Goal: Communication & Community: Answer question/provide support

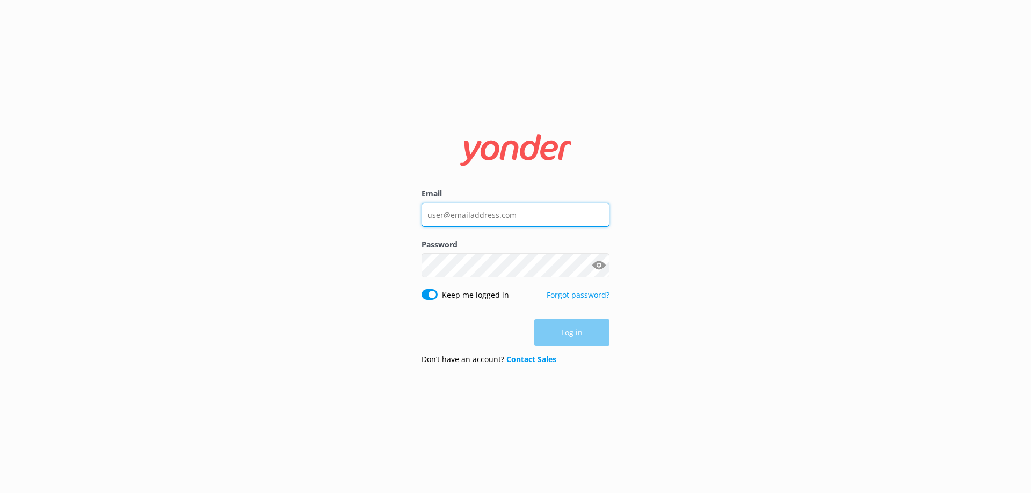
type input "[EMAIL_ADDRESS][DOMAIN_NAME]"
click at [650, 338] on div "Email [EMAIL_ADDRESS][DOMAIN_NAME] Password Show password Keep me logged in For…" at bounding box center [515, 246] width 1031 height 493
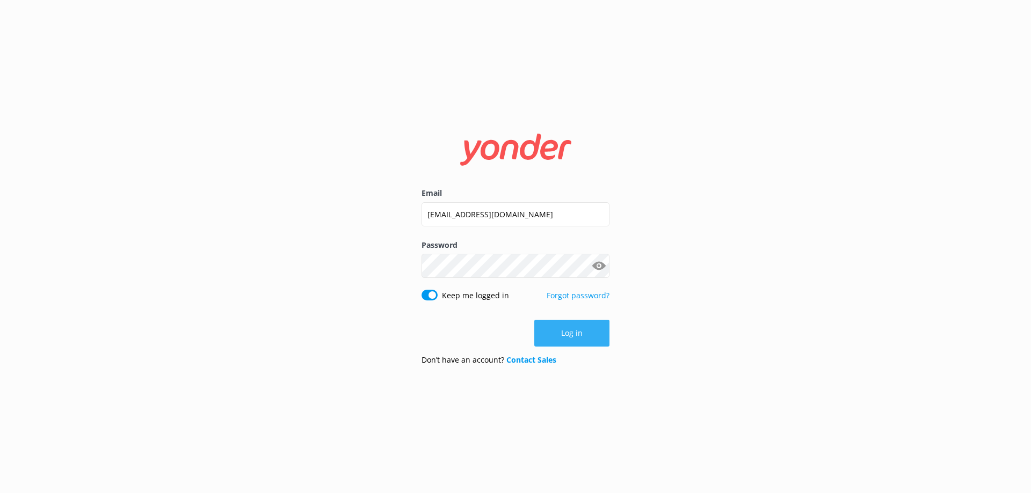
click at [567, 331] on button "Log in" at bounding box center [571, 333] width 75 height 27
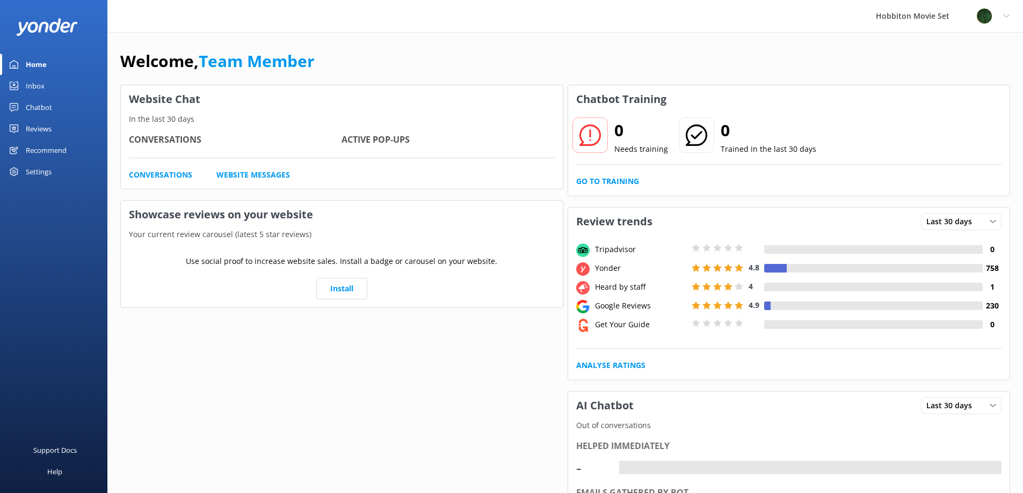
click at [42, 82] on div "Inbox" at bounding box center [35, 85] width 19 height 21
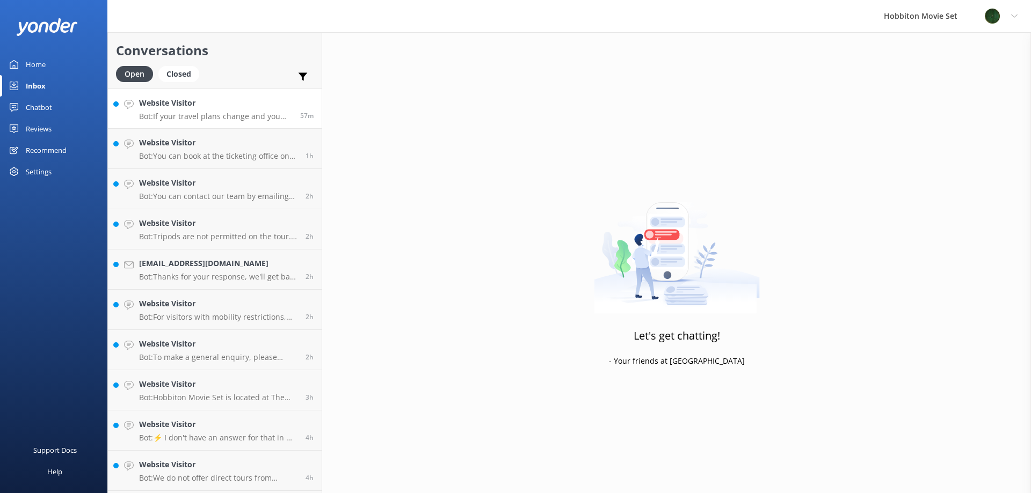
click at [228, 108] on h4 "Website Visitor" at bounding box center [215, 103] width 153 height 12
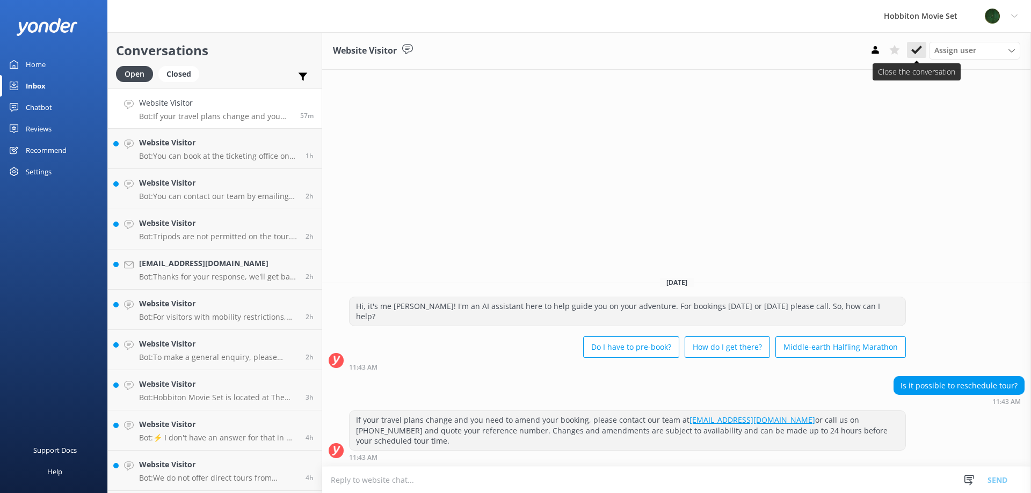
click at [918, 48] on use at bounding box center [916, 50] width 11 height 9
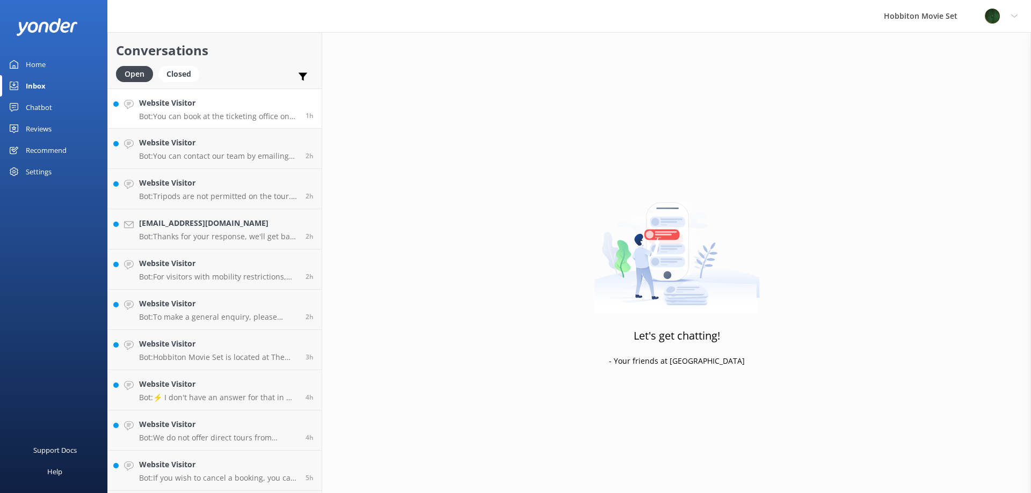
click at [270, 112] on p "Bot: You can book at the ticketing office on the day, but please be aware that …" at bounding box center [218, 117] width 158 height 10
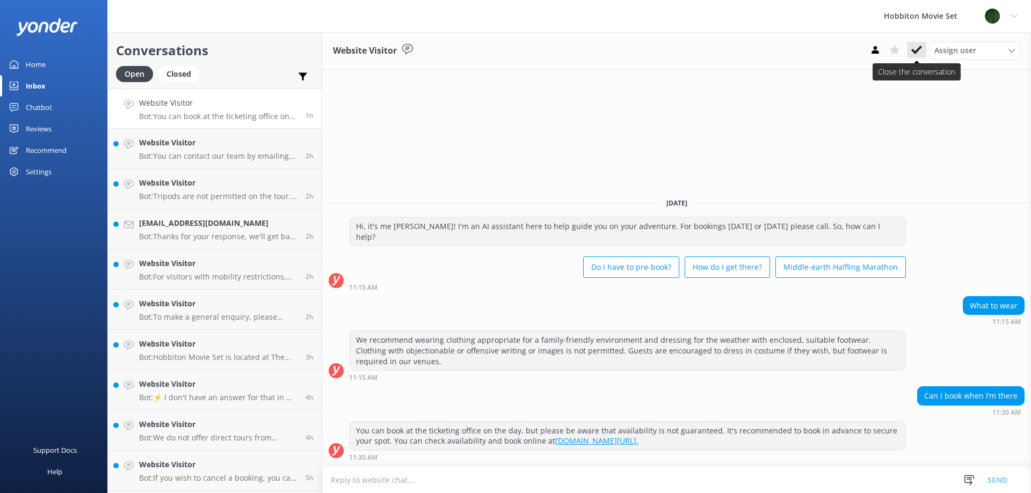
click at [916, 55] on icon at bounding box center [916, 50] width 11 height 11
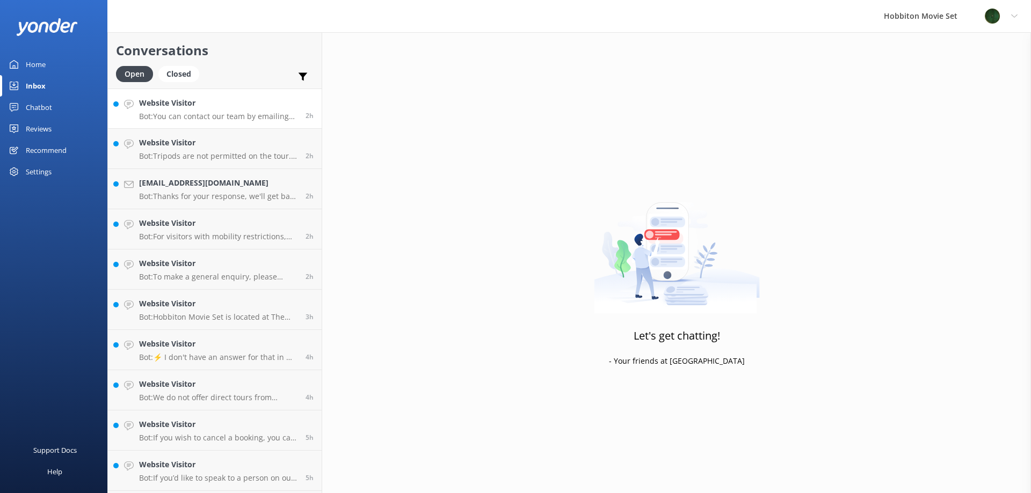
click at [204, 106] on h4 "Website Visitor" at bounding box center [218, 103] width 158 height 12
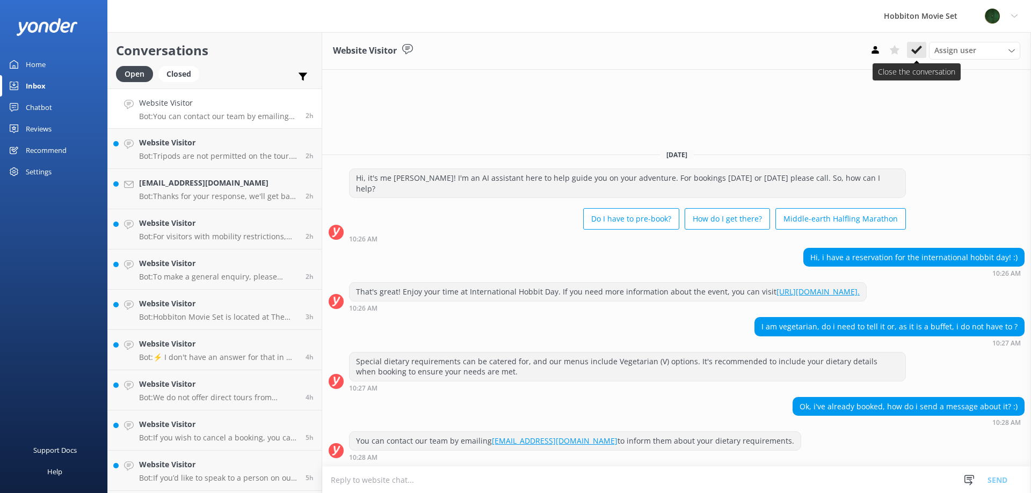
click at [914, 46] on icon at bounding box center [916, 50] width 11 height 11
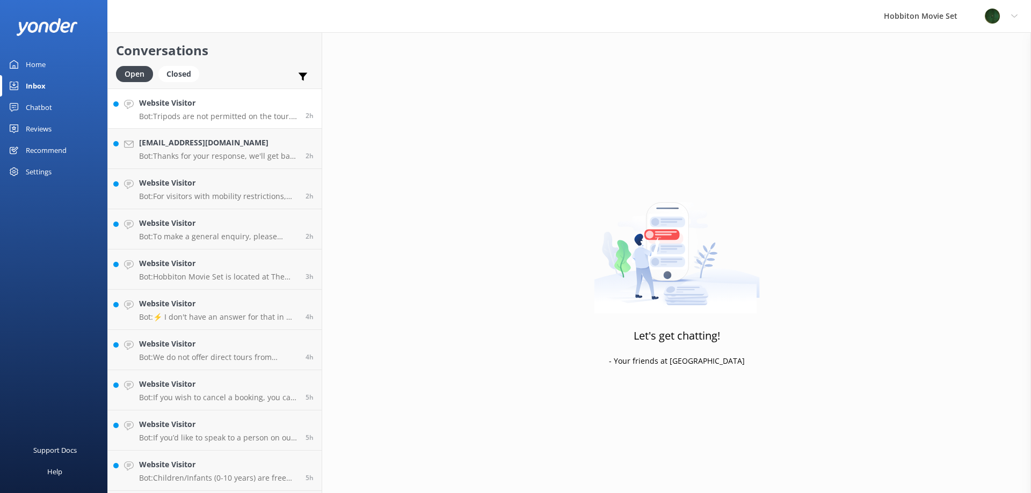
click at [253, 116] on p "Bot: Tripods are not permitted on the tour. You can take photos and videos usin…" at bounding box center [218, 117] width 158 height 10
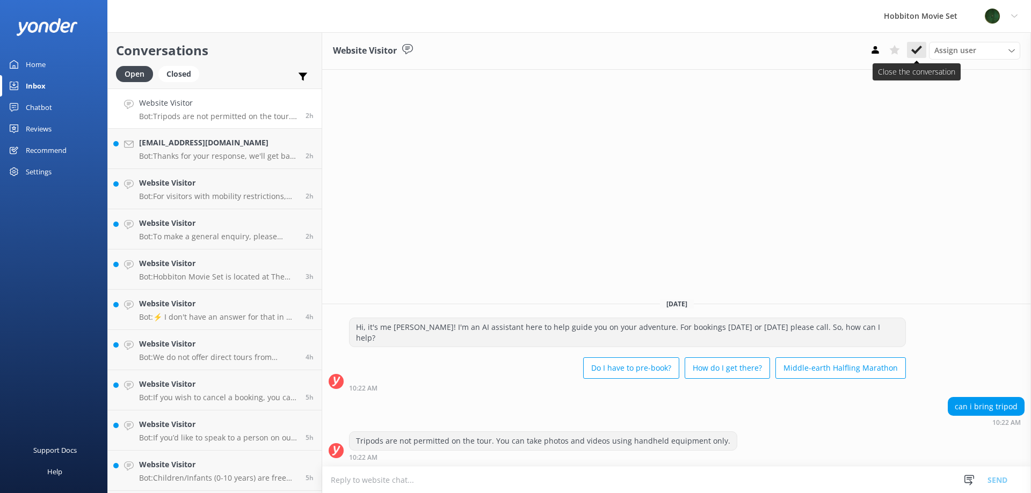
click at [922, 53] on button at bounding box center [916, 50] width 19 height 16
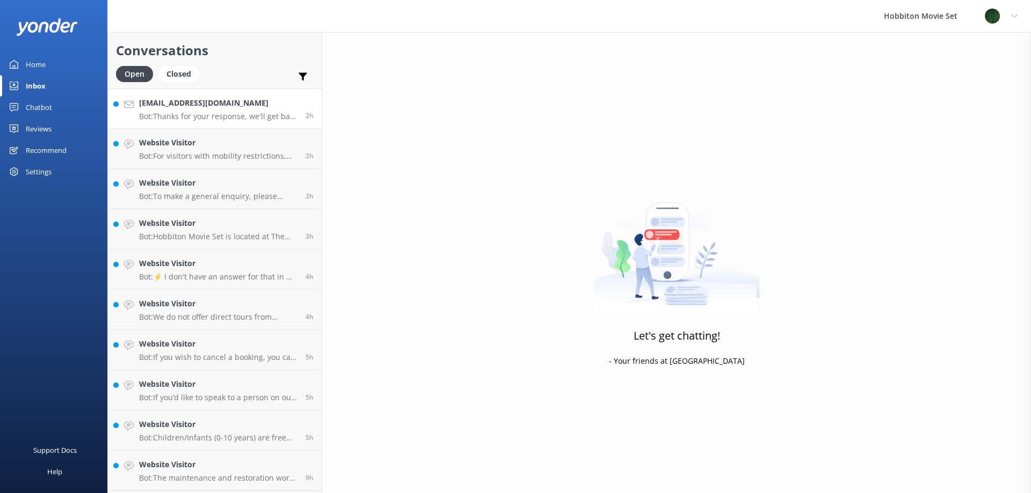
click at [220, 119] on p "Bot: Thanks for your response, we'll get back to you as soon as we can during o…" at bounding box center [218, 117] width 158 height 10
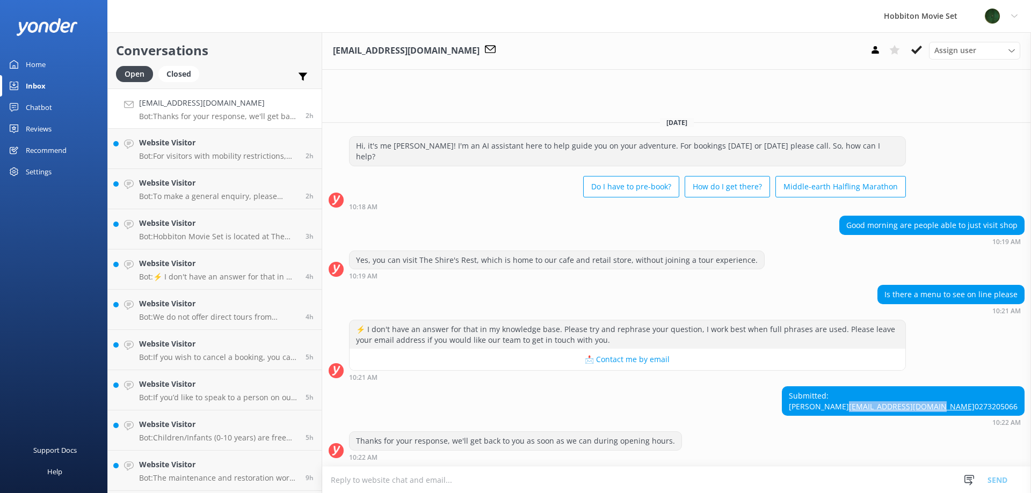
drag, startPoint x: 1021, startPoint y: 396, endPoint x: 935, endPoint y: 396, distance: 86.4
click at [935, 396] on div "Submitted: [PERSON_NAME] [EMAIL_ADDRESS][DOMAIN_NAME] 0273205066" at bounding box center [903, 401] width 242 height 28
copy link "[EMAIL_ADDRESS][DOMAIN_NAME]"
click at [916, 49] on icon at bounding box center [916, 50] width 11 height 11
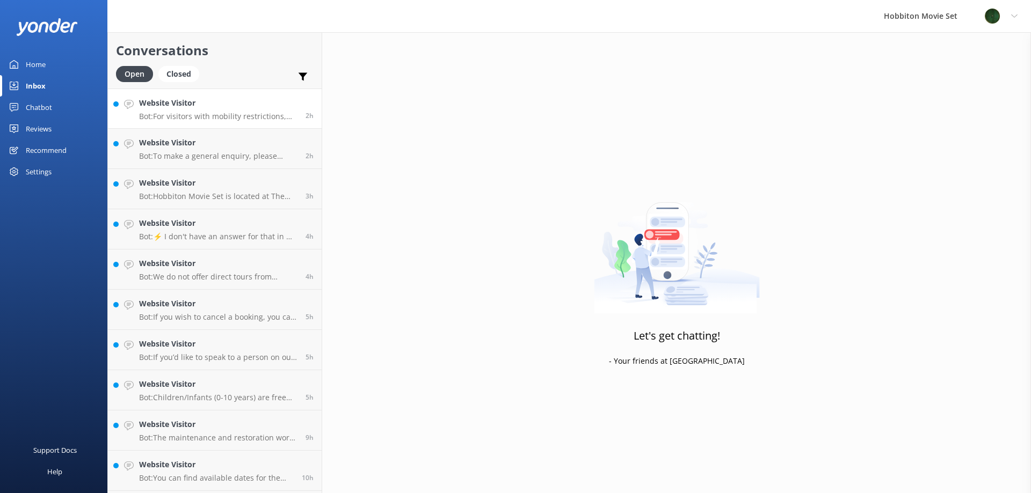
click at [228, 110] on div "Website Visitor Bot: For visitors with mobility restrictions, we offer a Mobili…" at bounding box center [218, 108] width 158 height 23
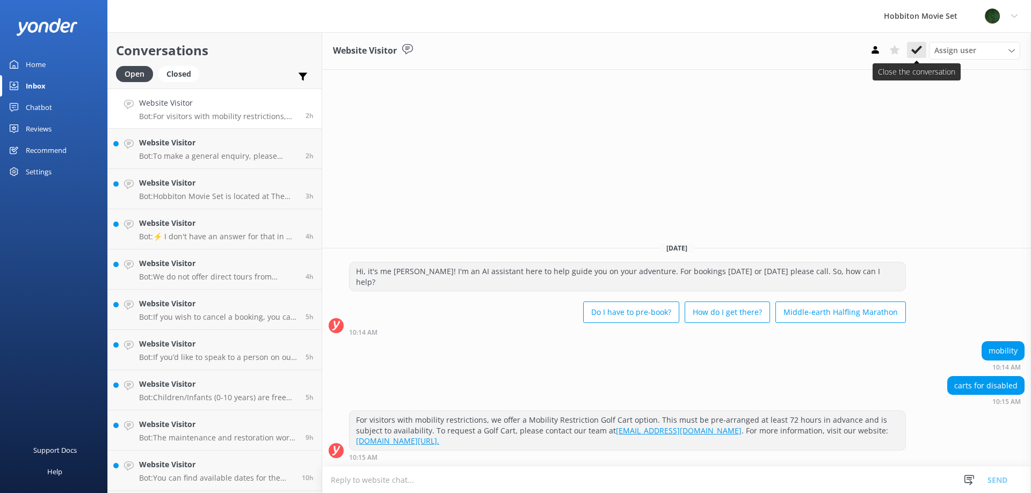
click at [917, 52] on icon at bounding box center [916, 50] width 11 height 11
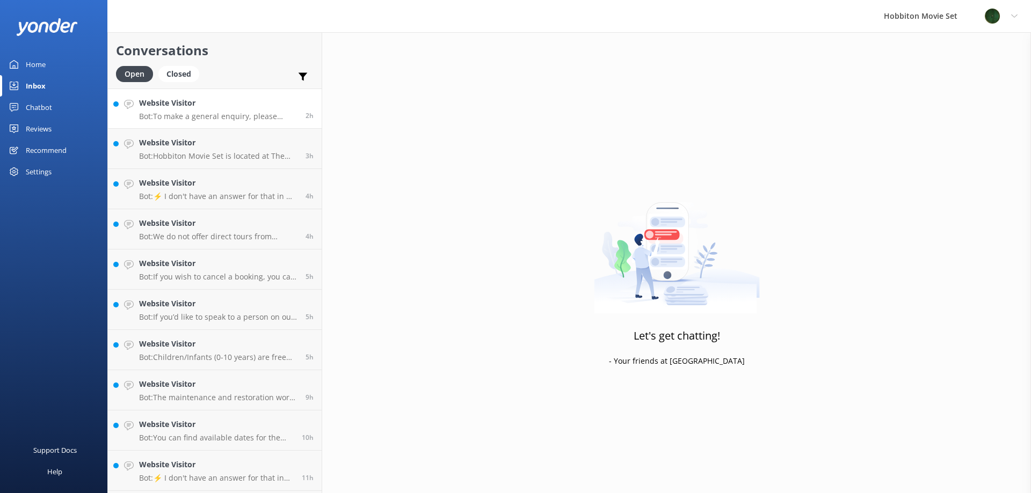
click at [246, 110] on div "Website Visitor Bot: To make a general enquiry, please email us at [EMAIL_ADDRE…" at bounding box center [218, 108] width 158 height 23
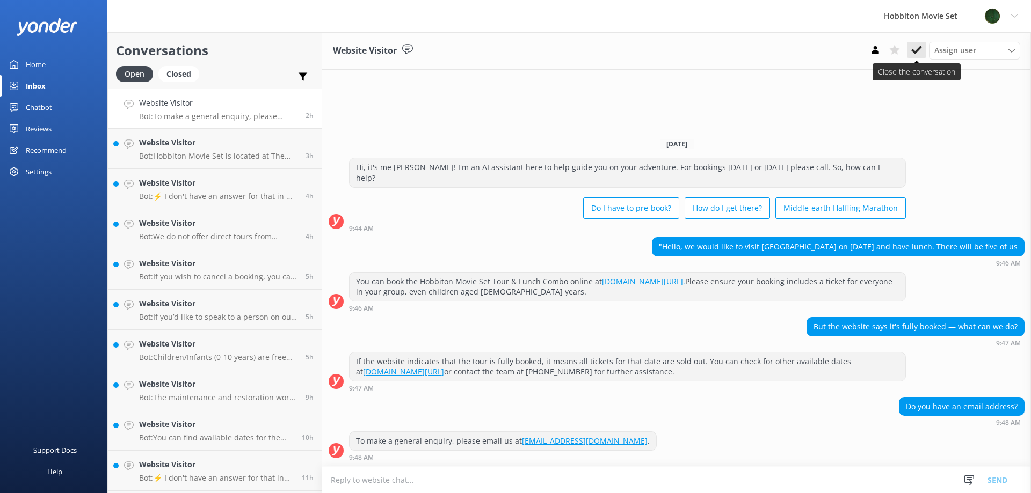
click at [922, 53] on button at bounding box center [916, 50] width 19 height 16
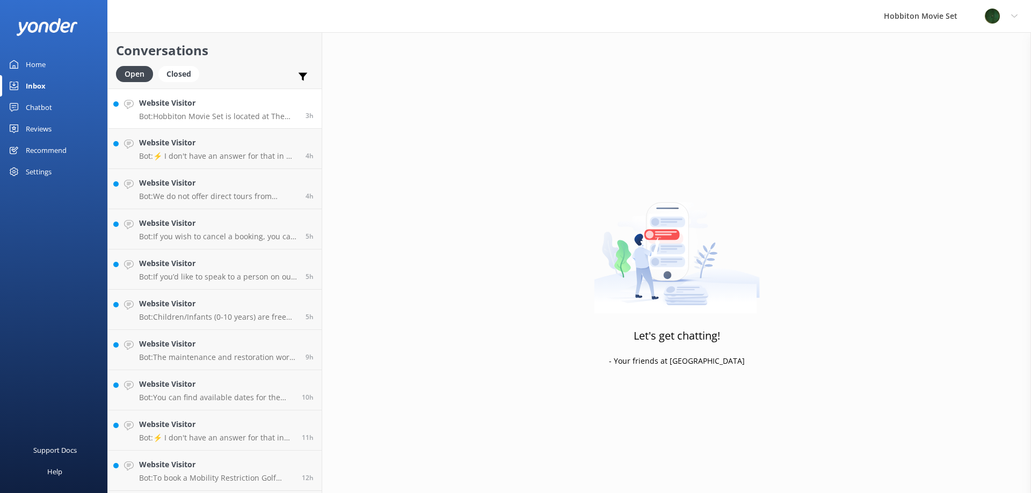
click at [271, 105] on h4 "Website Visitor" at bounding box center [218, 103] width 158 height 12
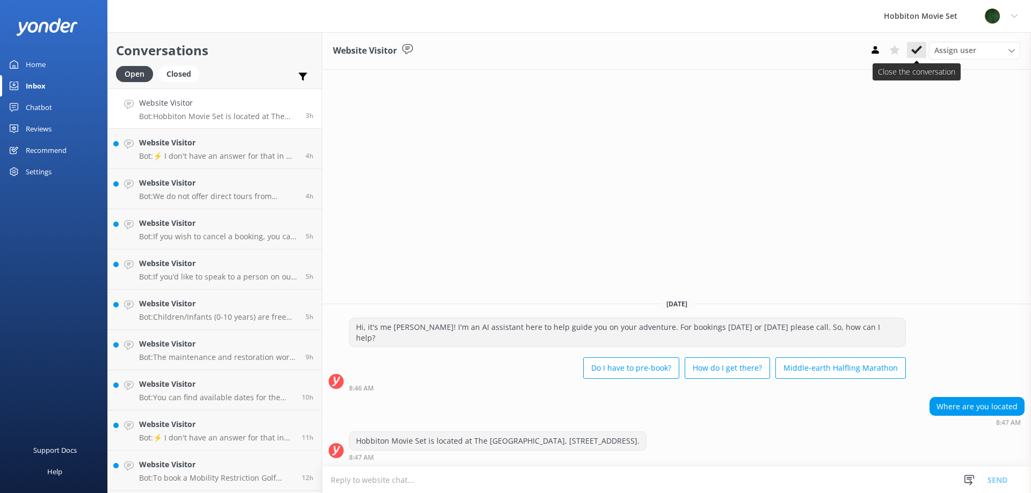
click at [917, 54] on icon at bounding box center [916, 50] width 11 height 11
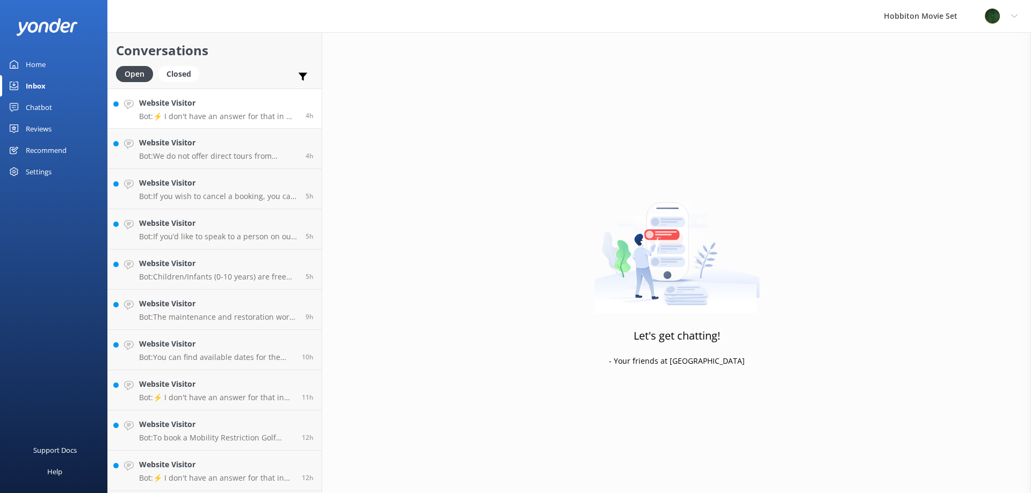
click at [222, 105] on h4 "Website Visitor" at bounding box center [218, 103] width 158 height 12
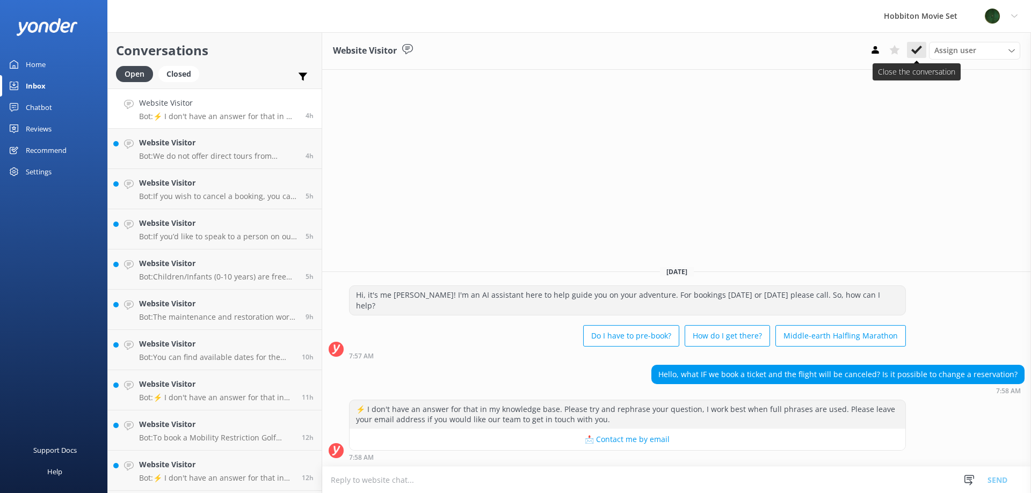
click at [921, 47] on use at bounding box center [916, 50] width 11 height 9
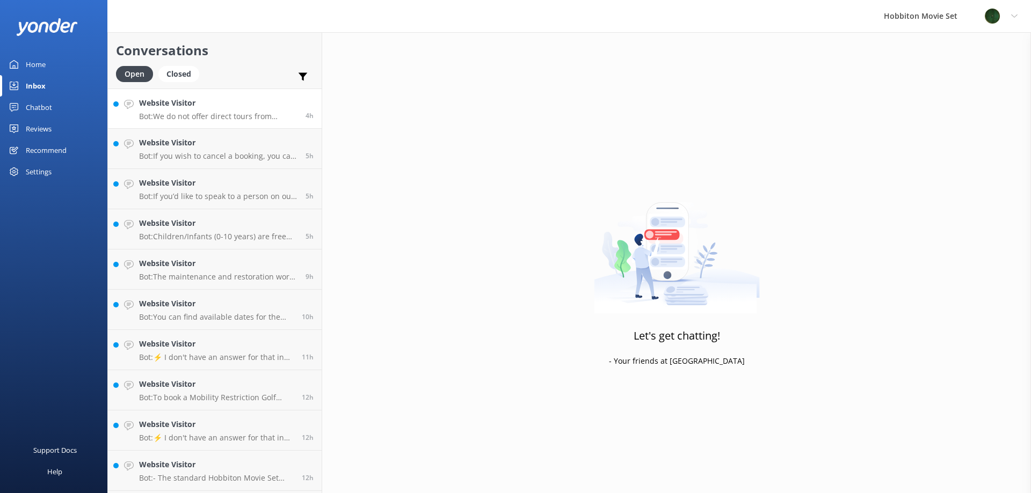
click at [172, 108] on h4 "Website Visitor" at bounding box center [218, 103] width 158 height 12
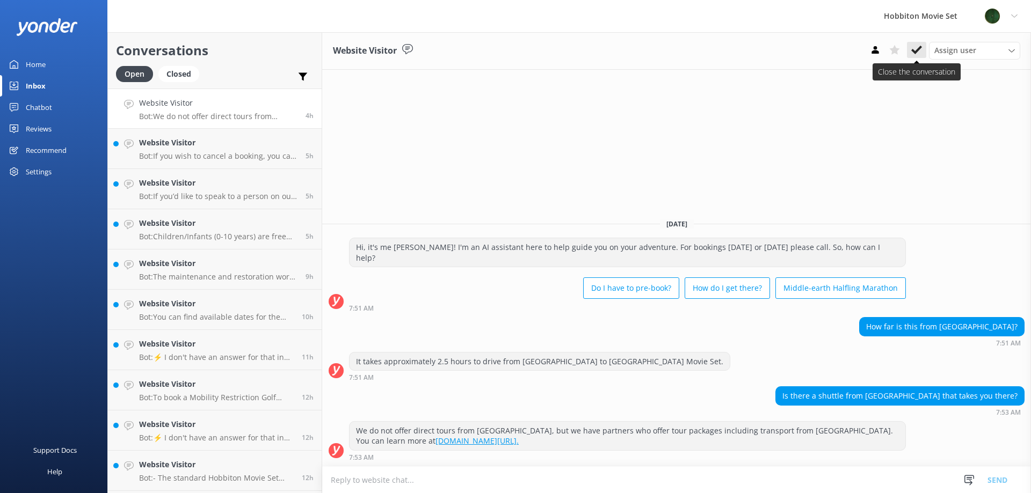
click at [915, 51] on use at bounding box center [916, 50] width 11 height 9
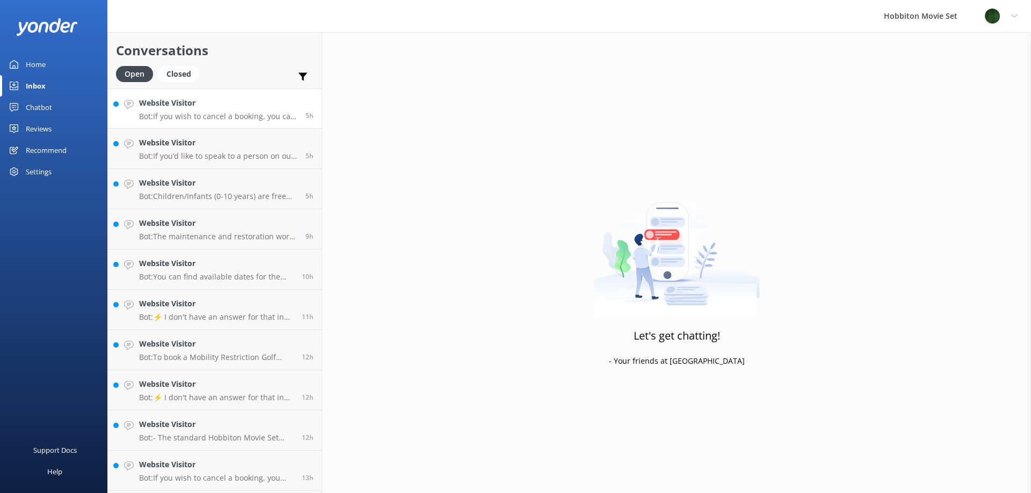
click at [265, 121] on link "Website Visitor Bot: If you wish to cancel a booking, you can contact our reser…" at bounding box center [215, 109] width 214 height 40
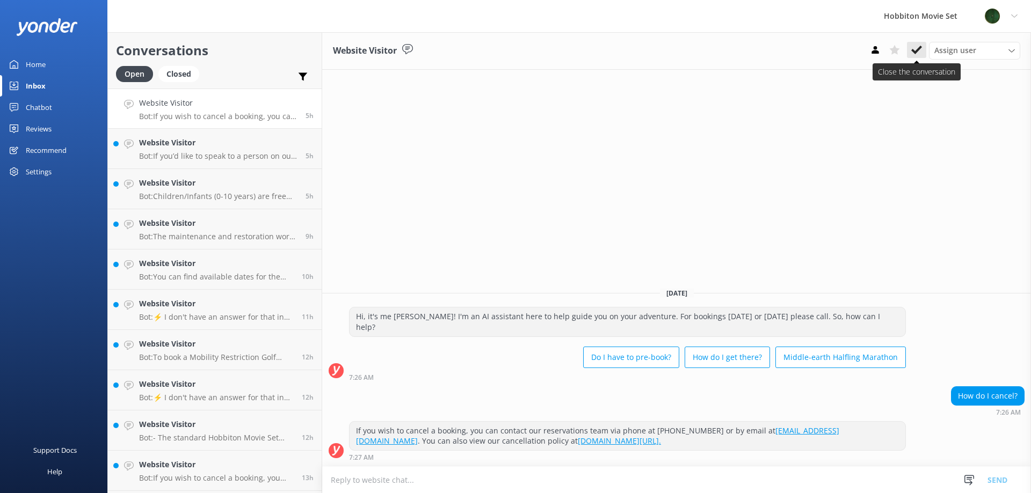
click at [912, 50] on use at bounding box center [916, 50] width 11 height 9
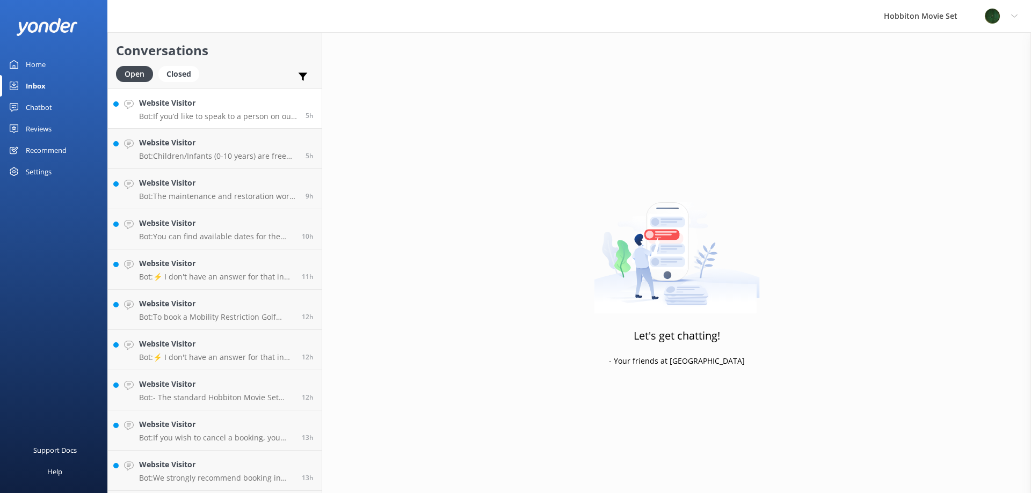
click at [260, 117] on p "Bot: If you’d like to speak to a person on our team, please call [PHONE_NUMBER]…" at bounding box center [218, 117] width 158 height 10
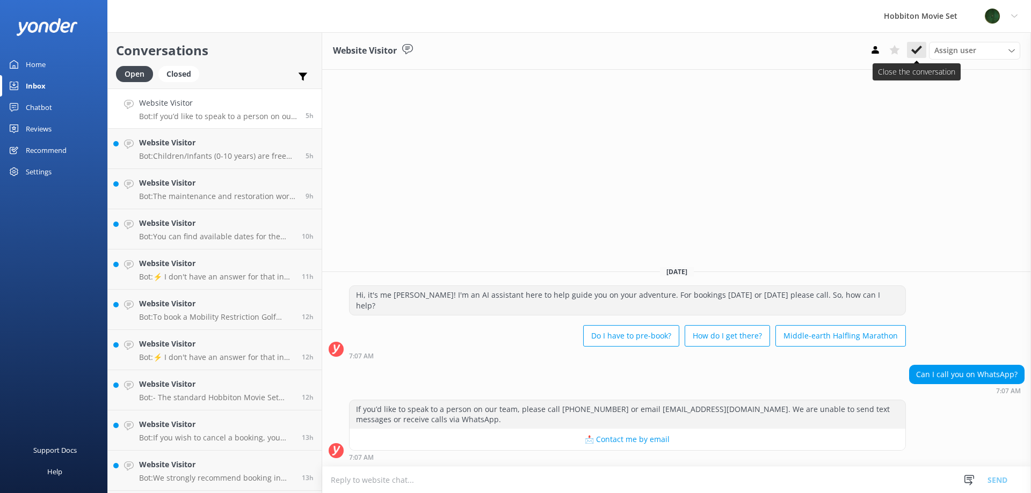
click at [915, 54] on icon at bounding box center [916, 50] width 11 height 11
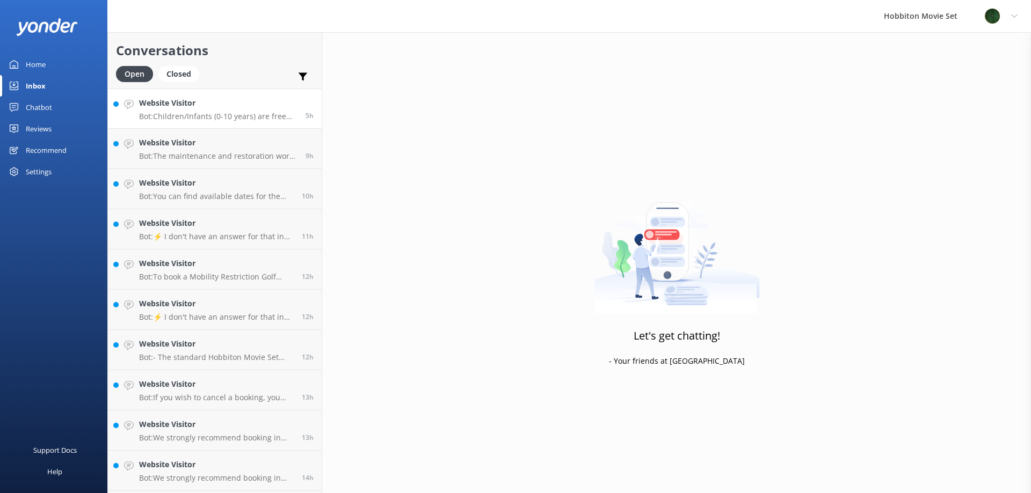
click at [211, 121] on p "Bot: Children/Infants (0-10 years) are free for the Hobbiton Movie Set Tour but…" at bounding box center [218, 117] width 158 height 10
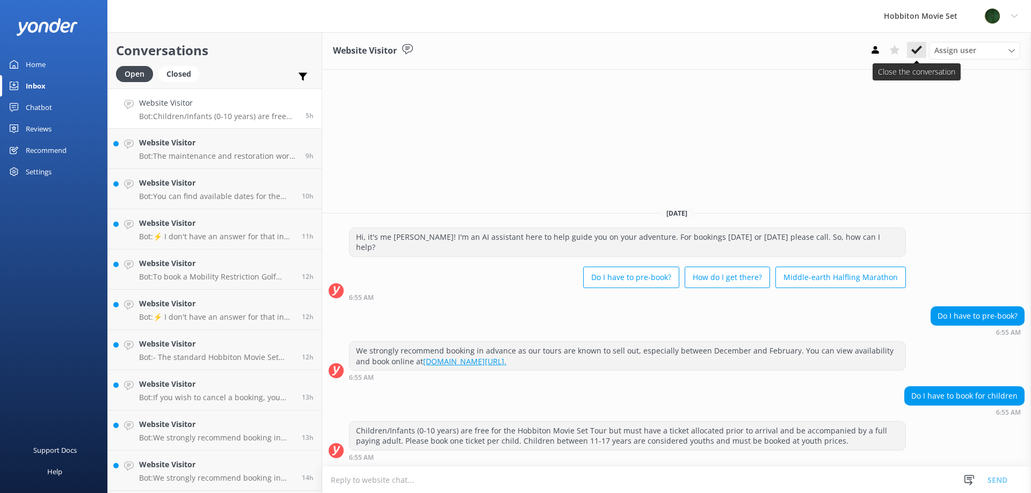
click at [915, 47] on icon at bounding box center [916, 50] width 11 height 11
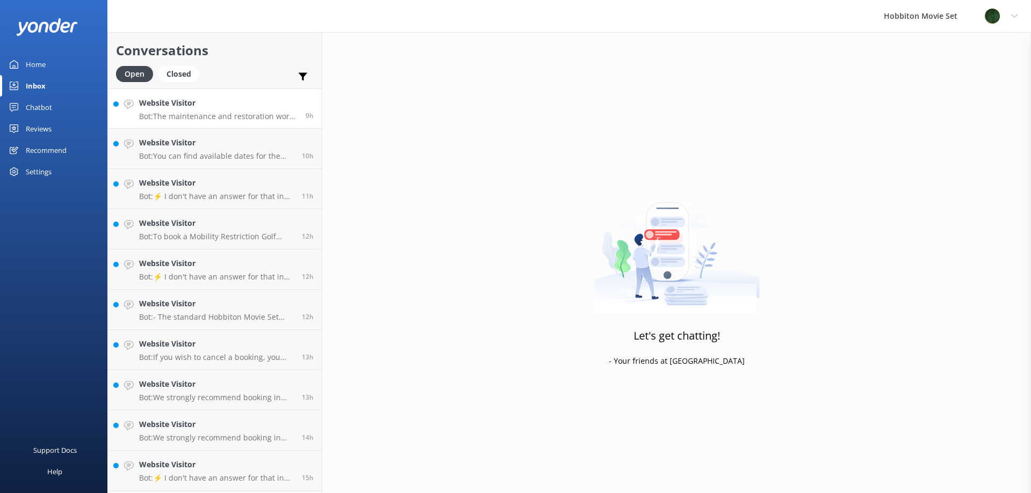
click at [261, 116] on p "Bot: The maintenance and restoration work at [GEOGRAPHIC_DATA] Movie Set is sch…" at bounding box center [218, 117] width 158 height 10
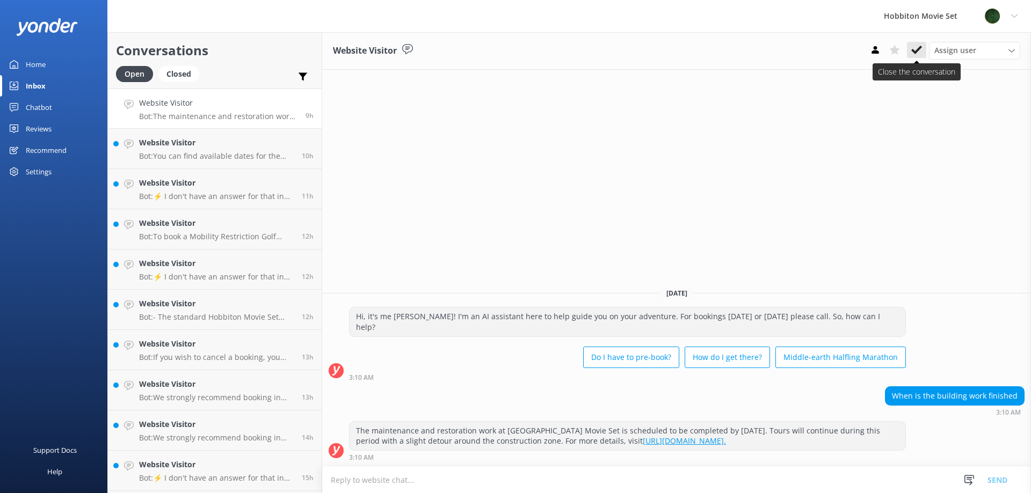
click at [923, 56] on button at bounding box center [916, 50] width 19 height 16
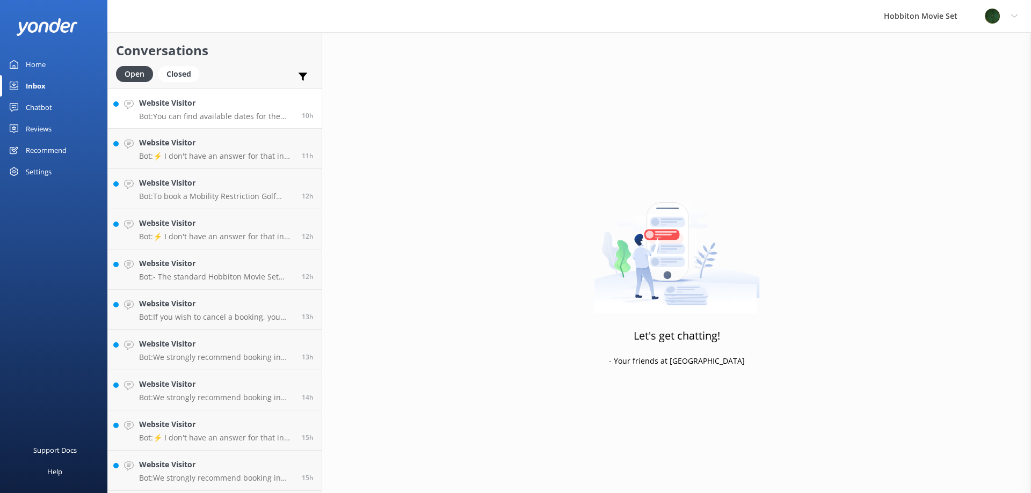
click at [154, 114] on p "Bot: You can find available dates for the Evening Banquet Tour in November at […" at bounding box center [216, 117] width 155 height 10
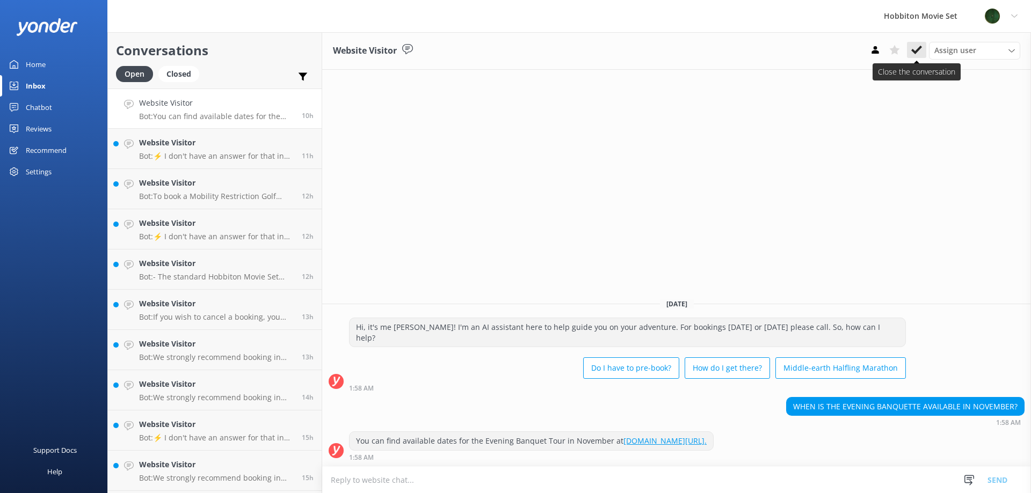
click at [920, 52] on icon at bounding box center [916, 50] width 11 height 11
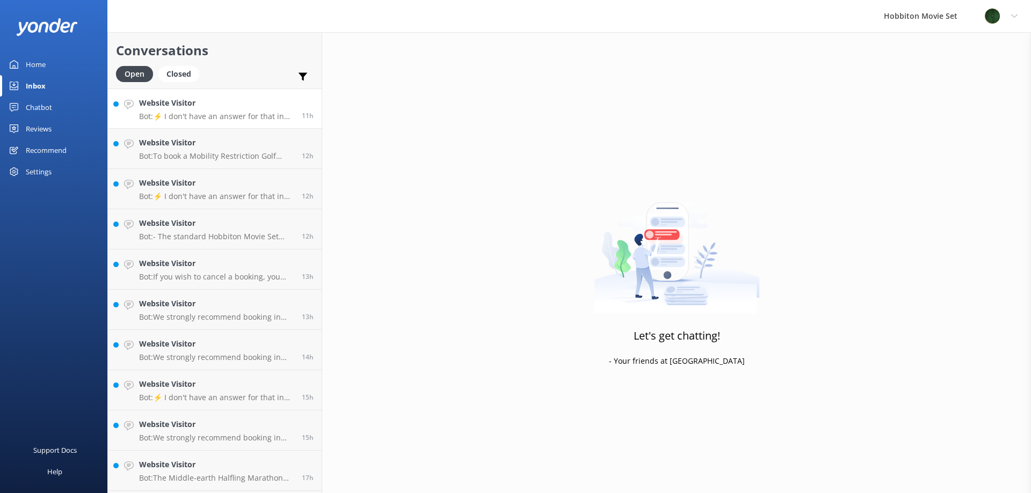
click at [245, 115] on p "Bot: ⚡ I don't have an answer for that in my knowledge base. Please try and rep…" at bounding box center [216, 117] width 155 height 10
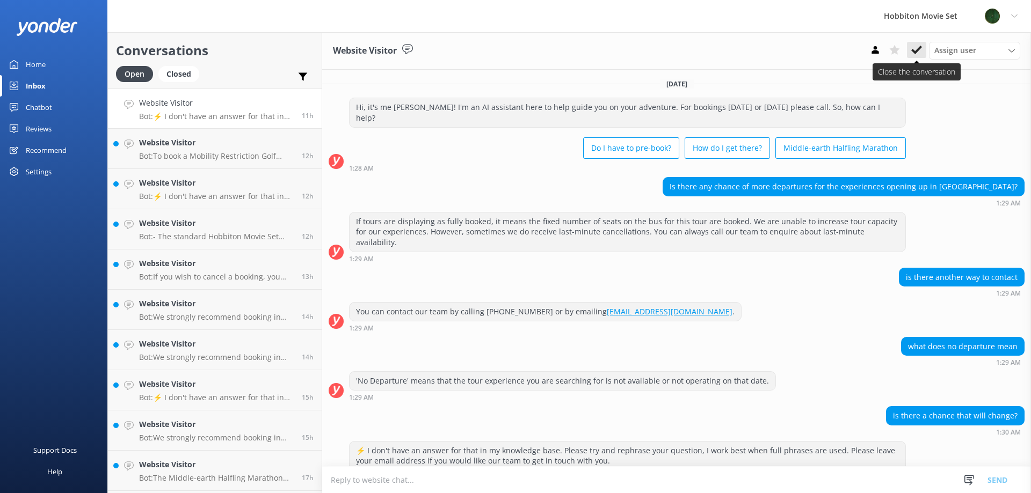
click at [924, 49] on button at bounding box center [916, 50] width 19 height 16
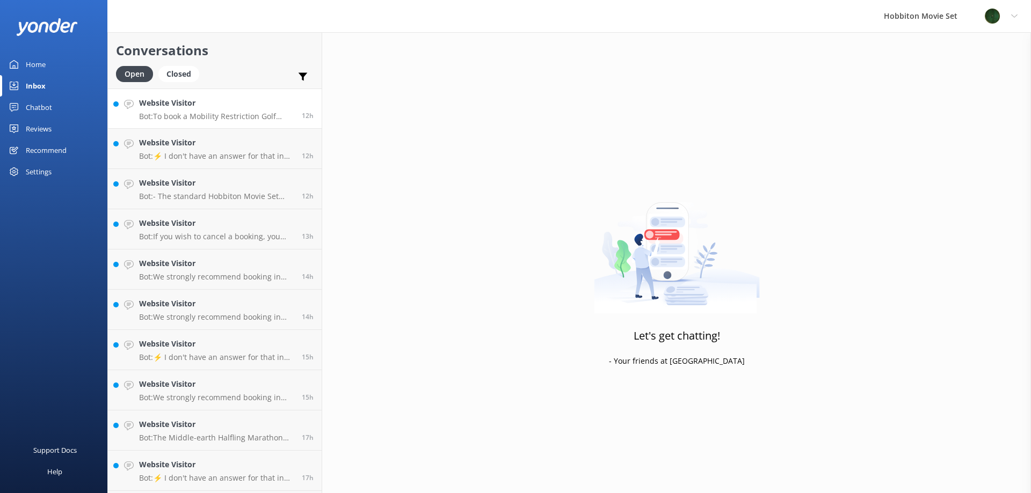
click at [204, 100] on h4 "Website Visitor" at bounding box center [216, 103] width 155 height 12
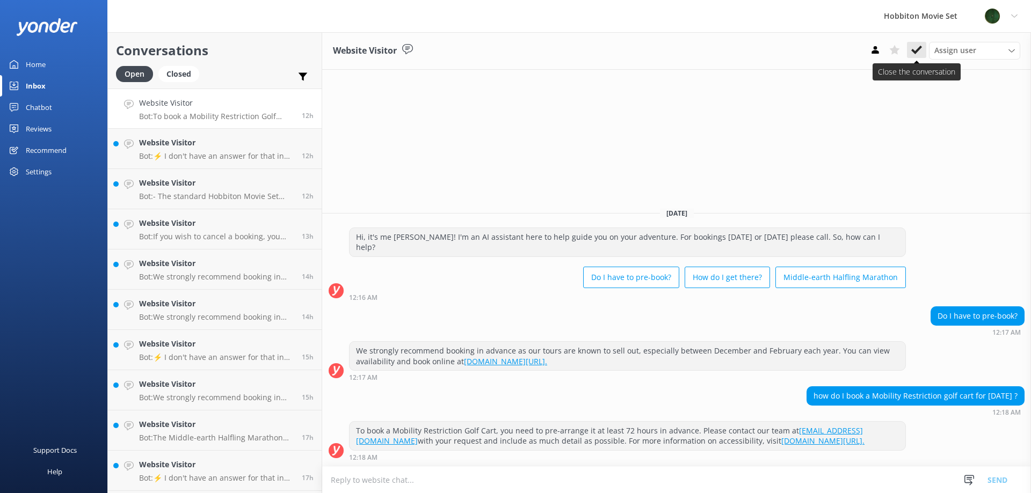
click at [921, 53] on icon at bounding box center [916, 50] width 11 height 11
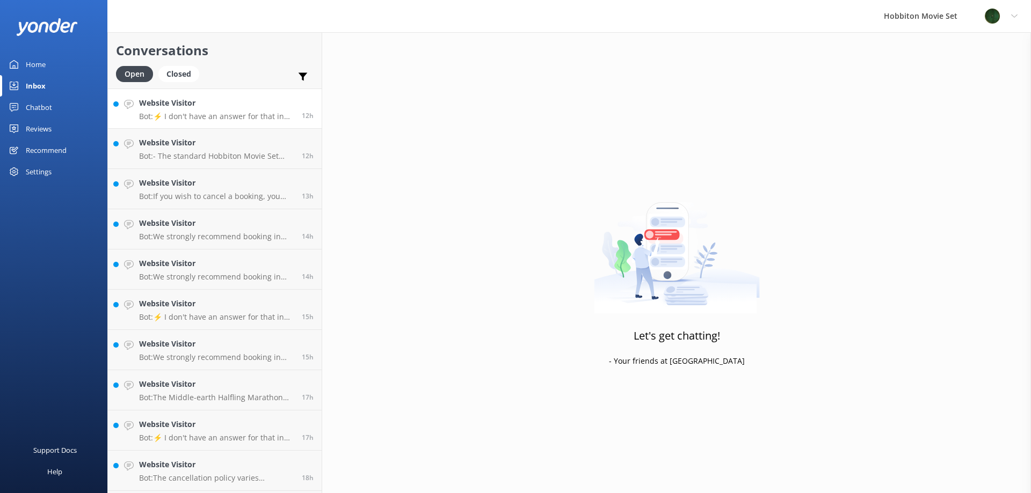
click at [175, 109] on div "Website Visitor Bot: ⚡ I don't have an answer for that in my knowledge base. Pl…" at bounding box center [216, 108] width 155 height 23
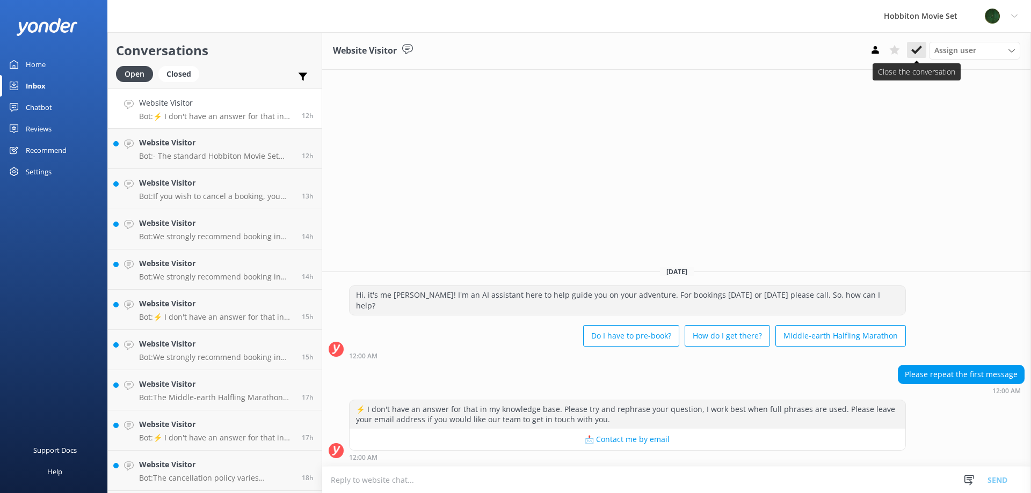
click at [919, 57] on button at bounding box center [916, 50] width 19 height 16
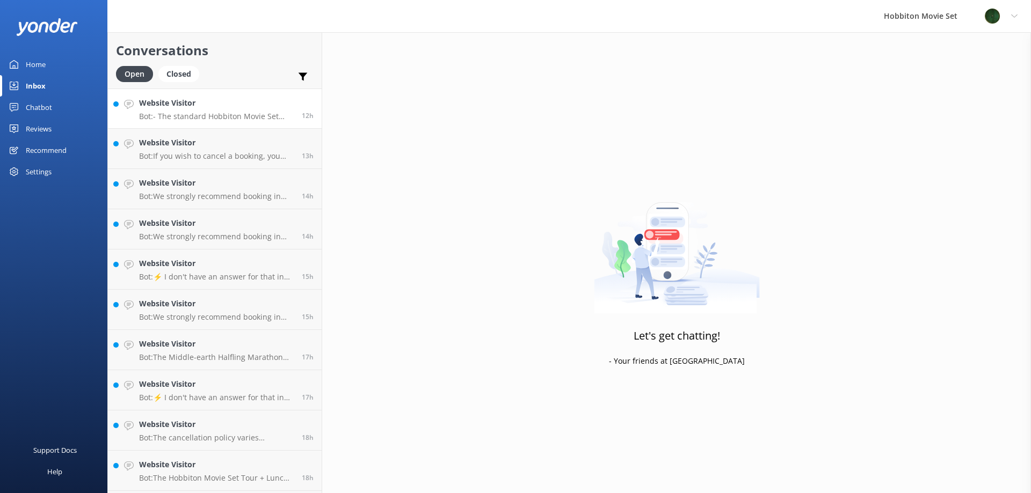
click at [226, 112] on p "Bot: - The standard Hobbiton Movie Set tour includes a short bus ride, a 1-hour…" at bounding box center [216, 117] width 155 height 10
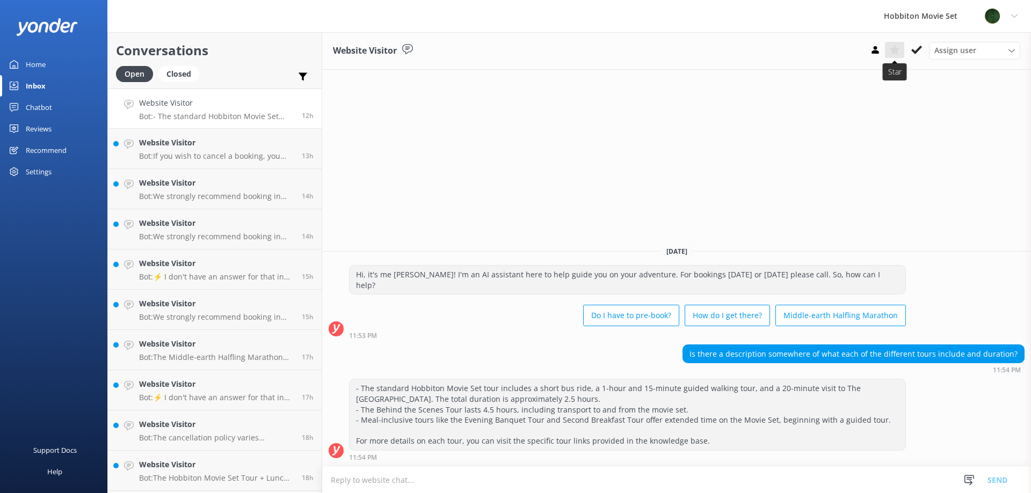
drag, startPoint x: 910, startPoint y: 52, endPoint x: 895, endPoint y: 54, distance: 15.6
click at [911, 52] on button at bounding box center [916, 50] width 19 height 16
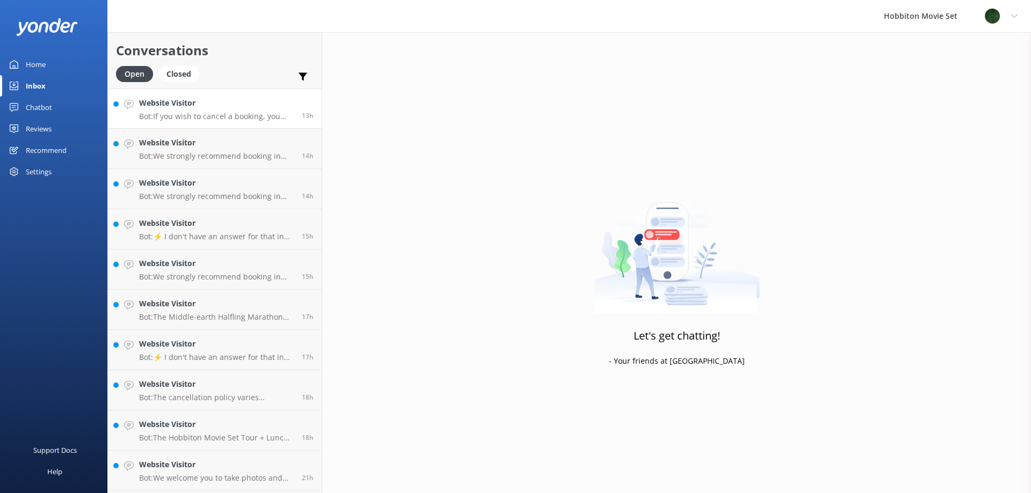
click at [182, 114] on p "Bot: If you wish to cancel a booking, you can contact our reservations team via…" at bounding box center [216, 117] width 155 height 10
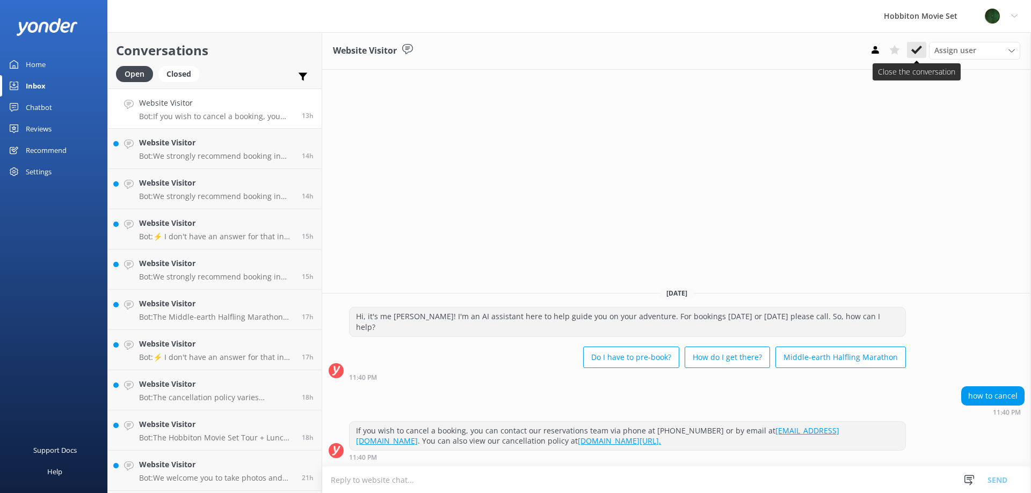
click at [918, 48] on use at bounding box center [916, 50] width 11 height 9
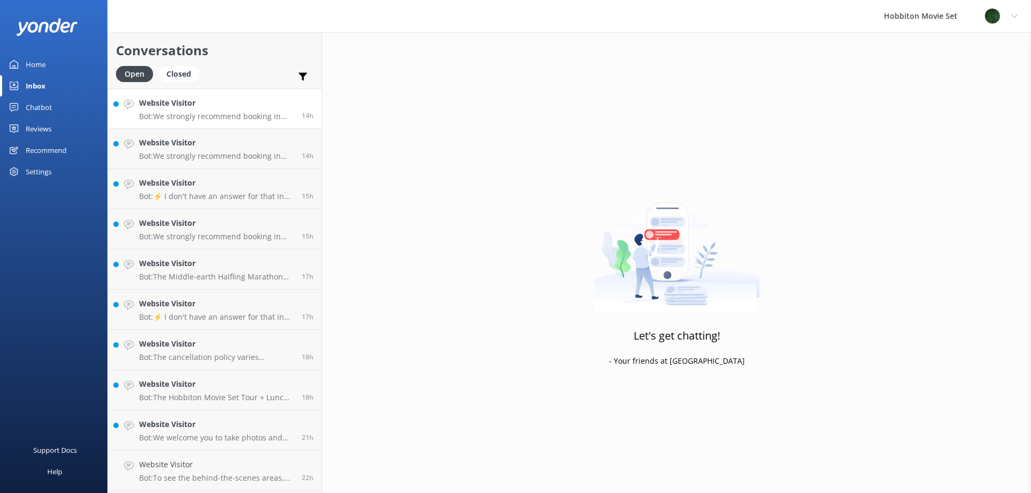
click at [209, 112] on p "Bot: We strongly recommend booking in advance as our tours are known to sell ou…" at bounding box center [216, 117] width 155 height 10
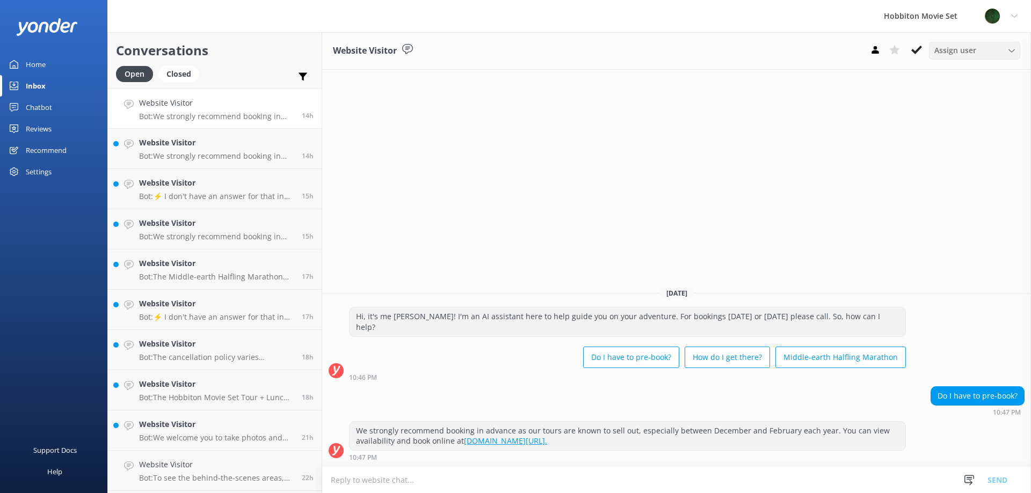
click at [929, 54] on div "Assign user [PERSON_NAME] Team Member Lily [PERSON_NAME] Mikayla [PERSON_NAME] …" at bounding box center [974, 50] width 91 height 17
click at [919, 54] on icon at bounding box center [916, 50] width 11 height 11
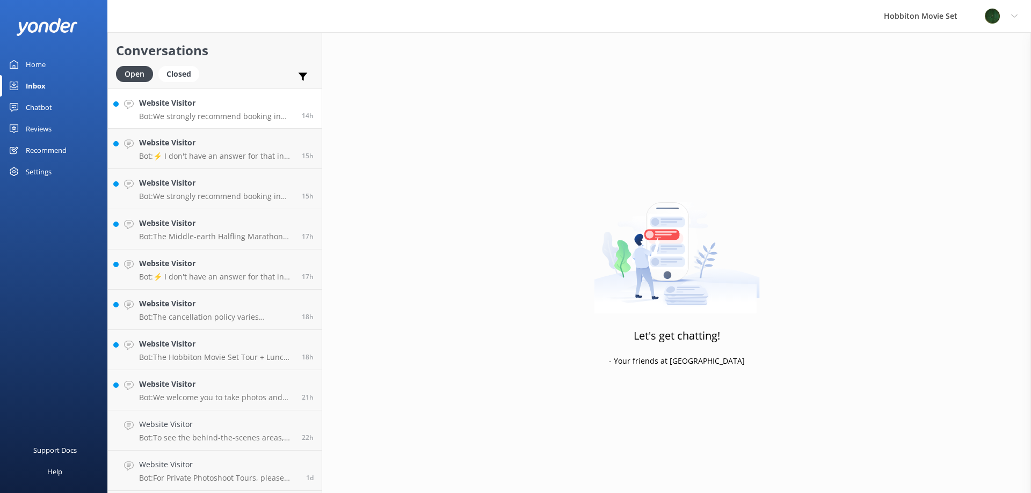
click at [192, 108] on h4 "Website Visitor" at bounding box center [216, 103] width 155 height 12
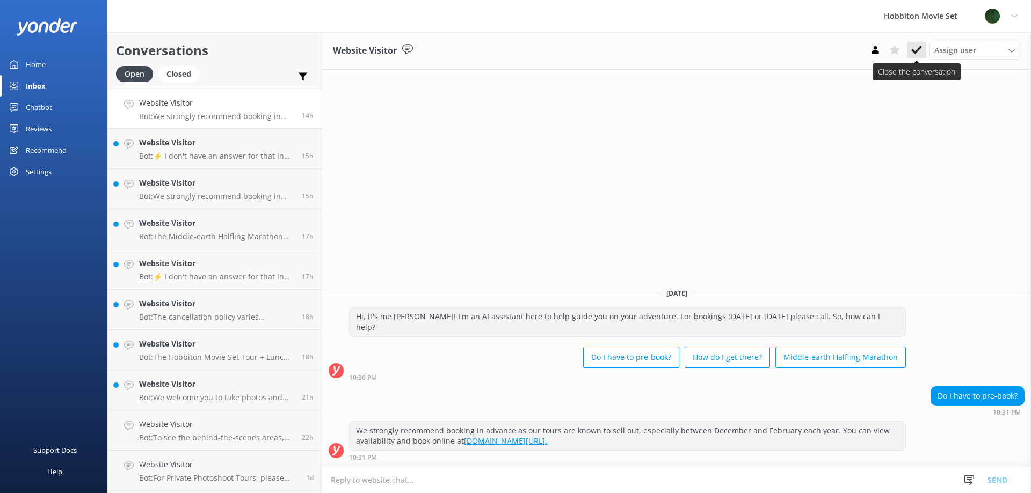
click at [919, 46] on icon at bounding box center [916, 50] width 11 height 11
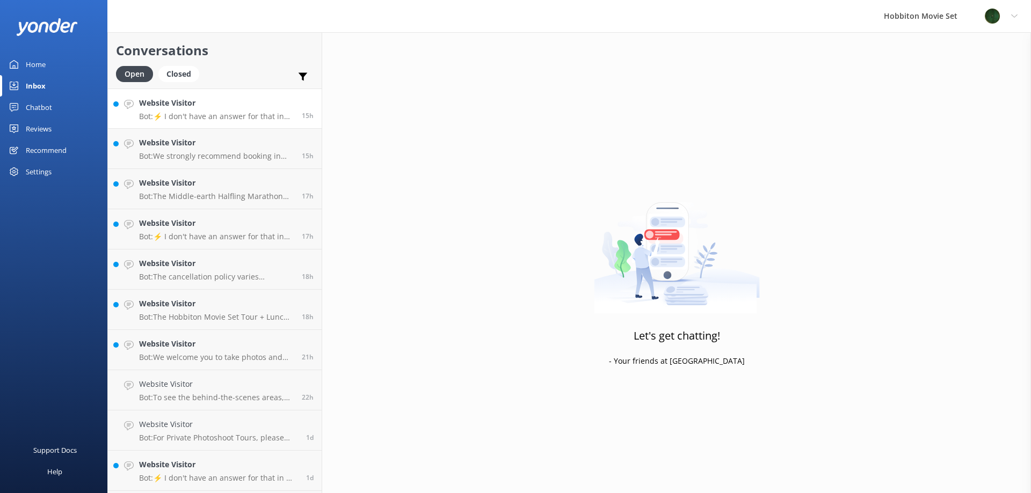
click at [244, 103] on h4 "Website Visitor" at bounding box center [216, 103] width 155 height 12
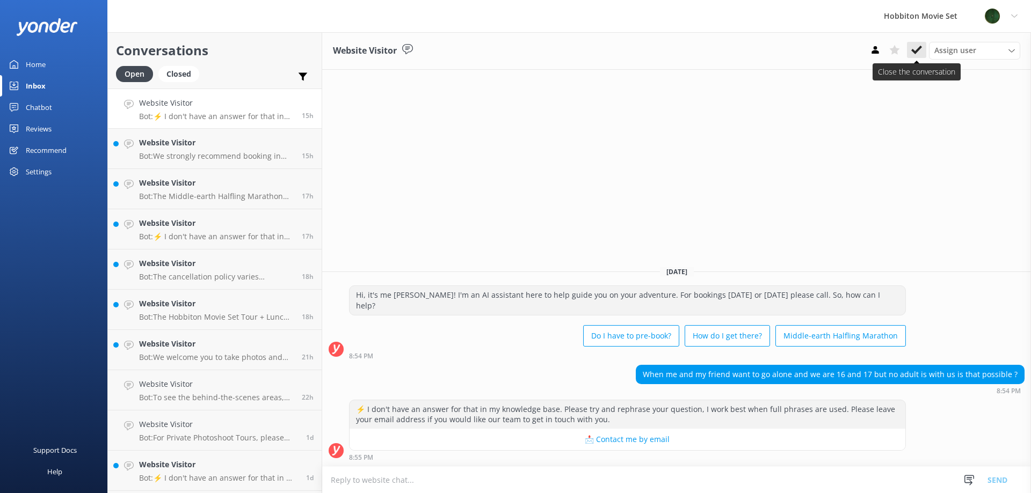
click at [921, 53] on icon at bounding box center [916, 50] width 11 height 11
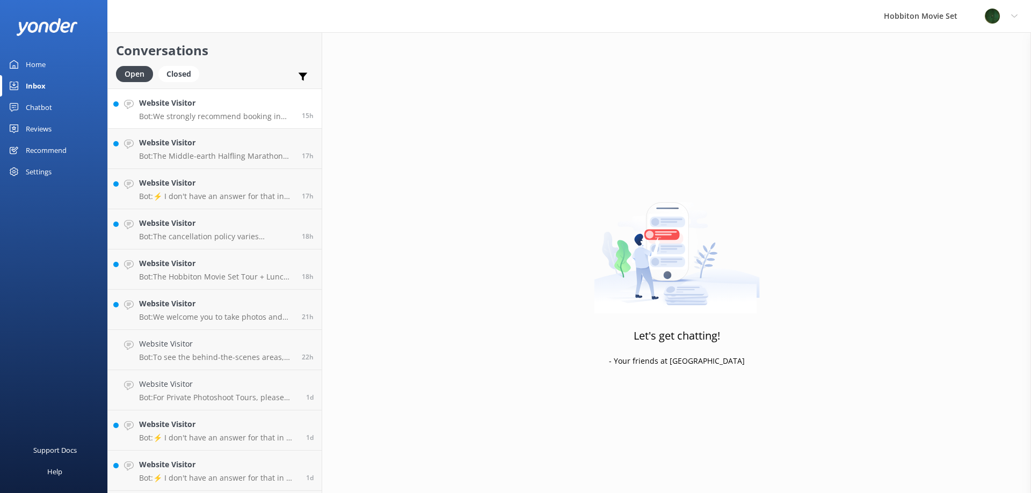
click at [210, 116] on p "Bot: We strongly recommend booking in advance as our tours are known to sell ou…" at bounding box center [216, 117] width 155 height 10
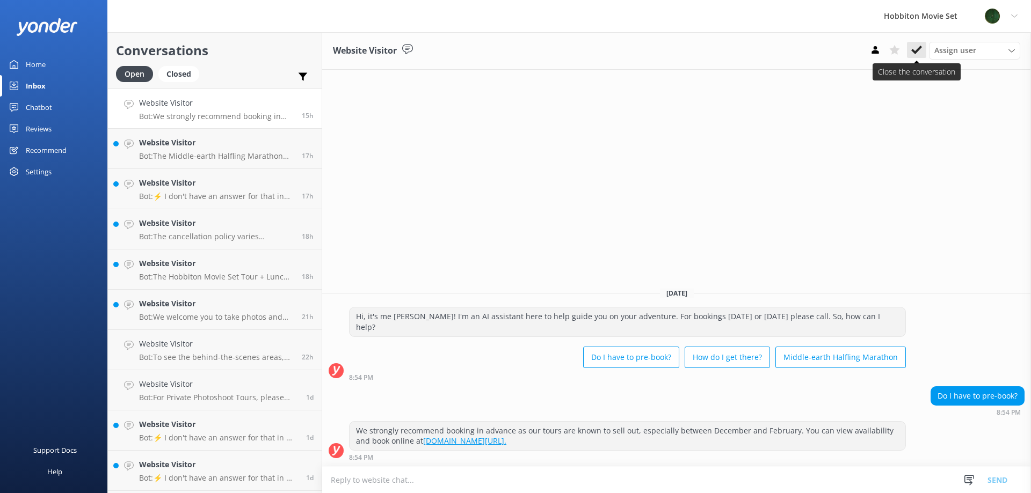
click at [917, 49] on use at bounding box center [916, 50] width 11 height 9
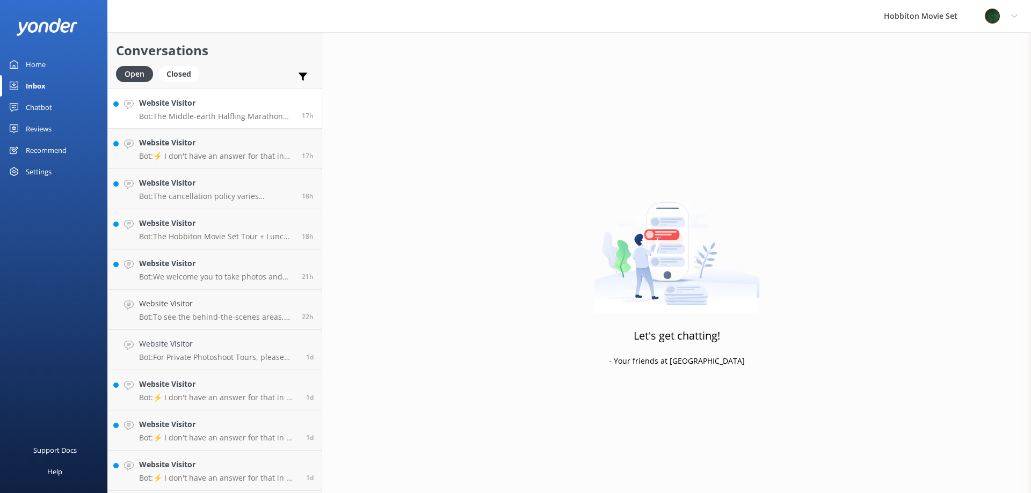
click at [242, 115] on p "Bot: The Middle-earth Halfling Marathon takes participants through iconic sites…" at bounding box center [216, 117] width 155 height 10
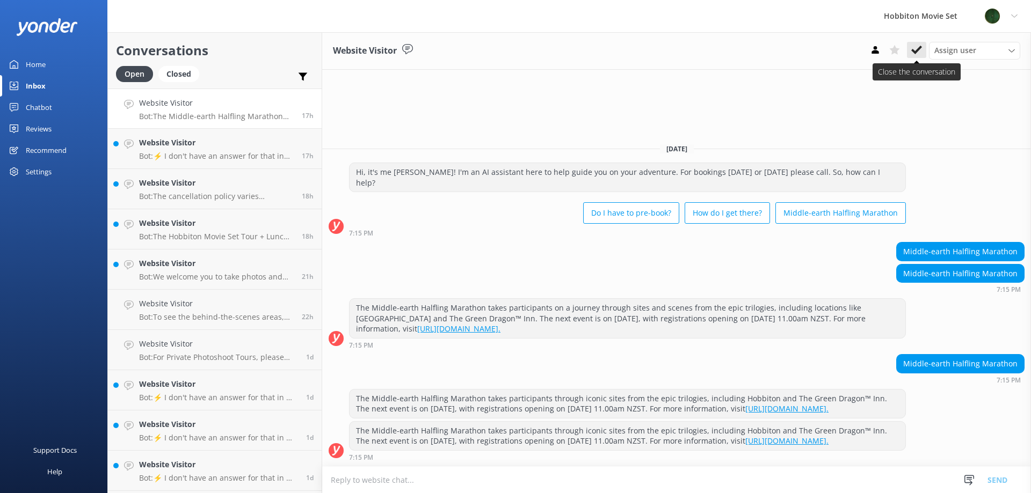
click at [916, 50] on use at bounding box center [916, 50] width 11 height 9
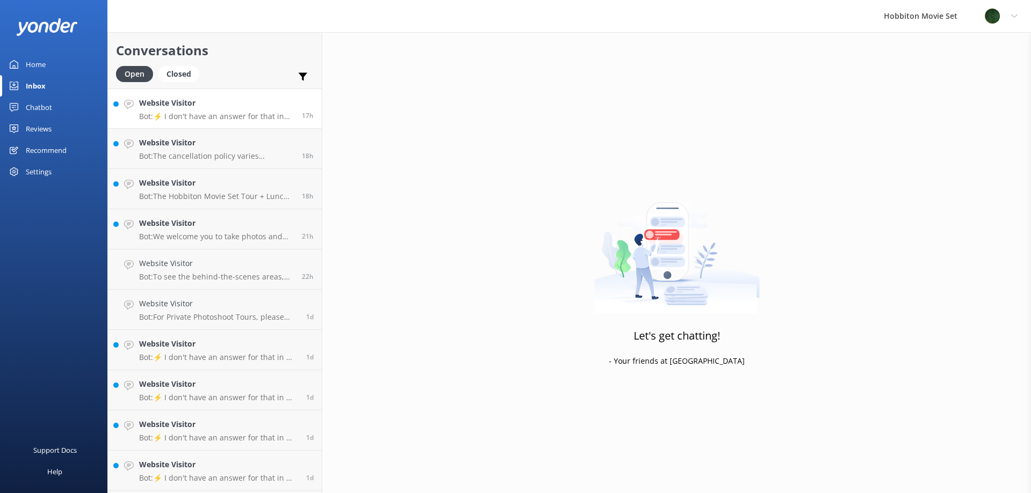
click at [192, 113] on p "Bot: ⚡ I don't have an answer for that in my knowledge base. Please try and rep…" at bounding box center [216, 117] width 155 height 10
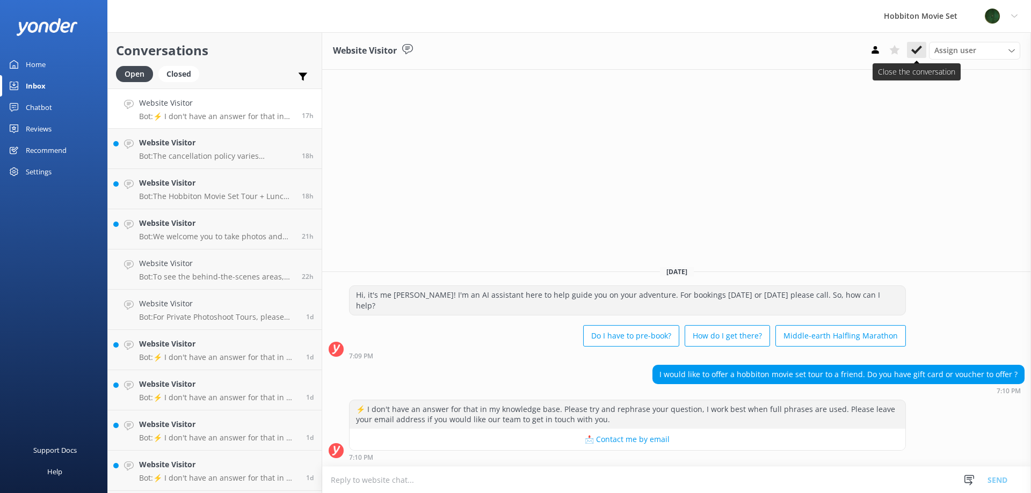
click at [917, 48] on icon at bounding box center [916, 50] width 11 height 11
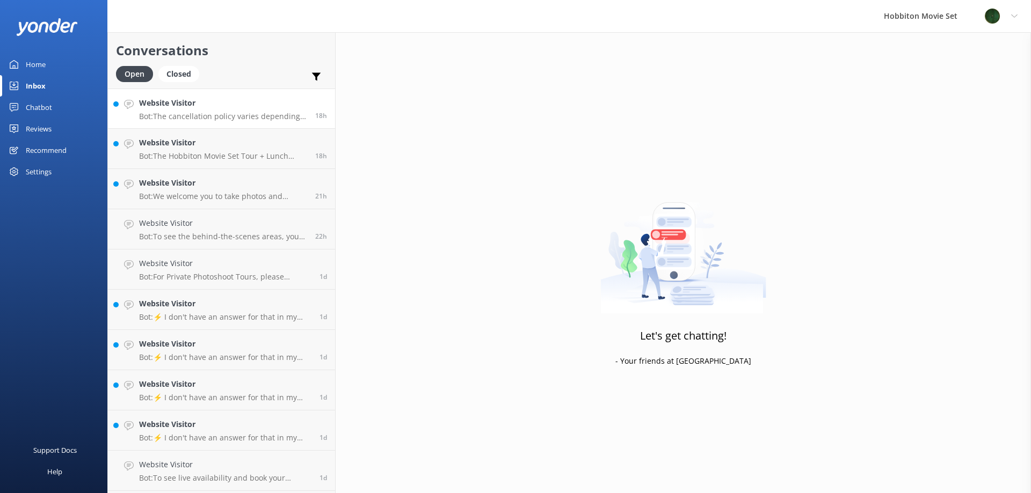
click at [251, 118] on p "Bot: The cancellation policy varies depending on the tour product: - Hobbiton M…" at bounding box center [223, 117] width 168 height 10
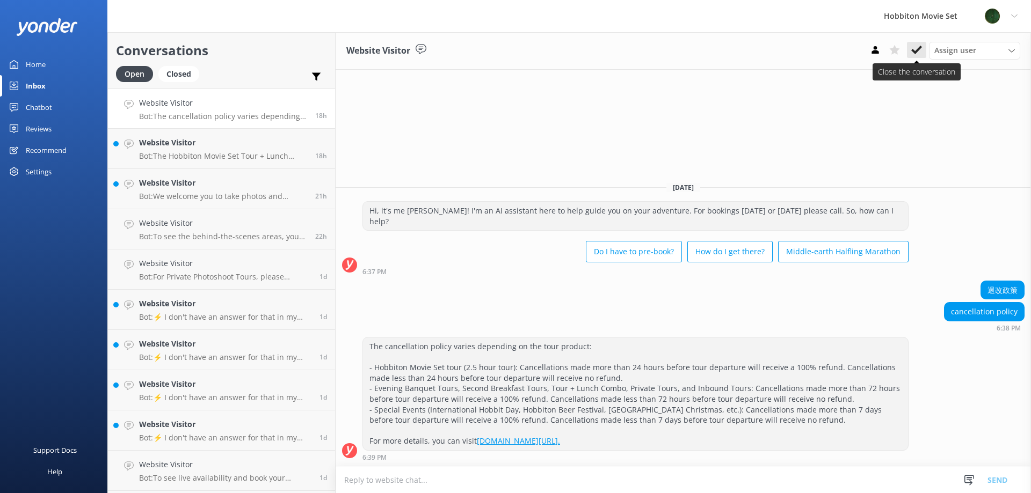
click at [909, 48] on button at bounding box center [916, 50] width 19 height 16
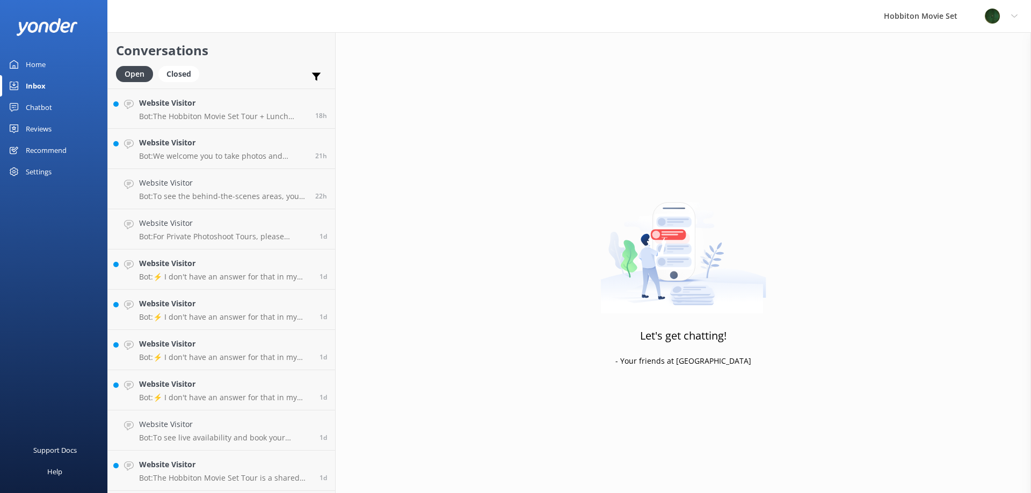
click at [261, 109] on h4 "Website Visitor" at bounding box center [223, 103] width 168 height 12
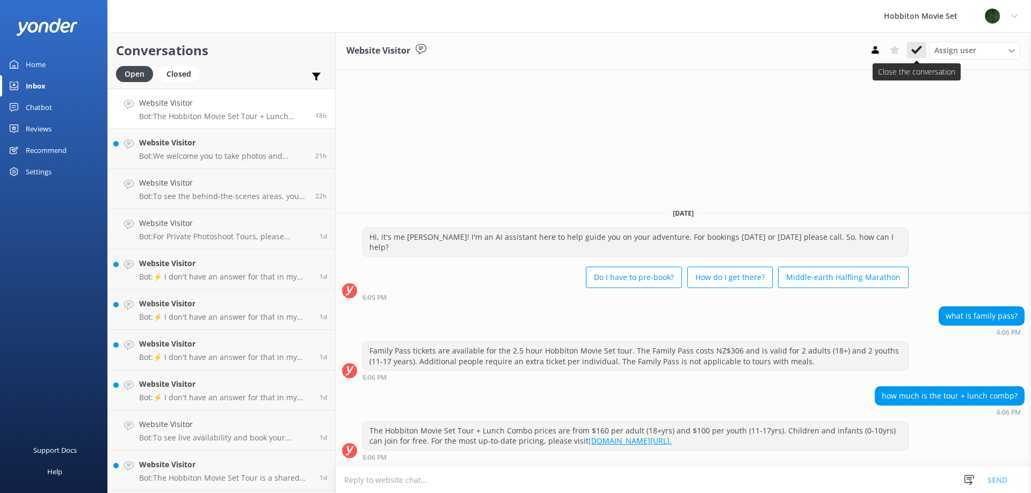
click at [920, 53] on icon at bounding box center [916, 50] width 11 height 11
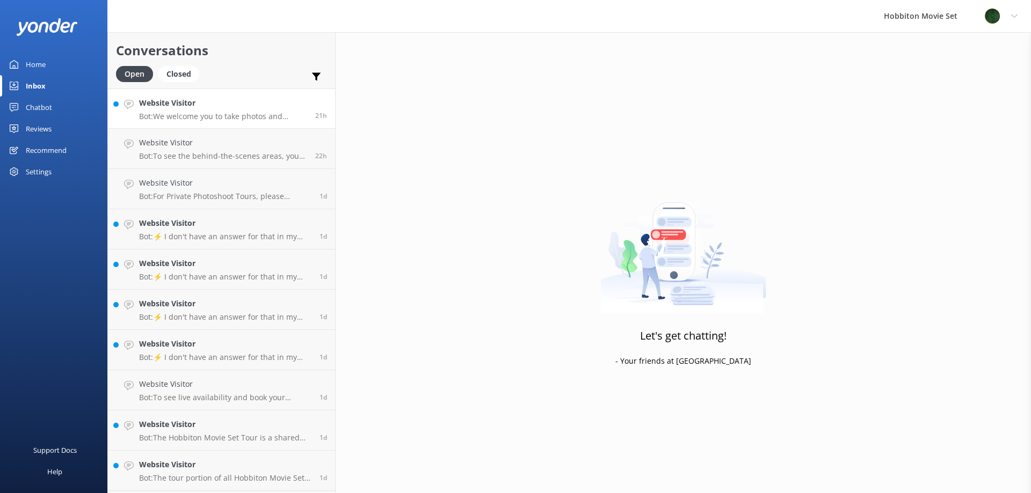
click at [257, 121] on p "Bot: We welcome you to take photos and capture memories during your tour with u…" at bounding box center [223, 117] width 168 height 10
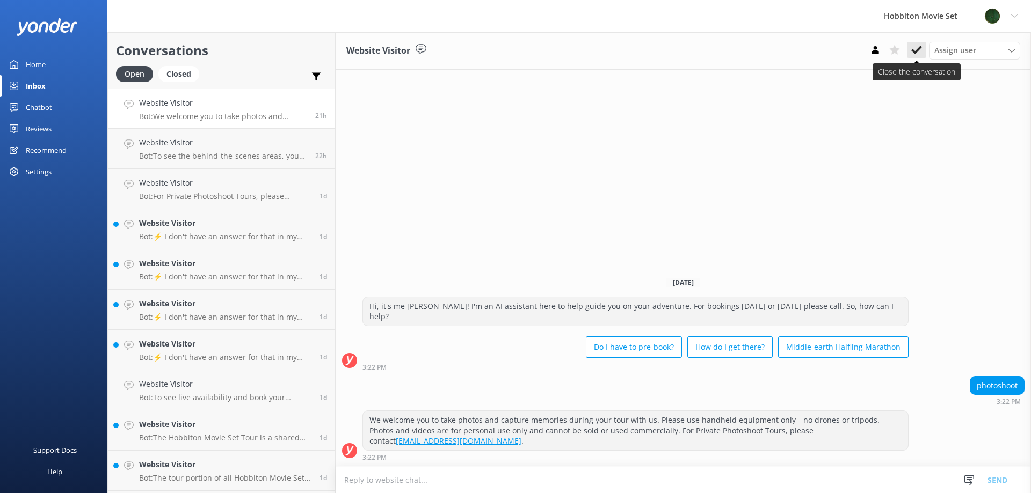
click at [914, 51] on use at bounding box center [916, 50] width 11 height 9
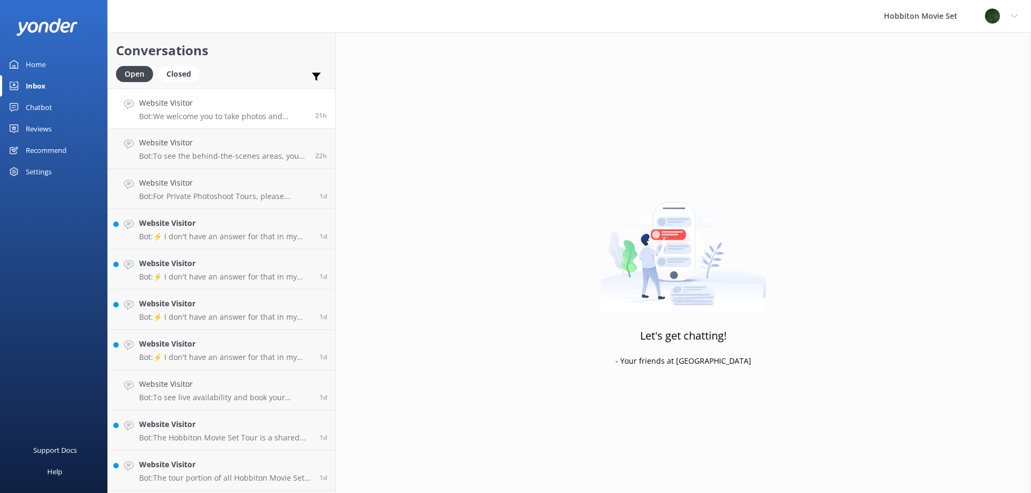
click at [243, 117] on p "Bot: We welcome you to take photos and capture memories during your tour with u…" at bounding box center [223, 117] width 168 height 10
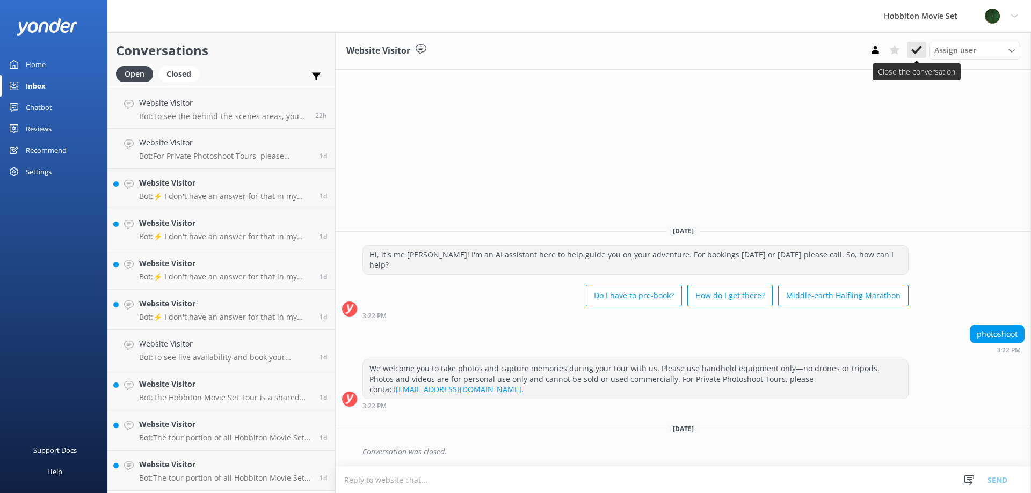
click at [916, 52] on use at bounding box center [916, 50] width 11 height 9
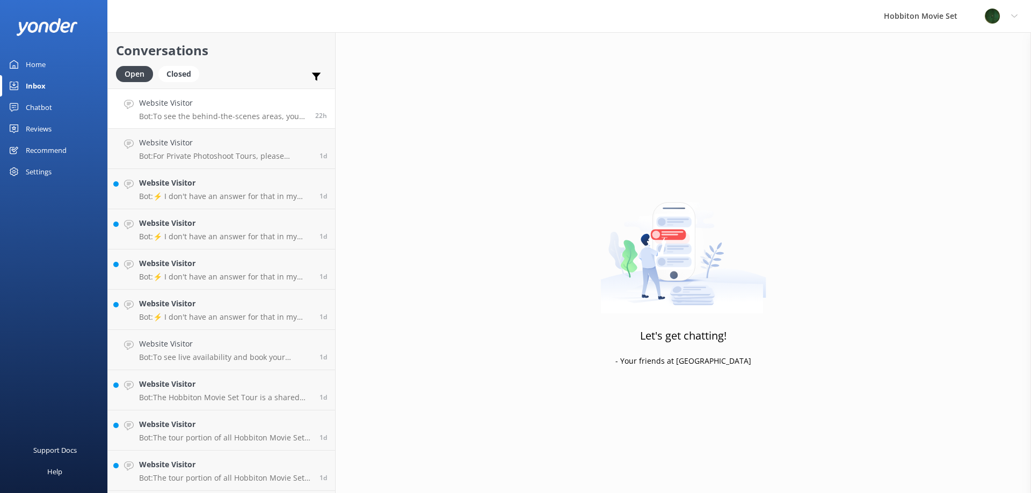
click at [276, 107] on h4 "Website Visitor" at bounding box center [223, 103] width 168 height 12
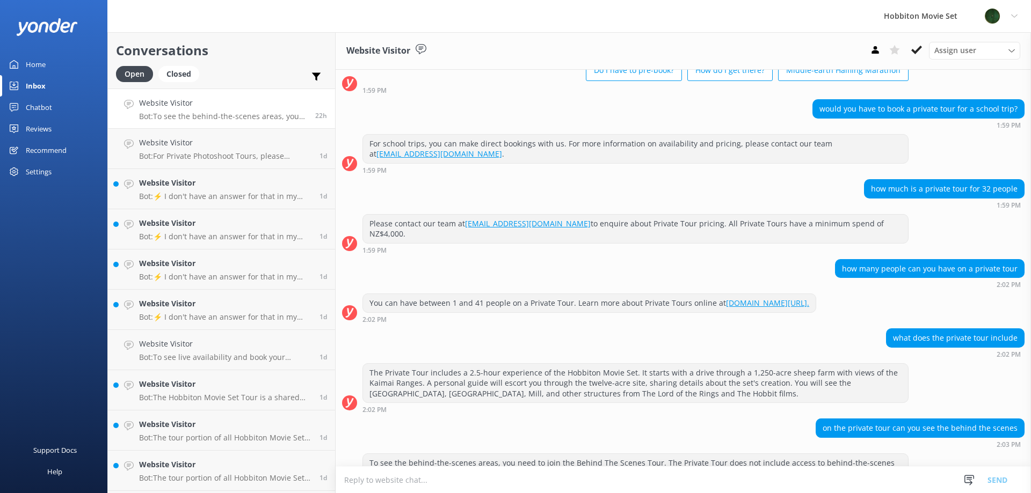
scroll to position [78, 0]
click at [920, 51] on icon at bounding box center [916, 50] width 11 height 11
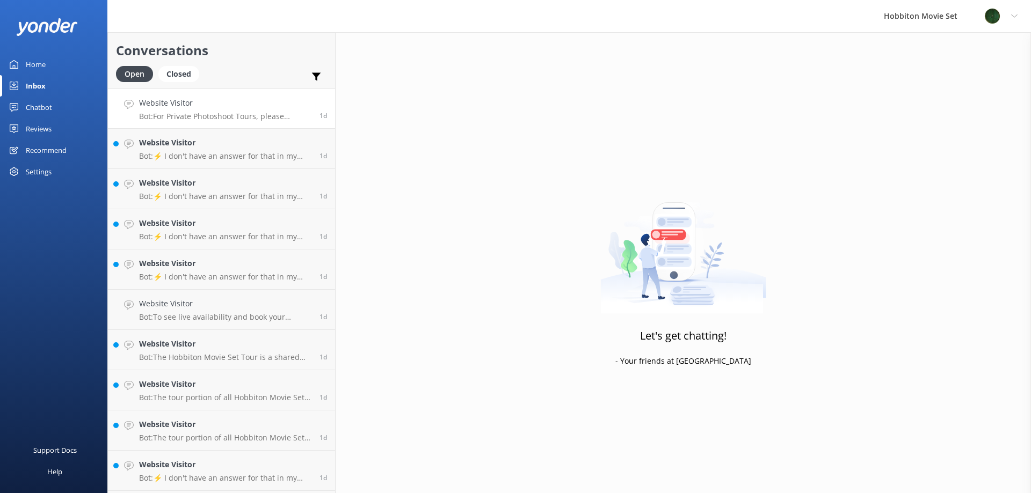
click at [230, 121] on link "Website Visitor Bot: For Private Photoshoot Tours, please contact [EMAIL_ADDRES…" at bounding box center [221, 109] width 227 height 40
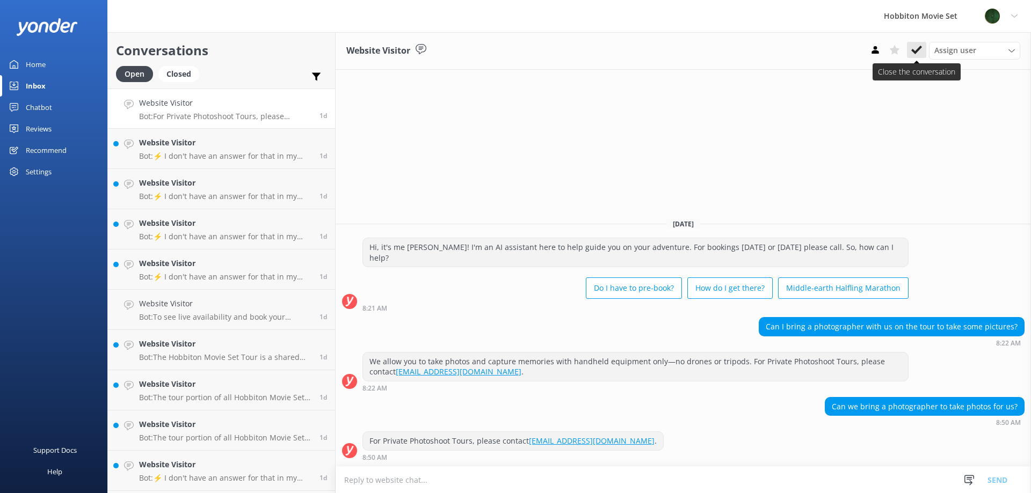
click at [925, 54] on button at bounding box center [916, 50] width 19 height 16
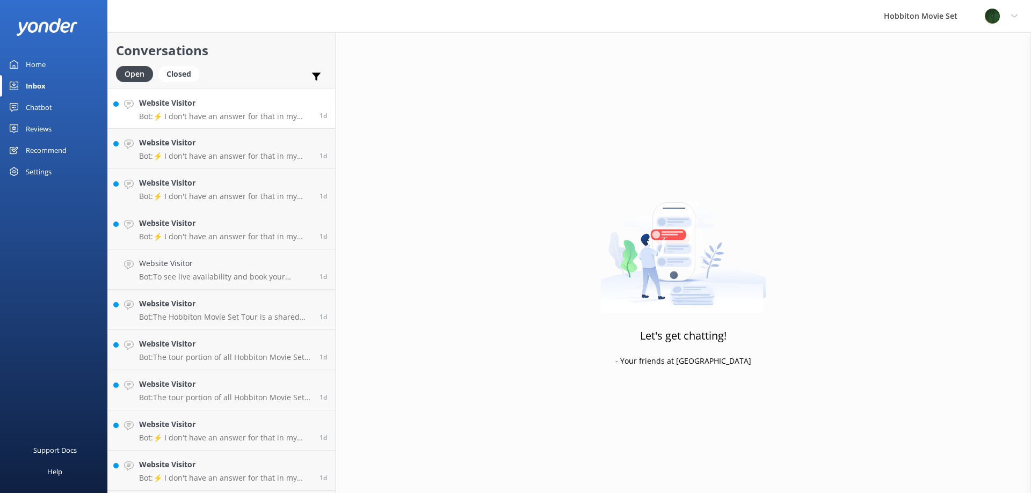
click at [252, 114] on p "Bot: ⚡ I don't have an answer for that in my knowledge base. Please try and rep…" at bounding box center [225, 117] width 172 height 10
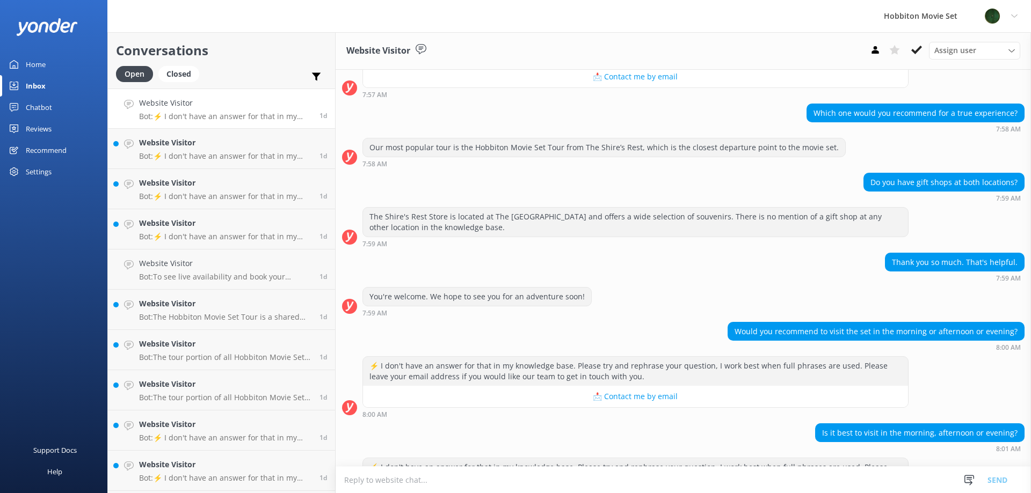
scroll to position [404, 0]
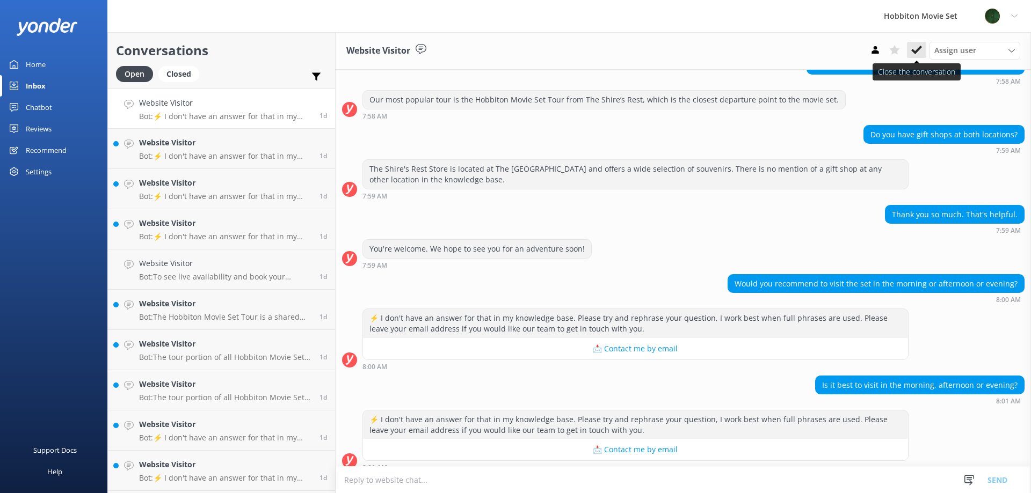
click at [913, 47] on icon at bounding box center [916, 50] width 11 height 11
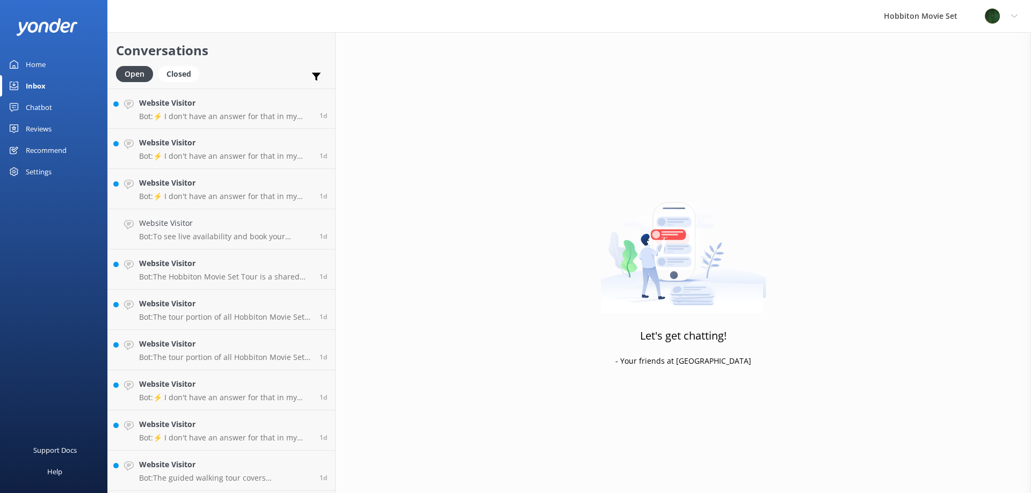
click at [181, 123] on link "Website Visitor Bot: ⚡ I don't have an answer for that in my knowledge base. Pl…" at bounding box center [221, 109] width 227 height 40
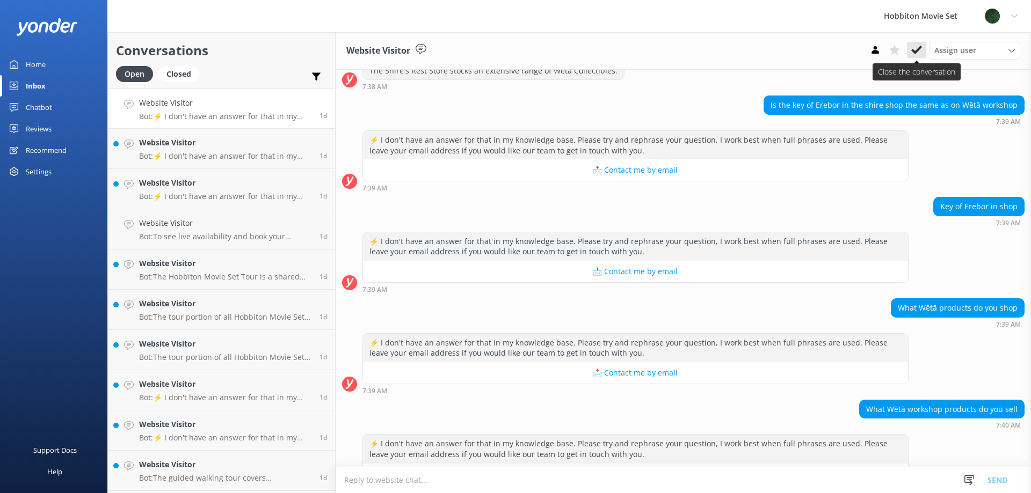
scroll to position [614, 0]
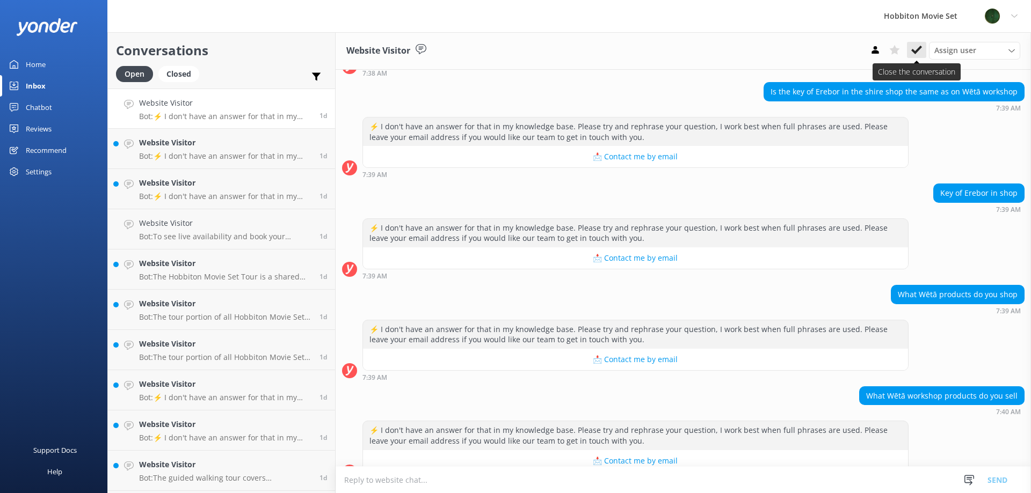
click at [917, 54] on icon at bounding box center [916, 50] width 11 height 11
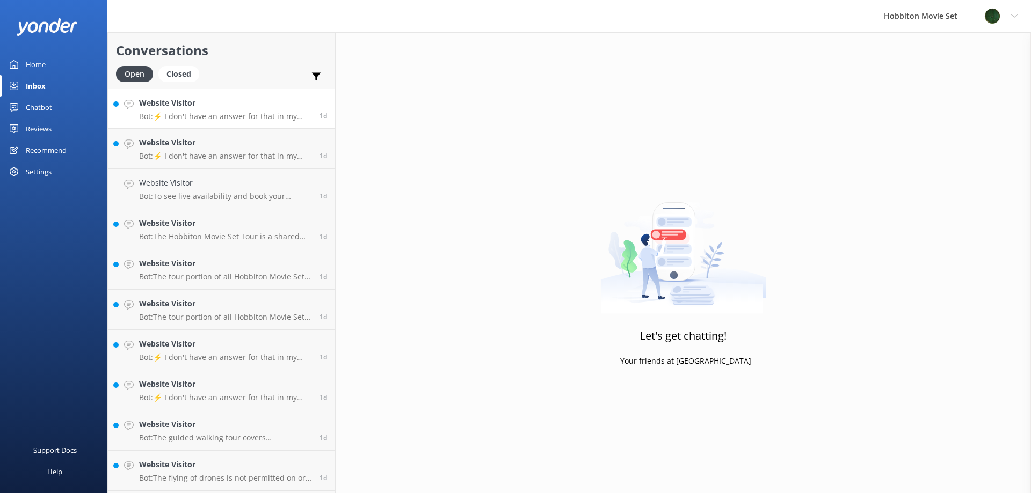
click at [237, 96] on link "Website Visitor Bot: ⚡ I don't have an answer for that in my knowledge base. Pl…" at bounding box center [221, 109] width 227 height 40
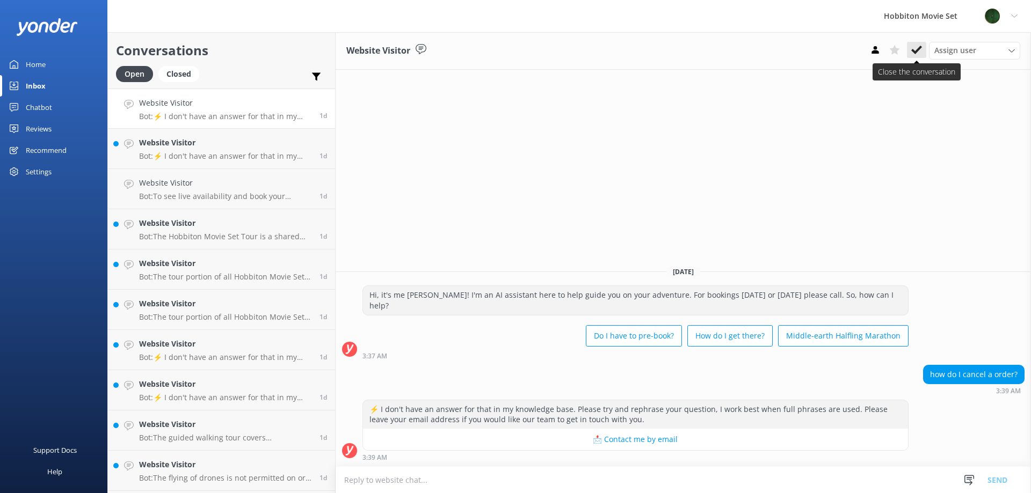
click at [921, 52] on icon at bounding box center [916, 50] width 11 height 11
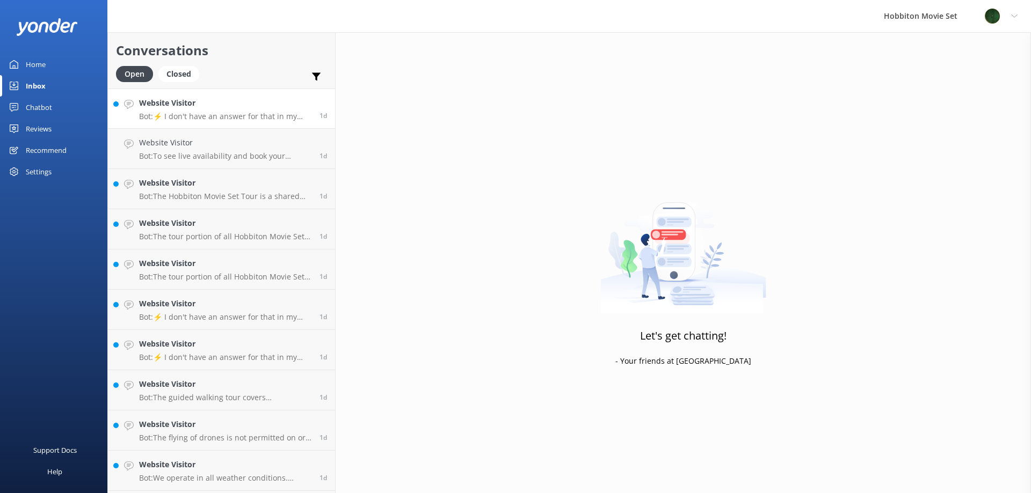
click at [209, 117] on p "Bot: ⚡ I don't have an answer for that in my knowledge base. Please try and rep…" at bounding box center [225, 117] width 172 height 10
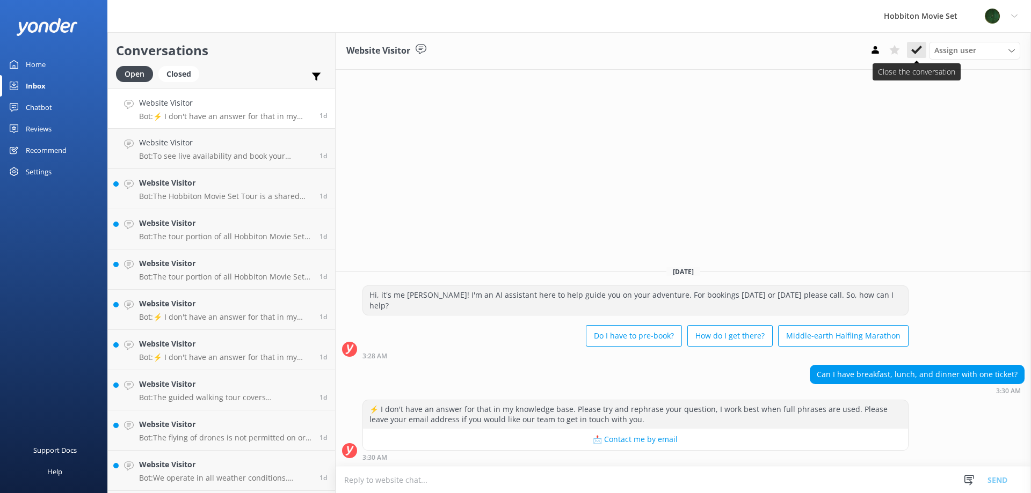
click at [919, 49] on use at bounding box center [916, 50] width 11 height 9
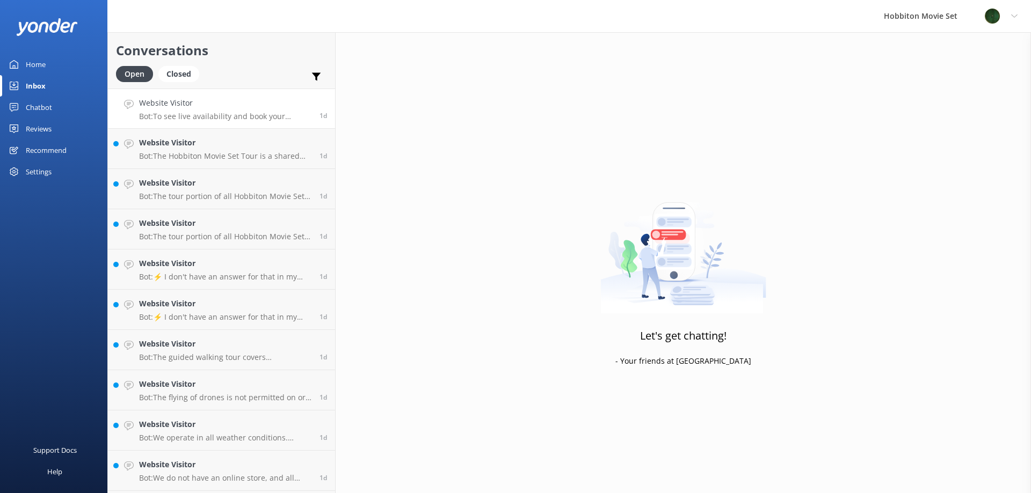
click at [207, 110] on div "Website Visitor Bot: To see live availability and book your Hobbiton tour betwe…" at bounding box center [225, 108] width 172 height 23
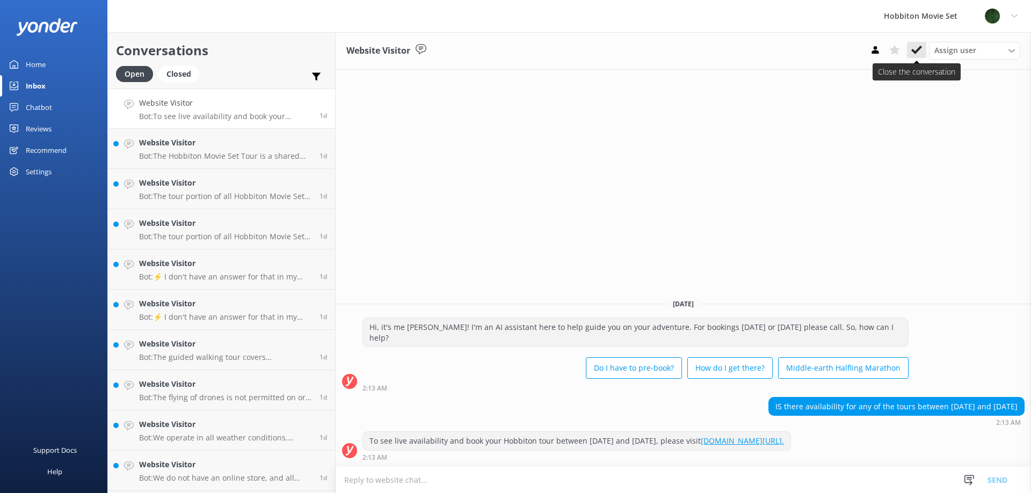
click at [914, 57] on button at bounding box center [916, 50] width 19 height 16
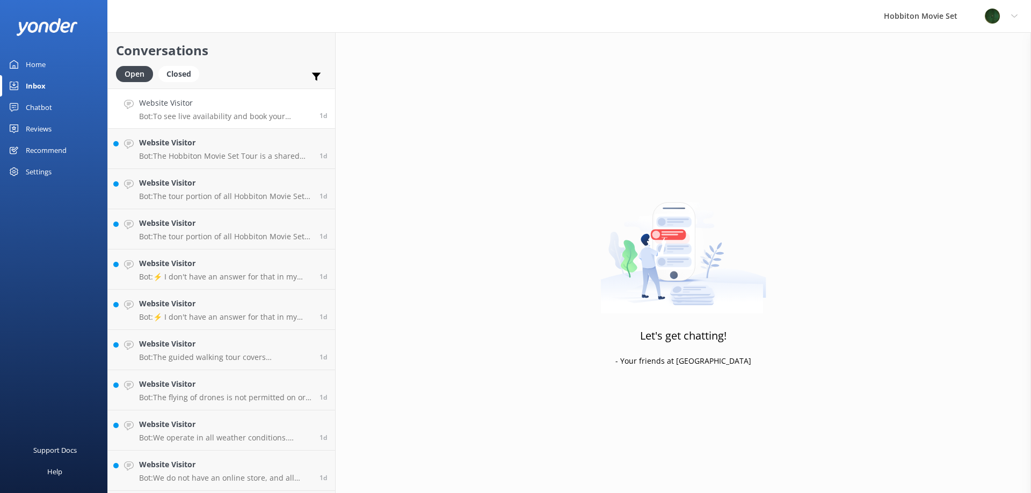
click at [252, 118] on p "Bot: To see live availability and book your Hobbiton tour between [DATE] and [D…" at bounding box center [225, 117] width 172 height 10
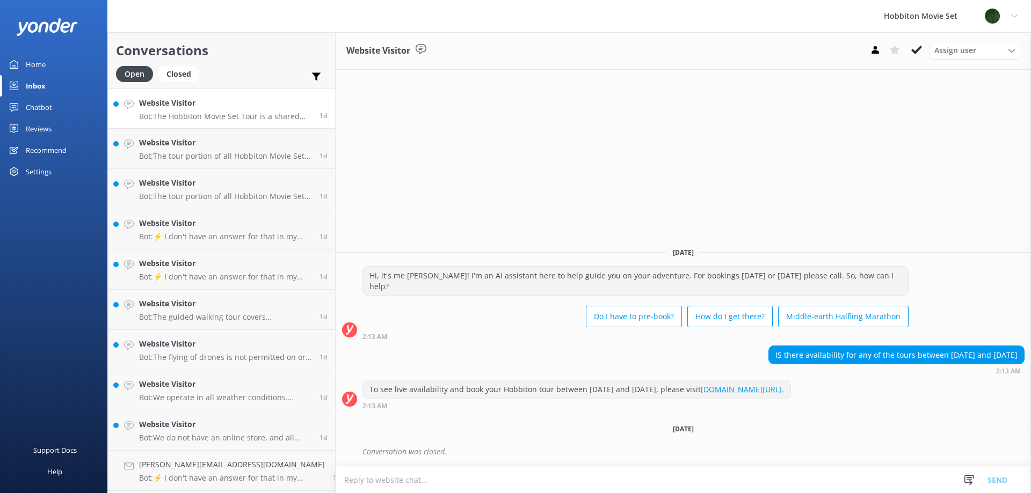
click at [209, 116] on p "Bot: The Hobbiton Movie Set Tour is a shared group service with a maximum group…" at bounding box center [225, 117] width 172 height 10
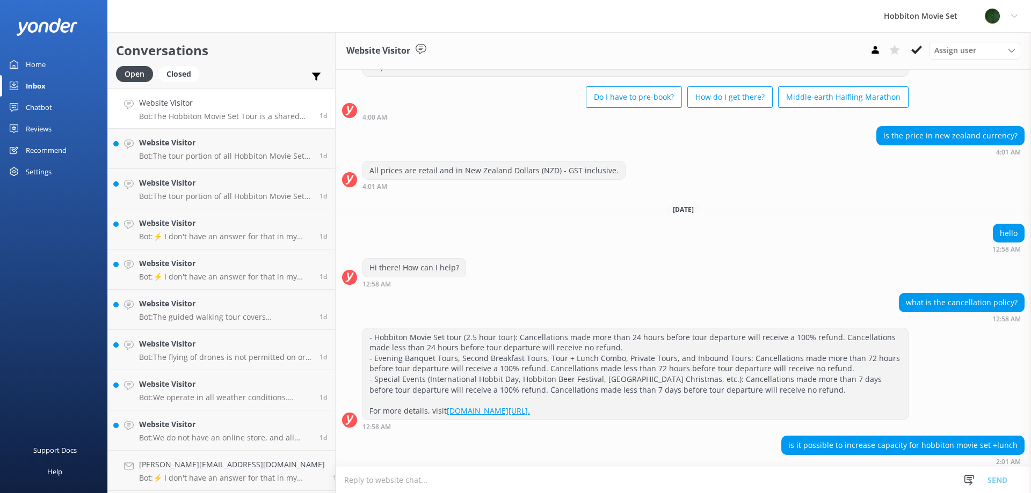
scroll to position [90, 0]
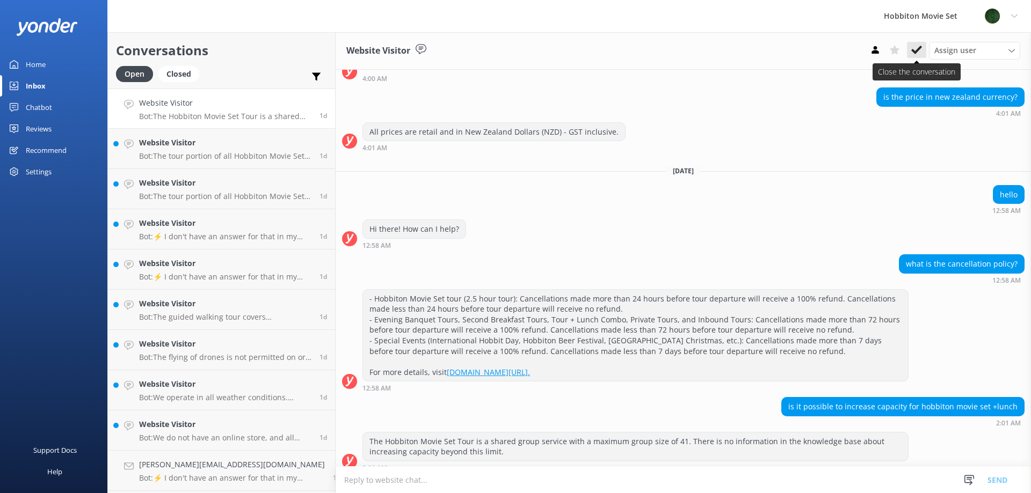
click at [915, 46] on icon at bounding box center [916, 50] width 11 height 11
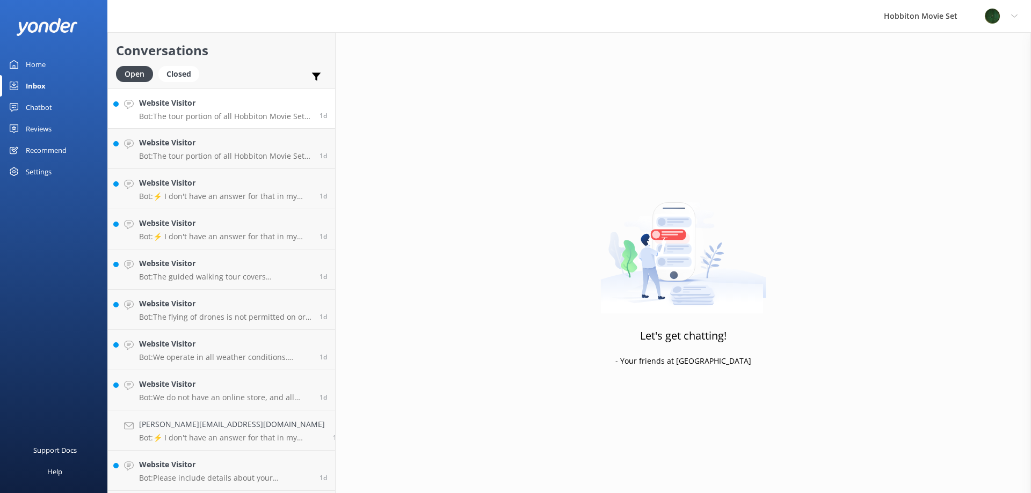
click at [163, 116] on p "Bot: The tour portion of all Hobbiton Movie Set tour experiences is approximate…" at bounding box center [225, 117] width 172 height 10
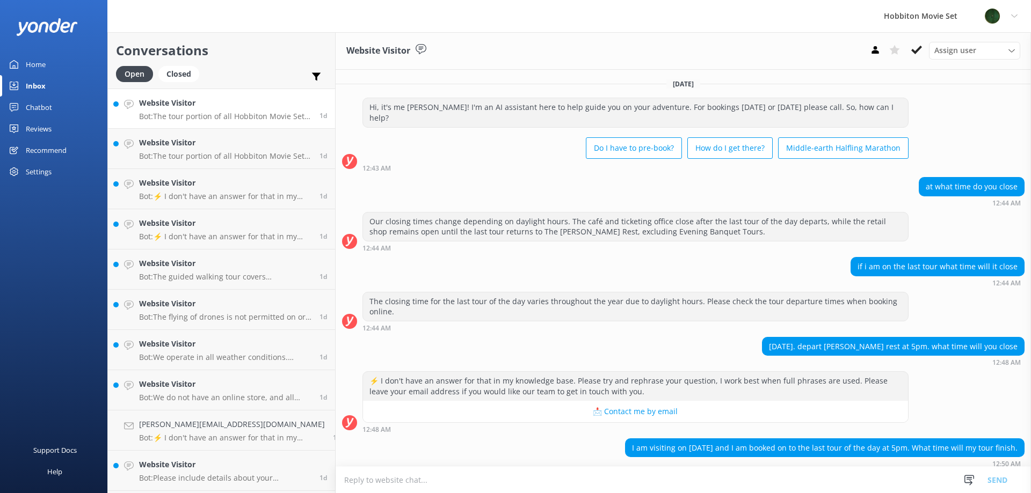
scroll to position [132, 0]
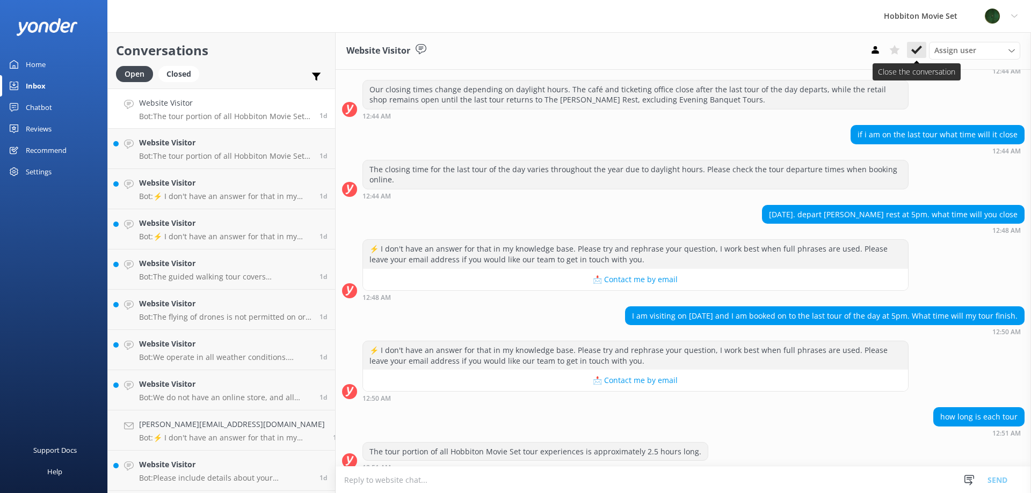
click at [915, 56] on button at bounding box center [916, 50] width 19 height 16
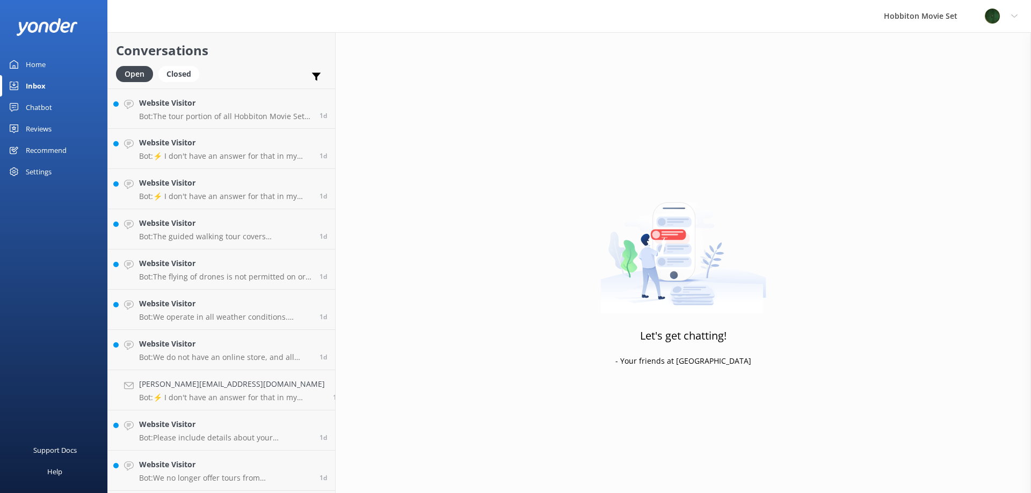
click at [252, 110] on div "Website Visitor Bot: The tour portion of all Hobbiton Movie Set tour experience…" at bounding box center [225, 108] width 172 height 23
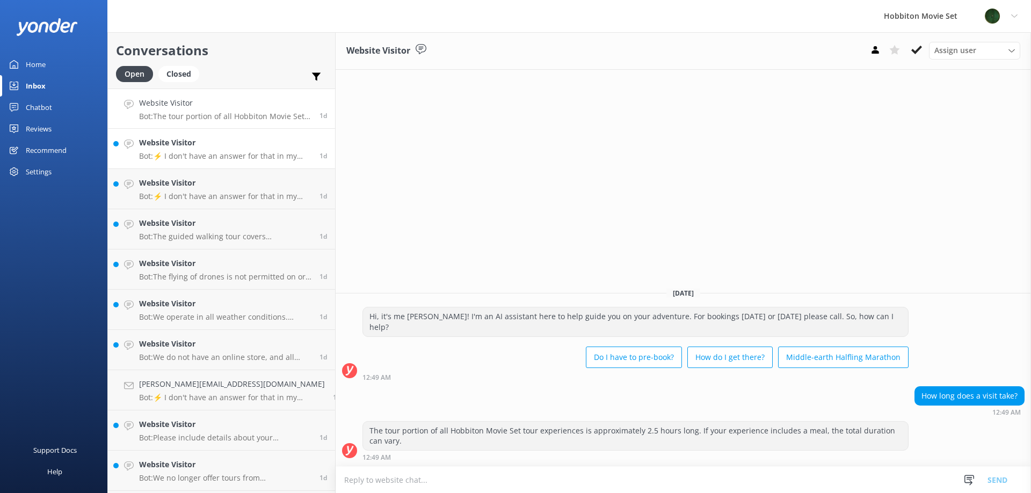
click at [233, 147] on h4 "Website Visitor" at bounding box center [225, 143] width 172 height 12
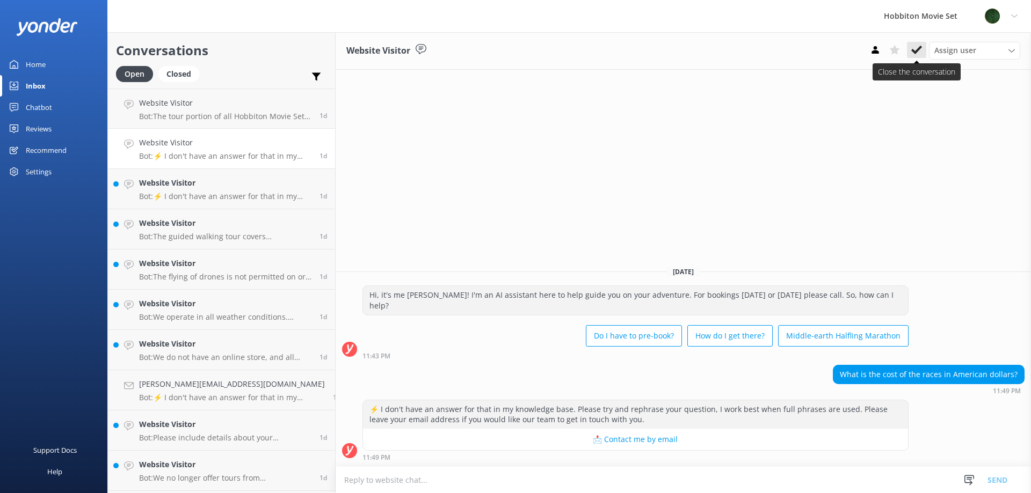
click at [914, 58] on button at bounding box center [916, 50] width 19 height 16
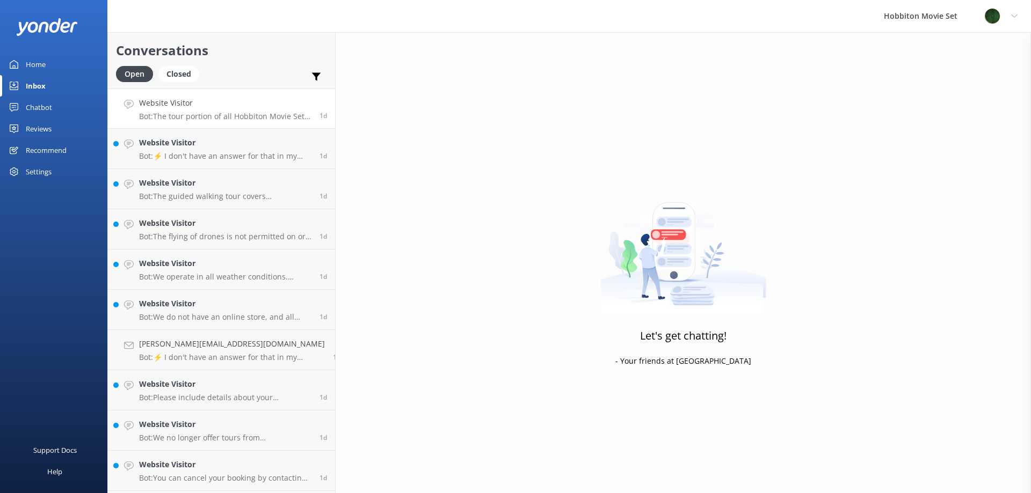
click at [253, 114] on p "Bot: The tour portion of all Hobbiton Movie Set tour experiences is approximate…" at bounding box center [225, 117] width 172 height 10
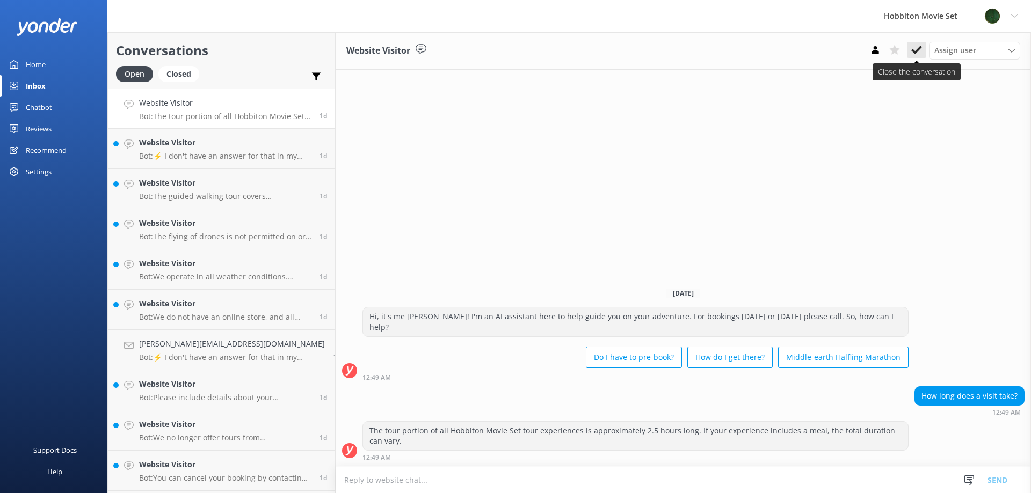
click at [908, 55] on button at bounding box center [916, 50] width 19 height 16
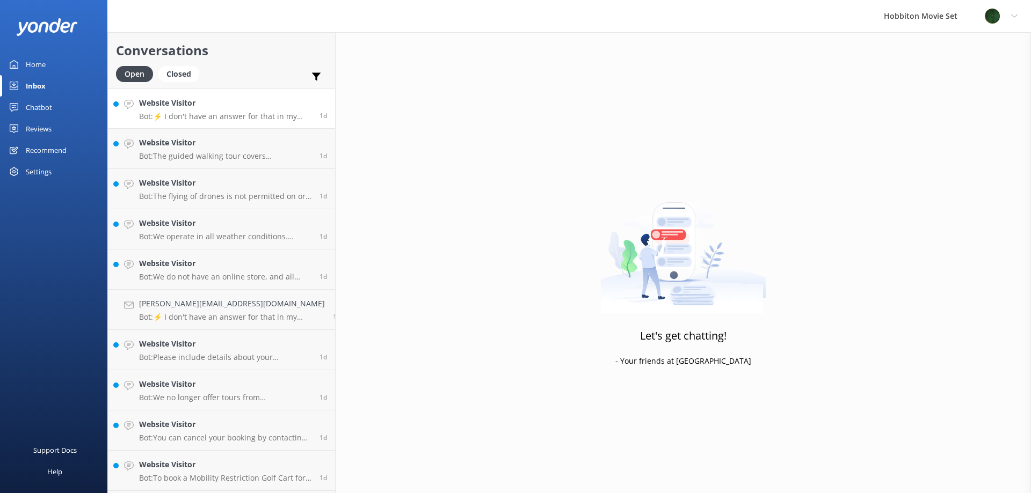
click at [240, 125] on link "Website Visitor Bot: ⚡ I don't have an answer for that in my knowledge base. Pl…" at bounding box center [221, 109] width 227 height 40
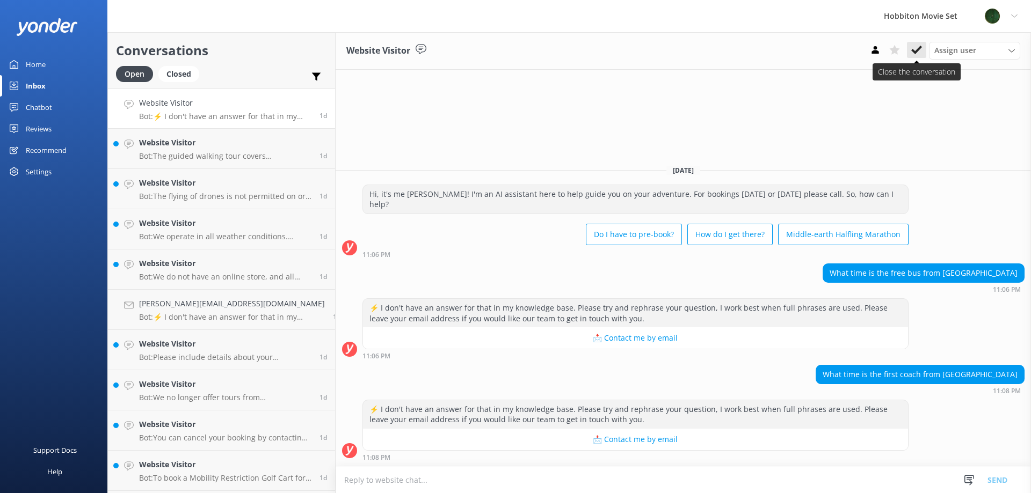
click at [920, 45] on icon at bounding box center [916, 50] width 11 height 11
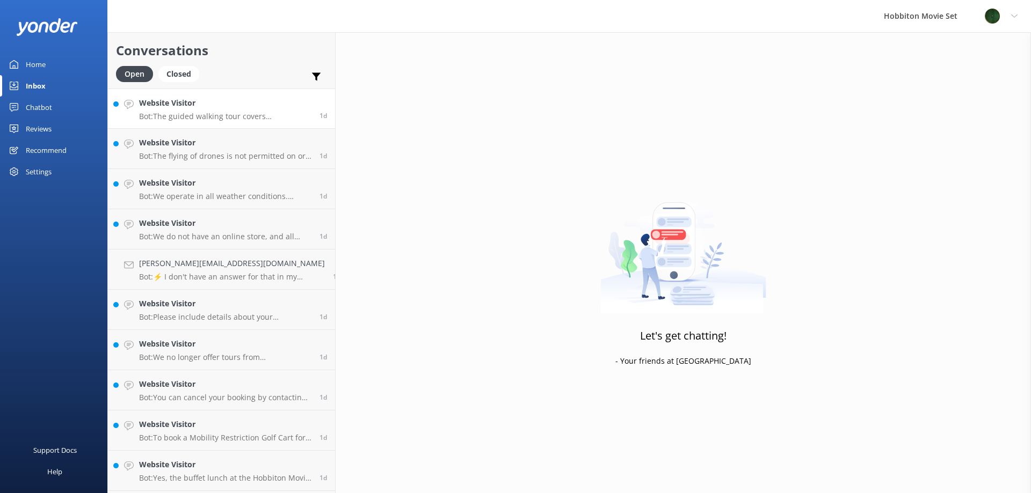
click at [242, 110] on div "Website Visitor Bot: The guided walking tour covers approximately 2km, with abo…" at bounding box center [225, 108] width 172 height 23
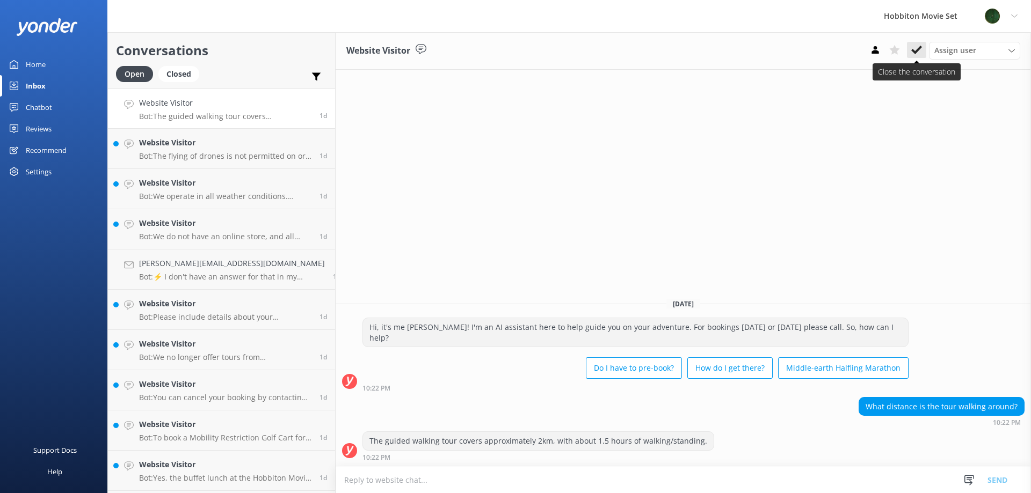
click at [924, 47] on button at bounding box center [916, 50] width 19 height 16
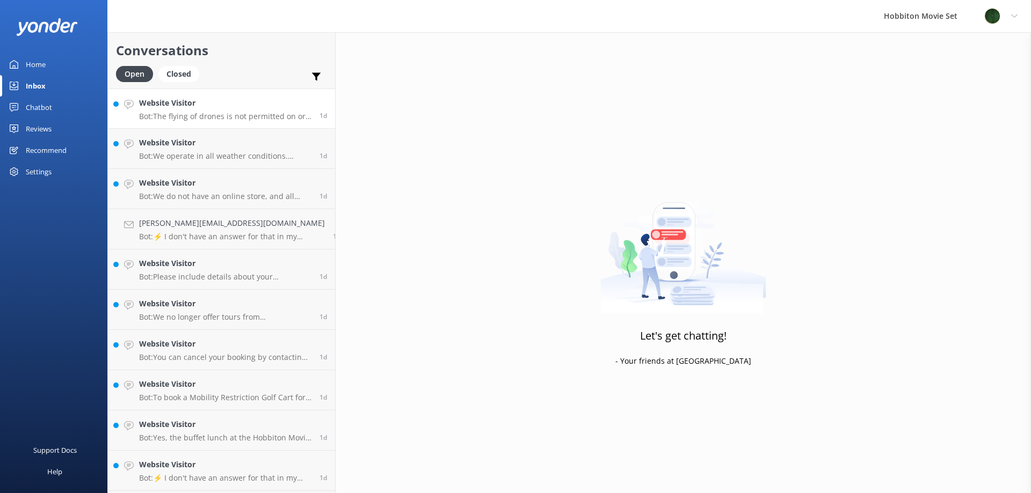
click at [209, 117] on p "Bot: The flying of drones is not permitted on or around the Movie Set. Any out-…" at bounding box center [225, 117] width 172 height 10
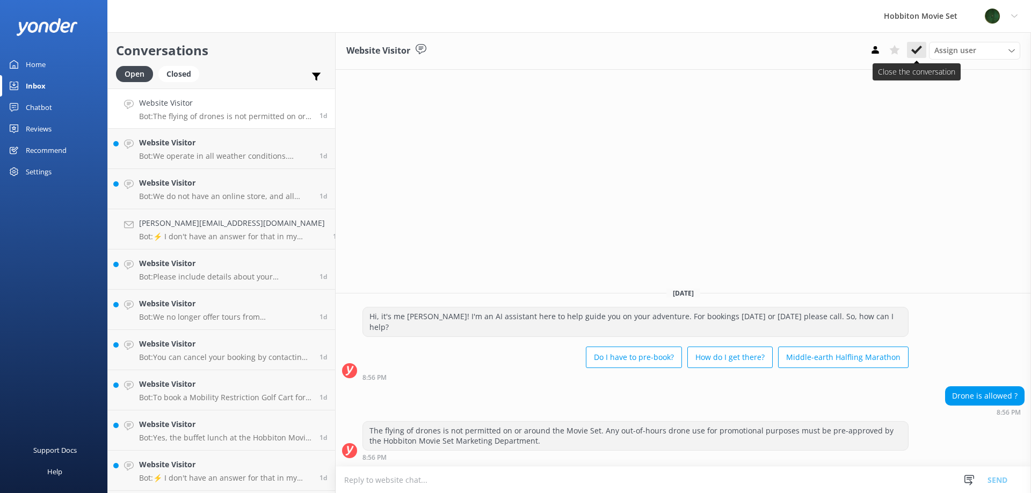
click at [920, 50] on icon at bounding box center [916, 50] width 11 height 11
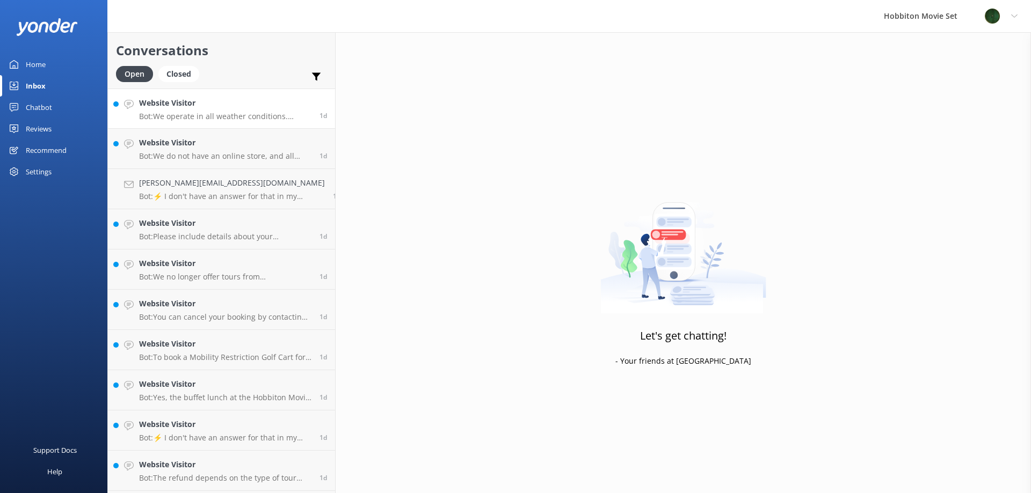
click at [247, 115] on p "Bot: We operate in all weather conditions. Umbrellas are provided in the event …" at bounding box center [225, 117] width 172 height 10
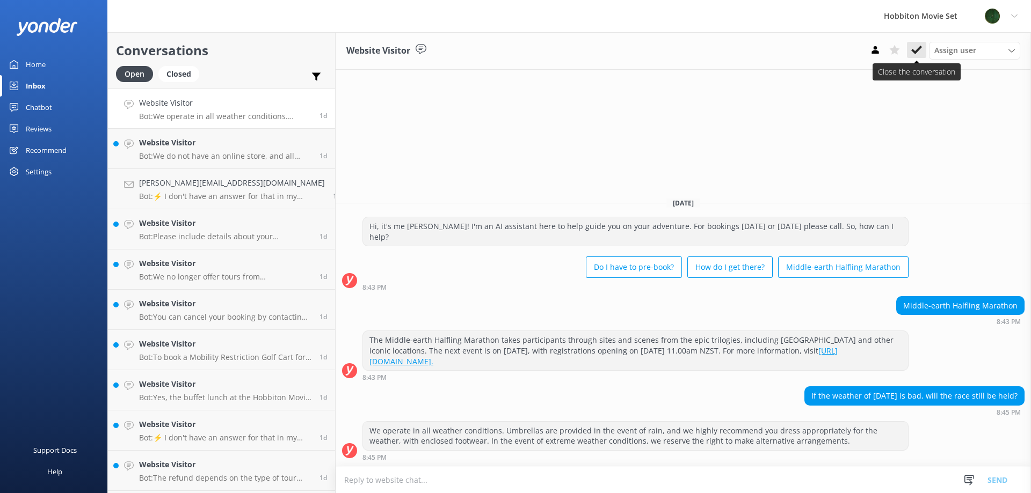
click at [922, 56] on button at bounding box center [916, 50] width 19 height 16
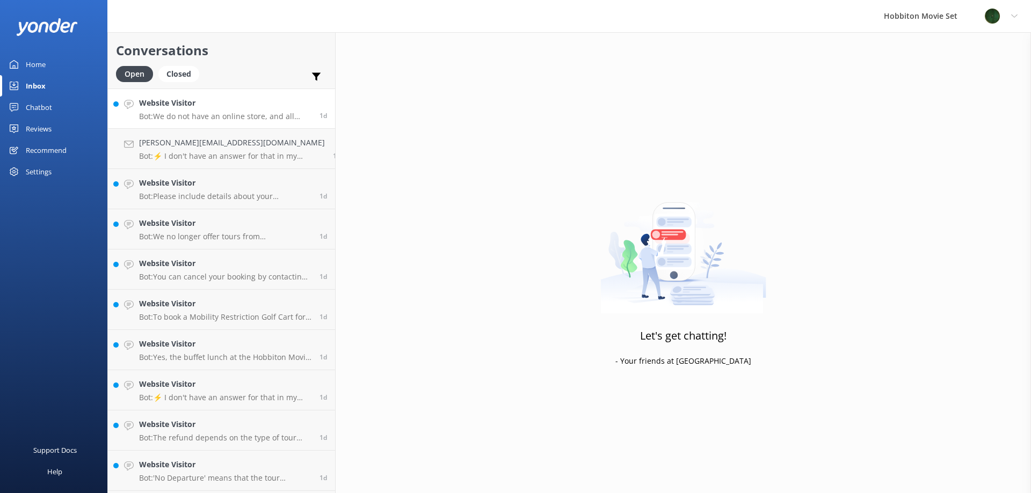
click at [216, 114] on p "Bot: We do not have an online store, and all merchandise items, including our S…" at bounding box center [225, 117] width 172 height 10
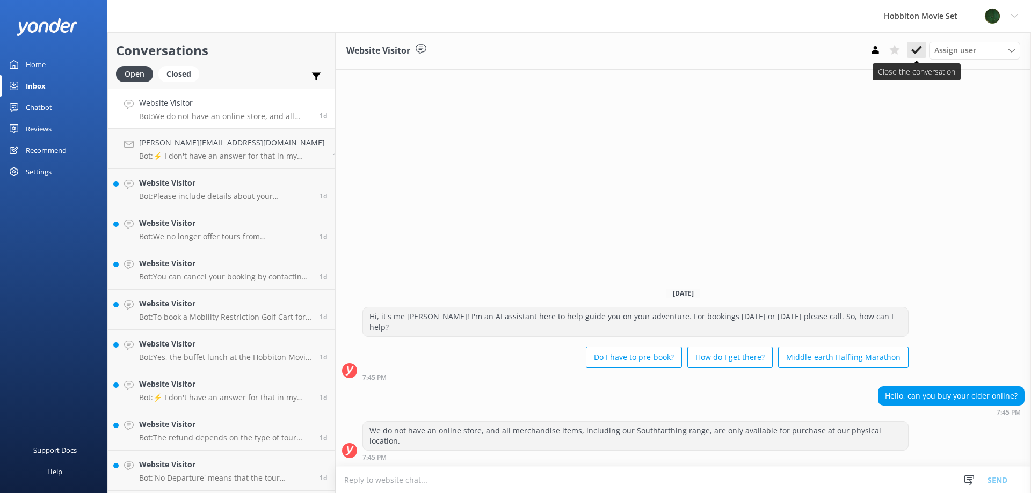
click at [914, 51] on use at bounding box center [916, 50] width 11 height 9
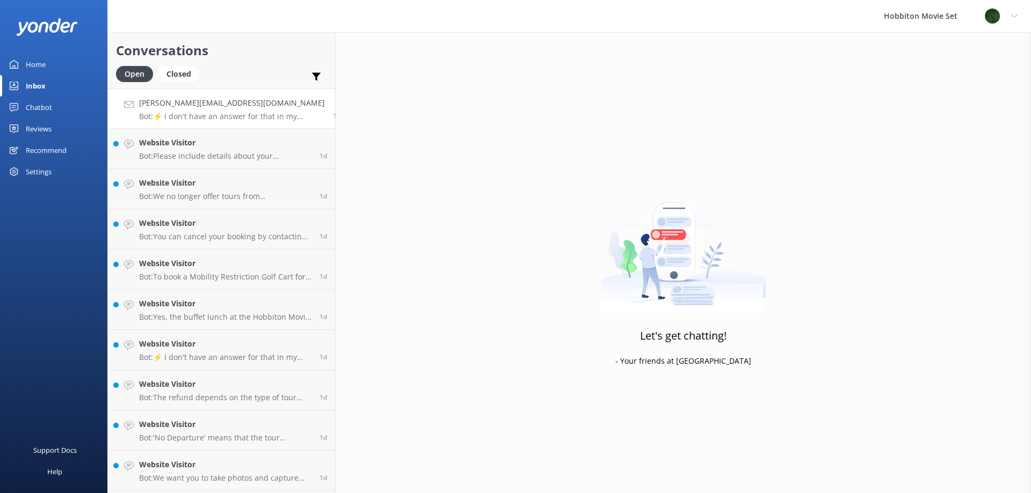
click at [246, 109] on div "[PERSON_NAME][EMAIL_ADDRESS][DOMAIN_NAME] Bot: ⚡ I don't have an answer for tha…" at bounding box center [232, 108] width 186 height 23
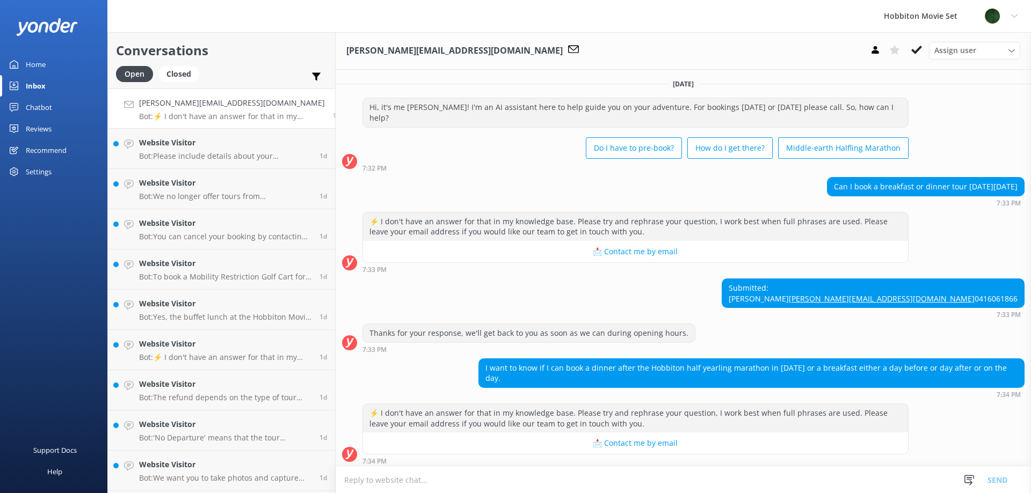
scroll to position [4, 0]
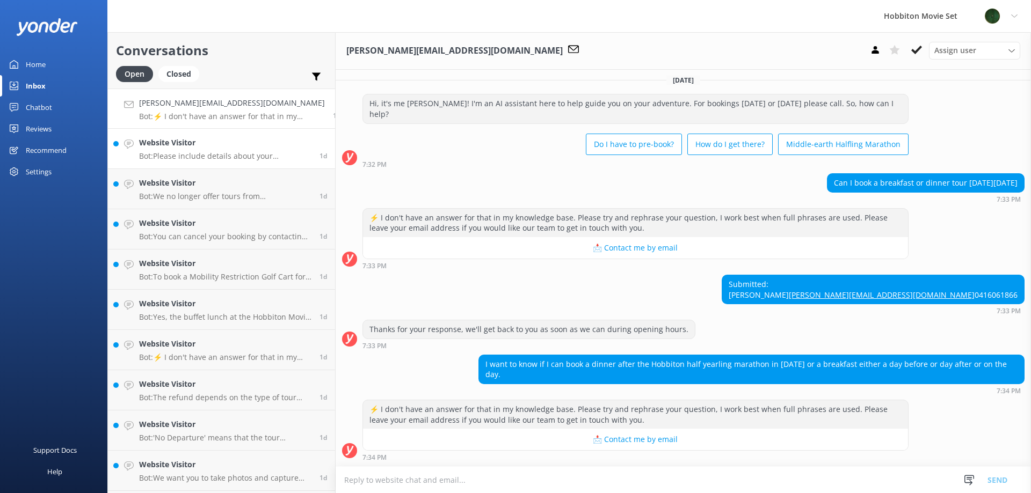
click at [189, 149] on div "Website Visitor Bot: Please include details about your vegetarian dietary requi…" at bounding box center [225, 149] width 172 height 24
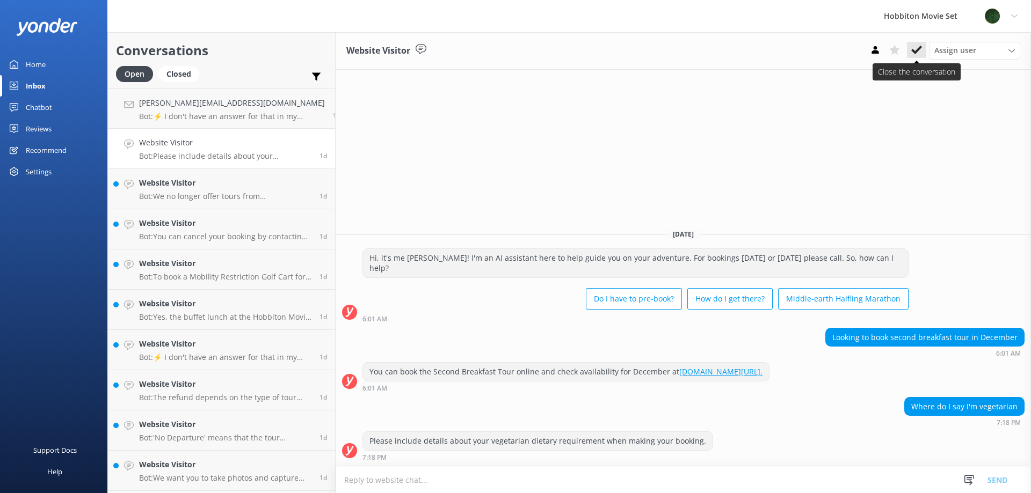
click at [919, 54] on icon at bounding box center [916, 50] width 11 height 11
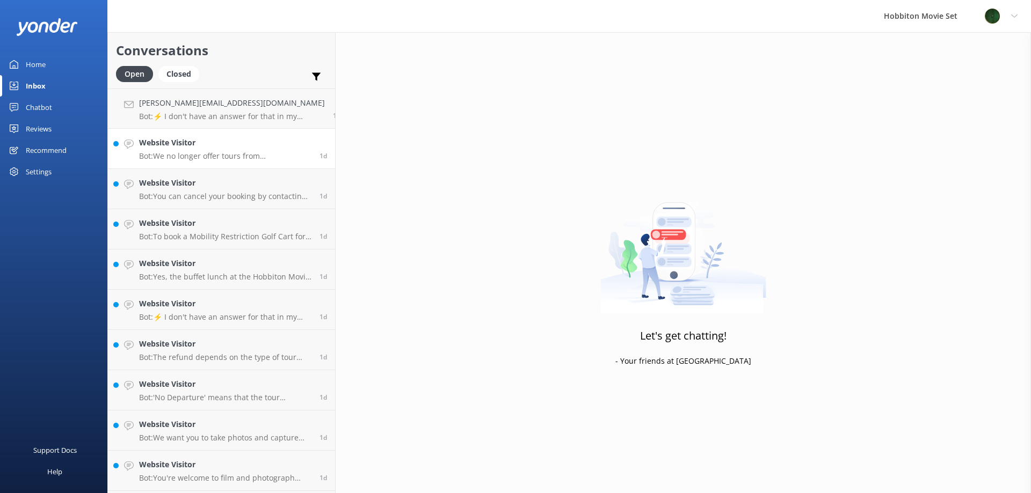
click at [199, 157] on p "Bot: We no longer offer tours from [GEOGRAPHIC_DATA], but several partners prov…" at bounding box center [225, 156] width 172 height 10
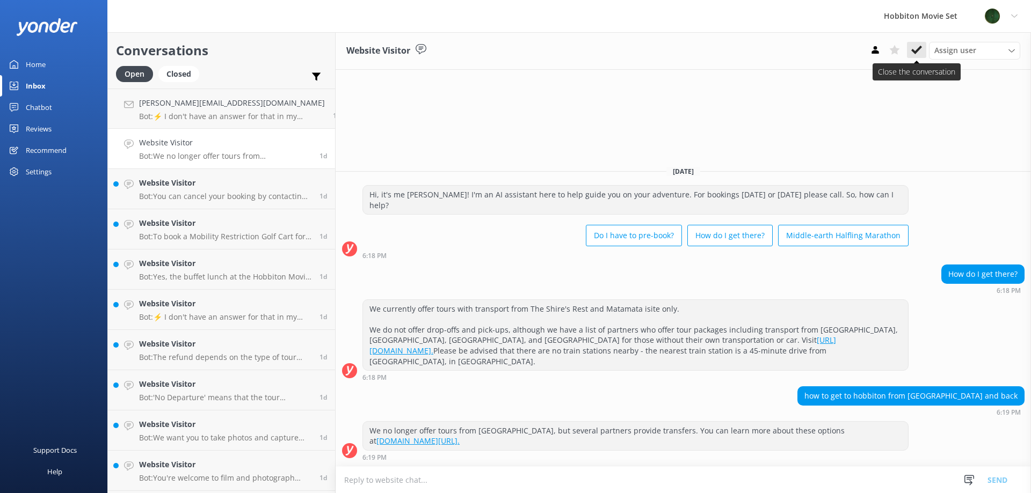
click at [912, 52] on use at bounding box center [916, 50] width 11 height 9
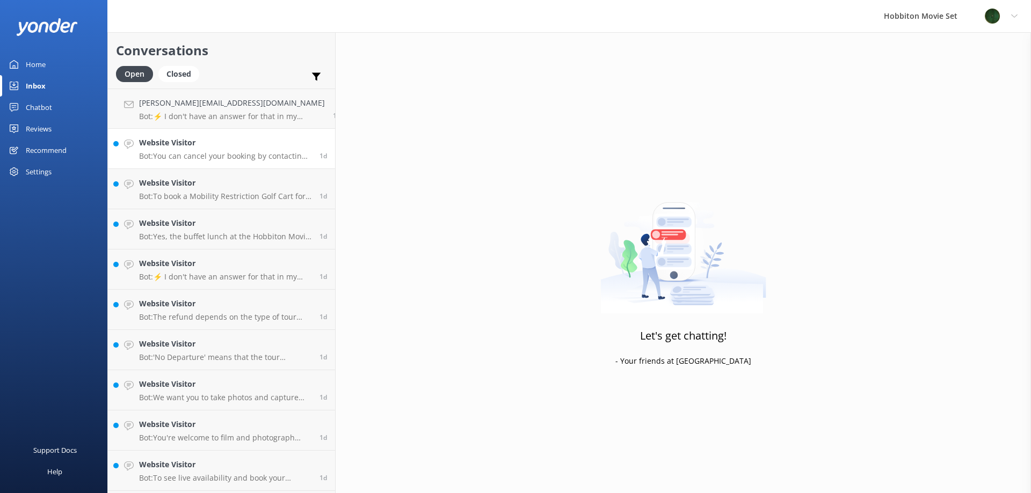
click at [224, 154] on p "Bot: You can cancel your booking by contacting the reservations team via phone …" at bounding box center [225, 156] width 172 height 10
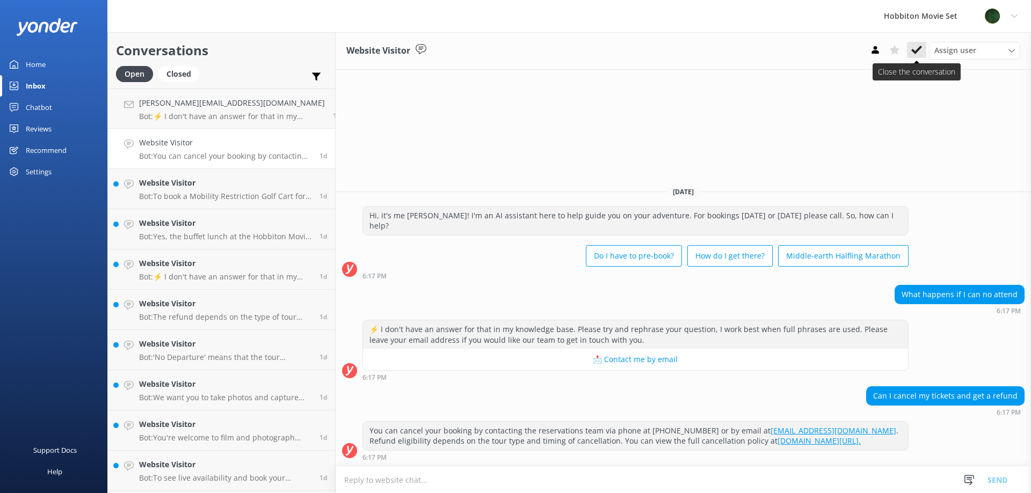
click at [924, 47] on button at bounding box center [916, 50] width 19 height 16
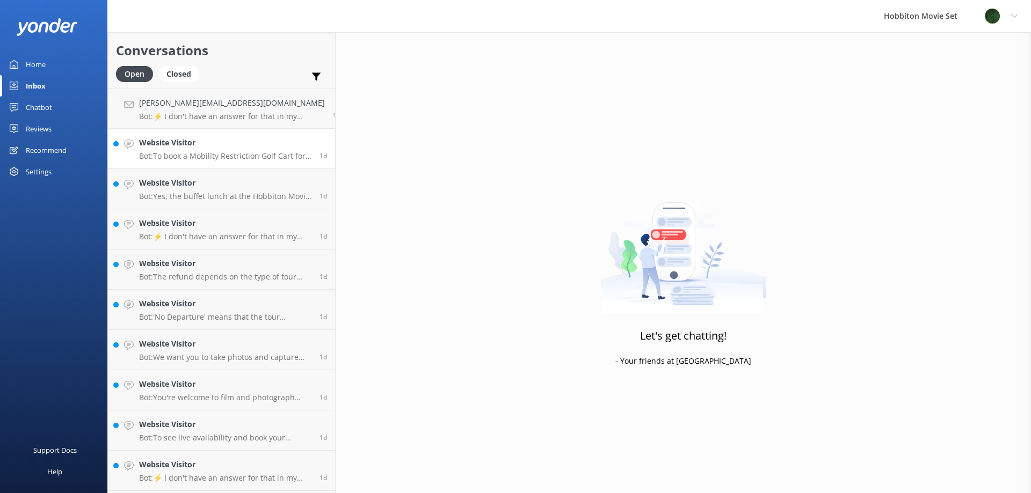
click at [283, 162] on link "Website Visitor Bot: To book a Mobility Restriction Golf Cart for the movie set…" at bounding box center [221, 149] width 227 height 40
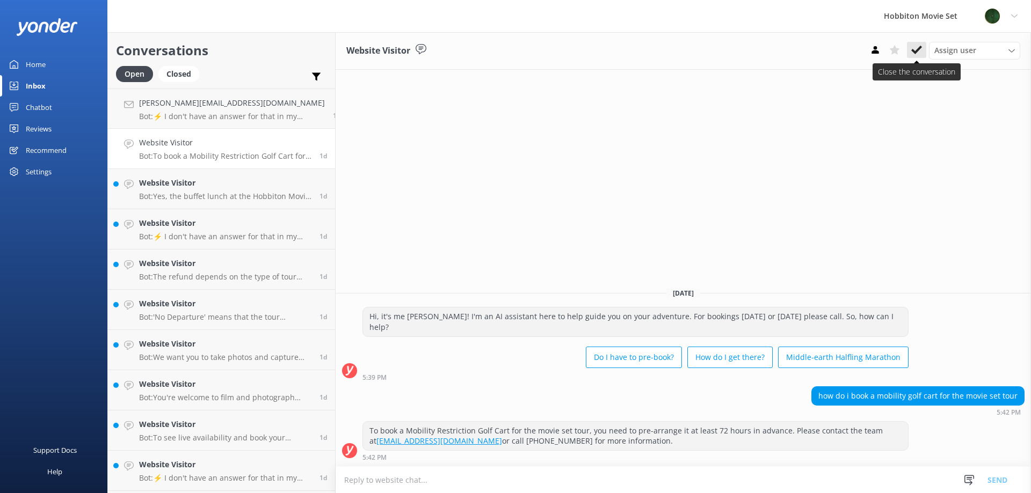
click at [923, 44] on button at bounding box center [916, 50] width 19 height 16
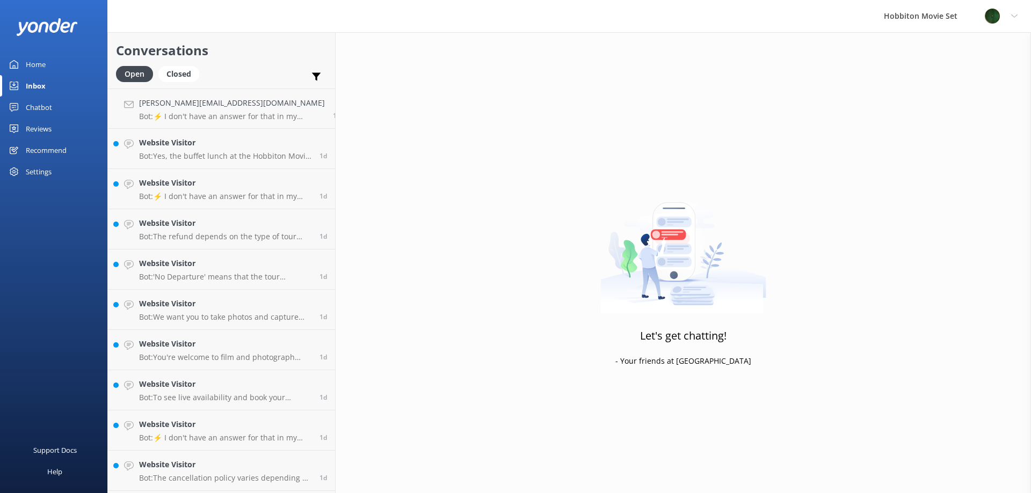
click at [210, 159] on p "Bot: Yes, the buffet lunch at the Hobbiton Movie Set Tour + Lunch Combo allows …" at bounding box center [225, 156] width 172 height 10
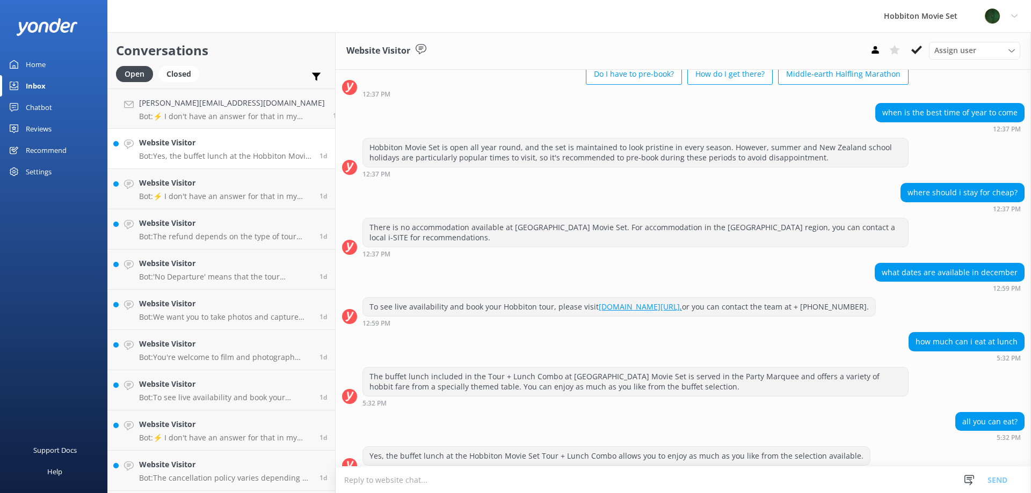
scroll to position [78, 0]
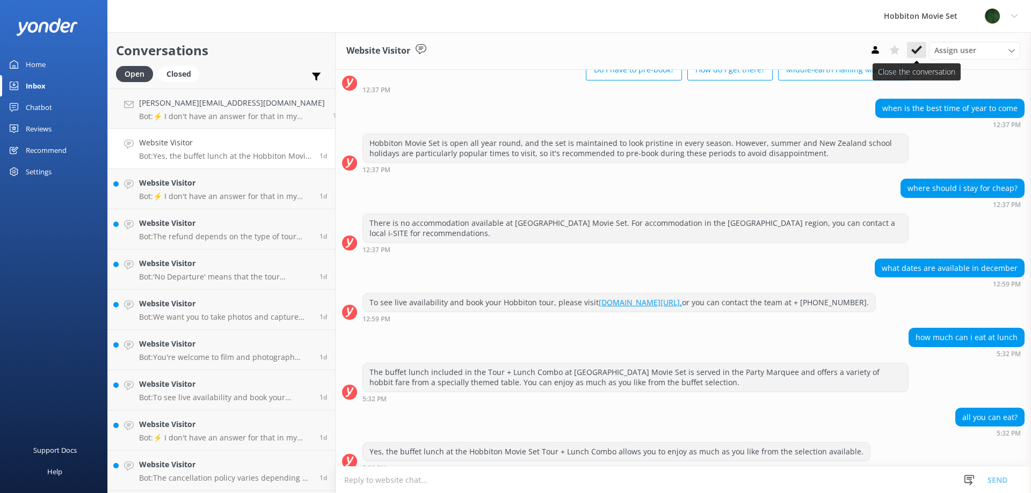
click at [921, 49] on icon at bounding box center [916, 50] width 11 height 11
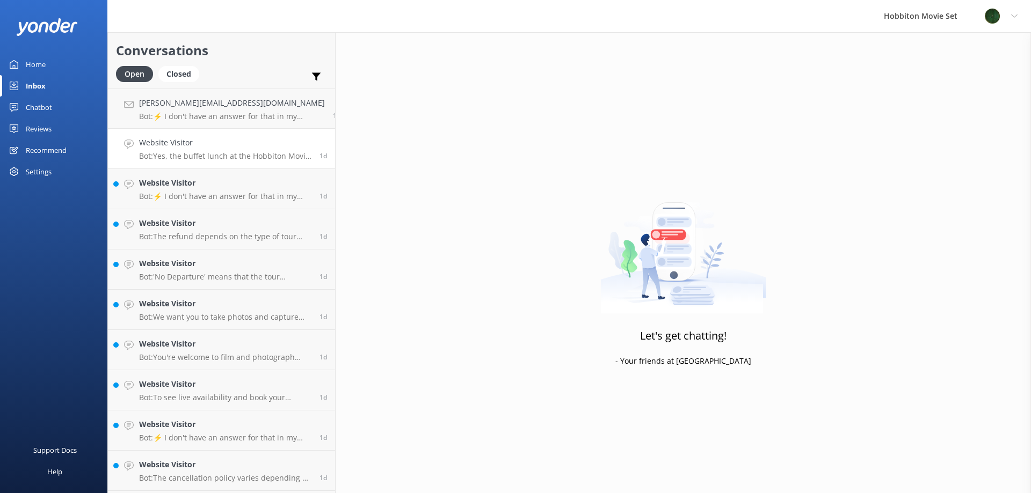
click at [244, 149] on div "Website Visitor Bot: Yes, the buffet lunch at the Hobbiton Movie Set Tour + Lun…" at bounding box center [225, 149] width 172 height 24
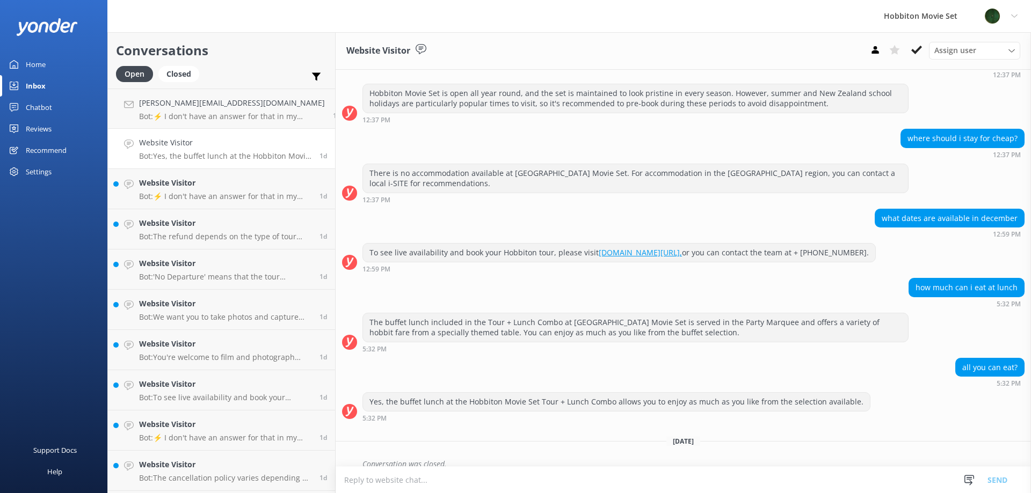
scroll to position [130, 0]
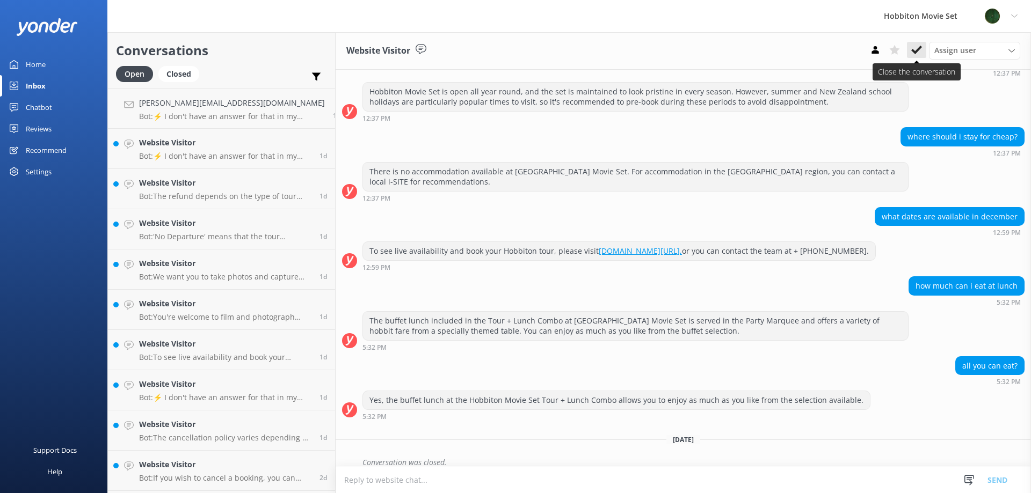
click at [919, 45] on icon at bounding box center [916, 50] width 11 height 11
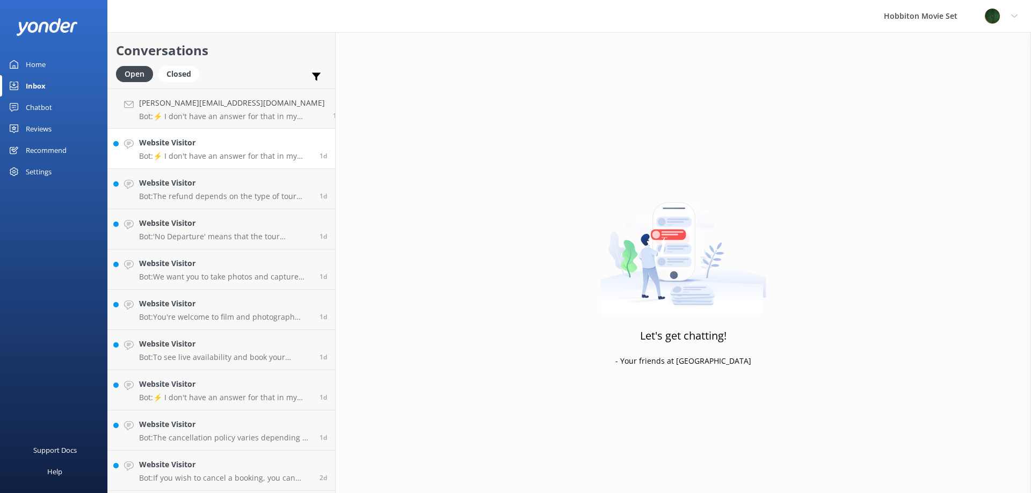
click at [244, 149] on div "Website Visitor Bot: ⚡ I don't have an answer for that in my knowledge base. Pl…" at bounding box center [225, 149] width 172 height 24
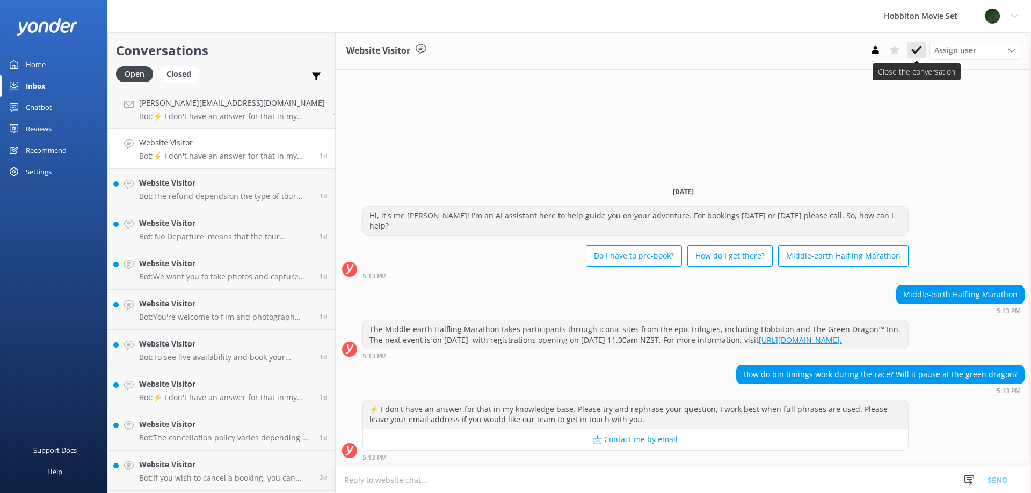
click at [919, 57] on button at bounding box center [916, 50] width 19 height 16
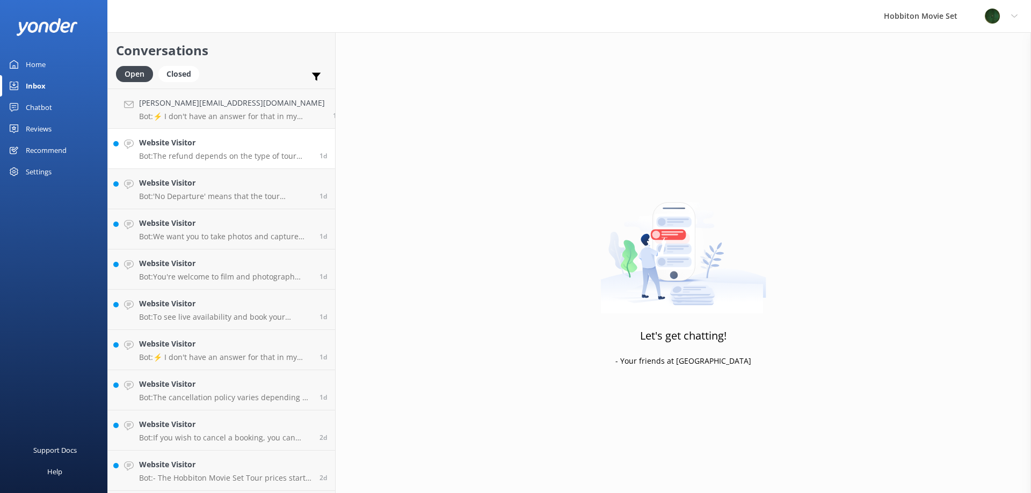
click at [189, 146] on h4 "Website Visitor" at bounding box center [225, 143] width 172 height 12
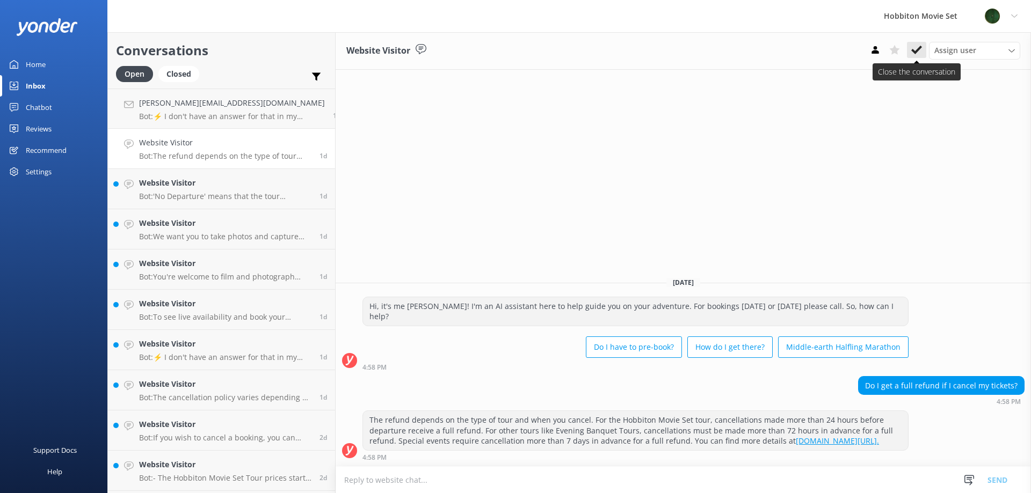
click at [918, 57] on button at bounding box center [916, 50] width 19 height 16
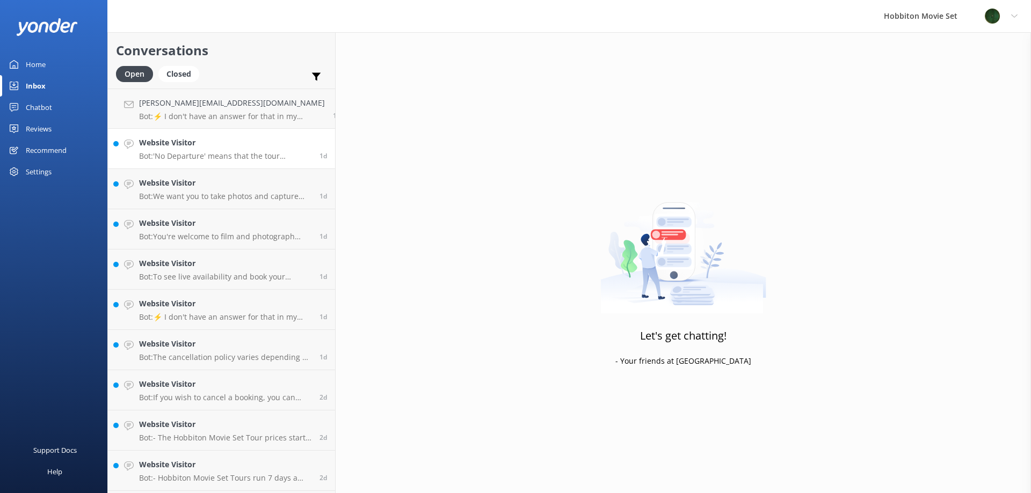
click at [185, 154] on p "Bot: 'No Departure' means that the tour experience you are searching for is not…" at bounding box center [225, 156] width 172 height 10
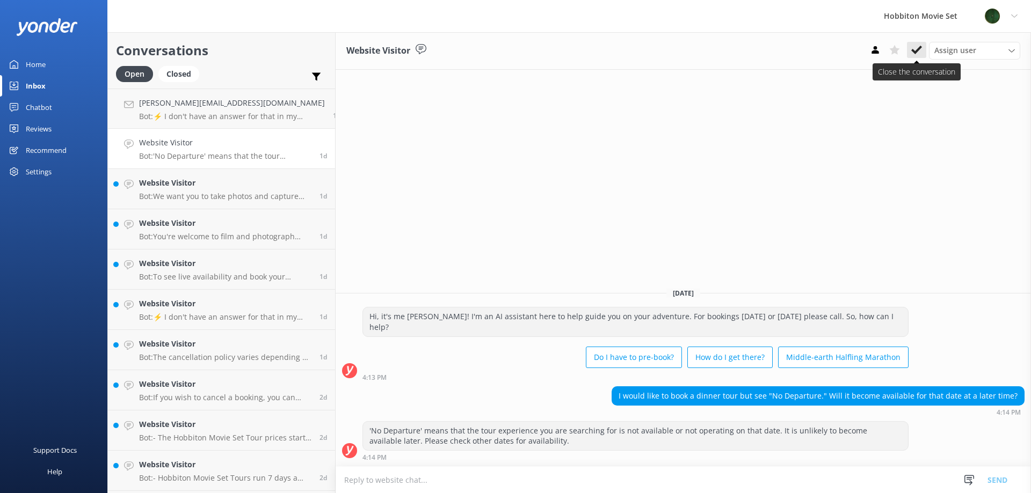
click at [917, 49] on use at bounding box center [916, 50] width 11 height 9
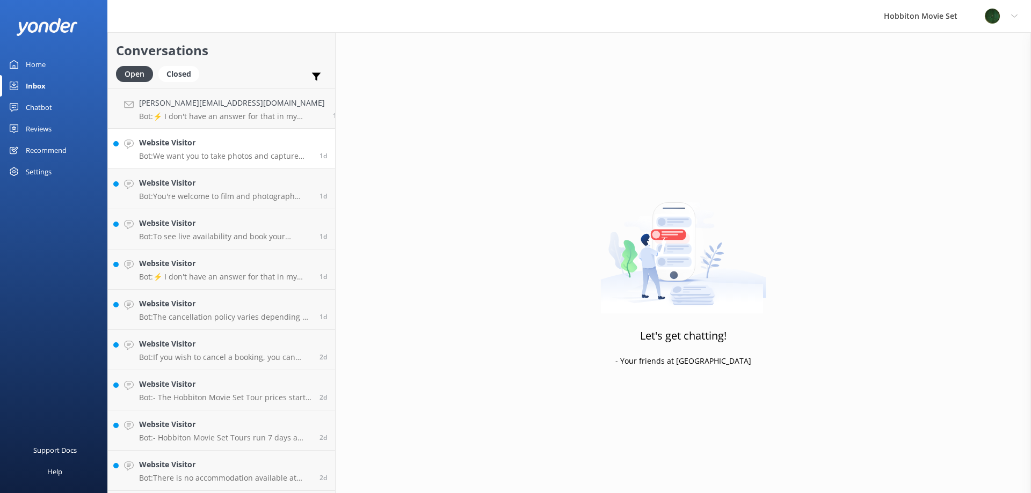
click at [189, 153] on p "Bot: We want you to take photos and capture precious memories to remember your …" at bounding box center [225, 156] width 172 height 10
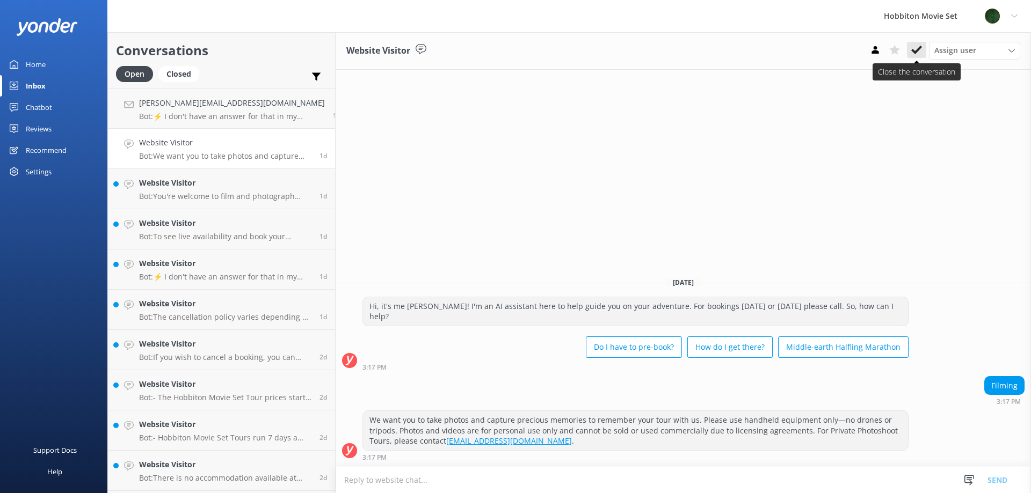
click at [915, 50] on icon at bounding box center [916, 50] width 11 height 11
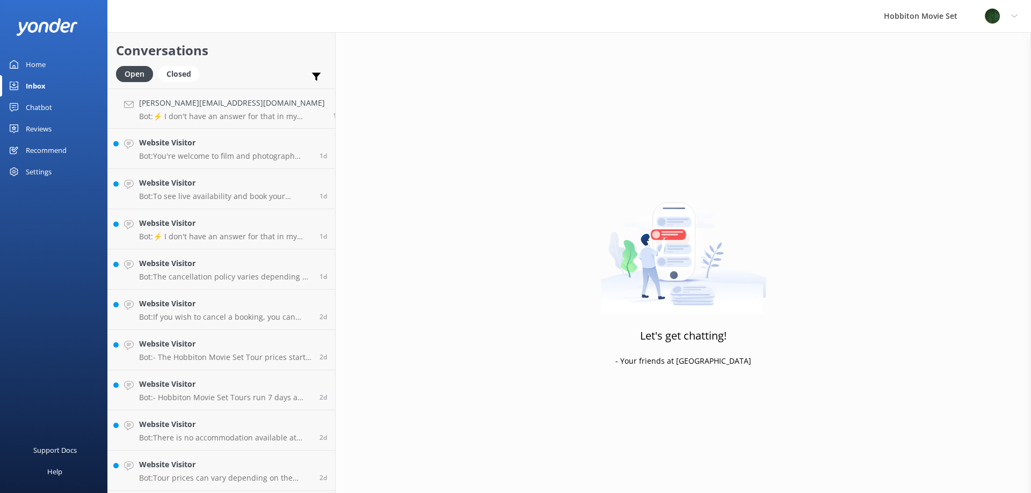
click at [252, 150] on div "Website Visitor Bot: You're welcome to film and photograph your experience usin…" at bounding box center [225, 149] width 172 height 24
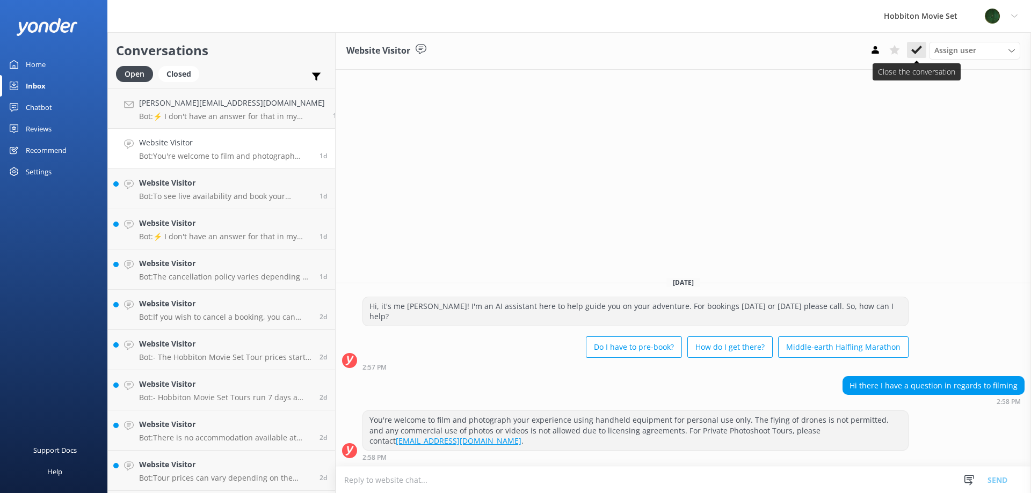
click at [916, 47] on icon at bounding box center [916, 50] width 11 height 11
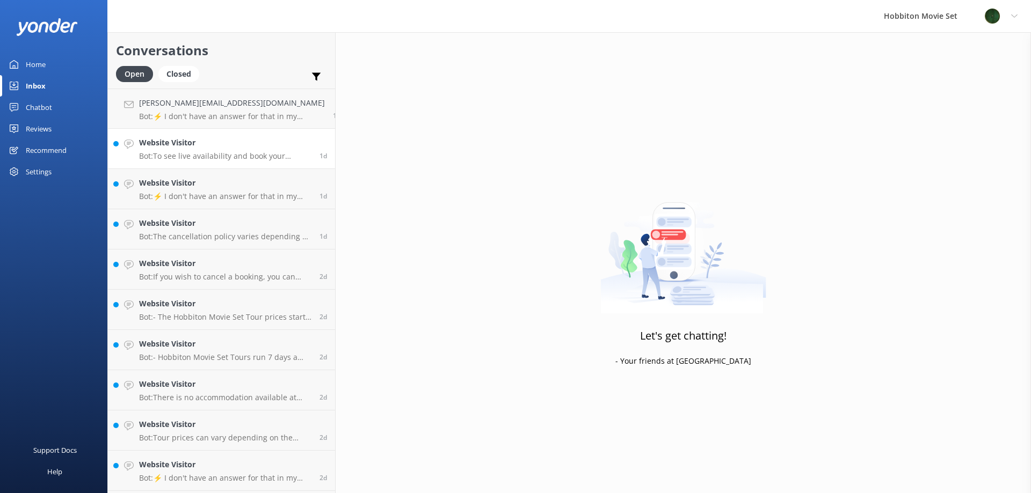
click at [220, 151] on div "Website Visitor Bot: To see live availability and book your Hobbiton tour, plea…" at bounding box center [225, 149] width 172 height 24
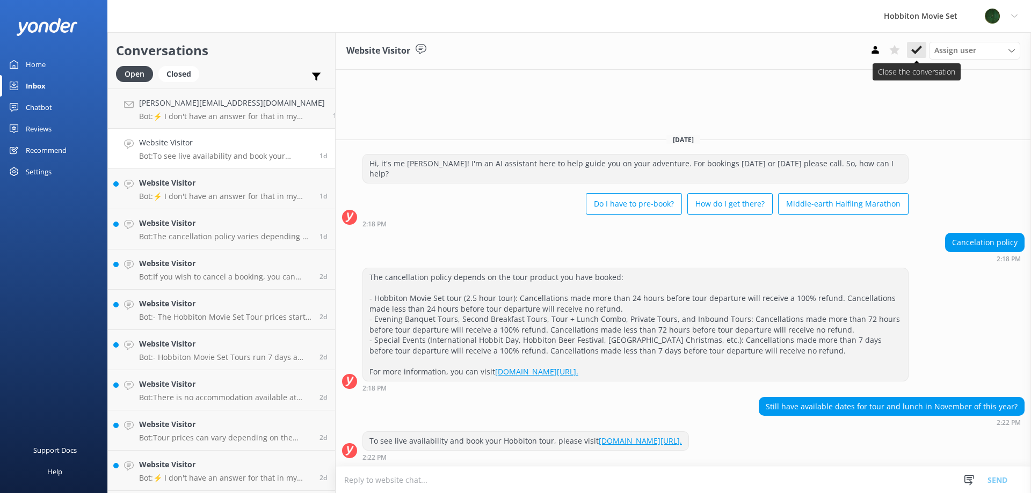
click at [920, 53] on icon at bounding box center [916, 50] width 11 height 11
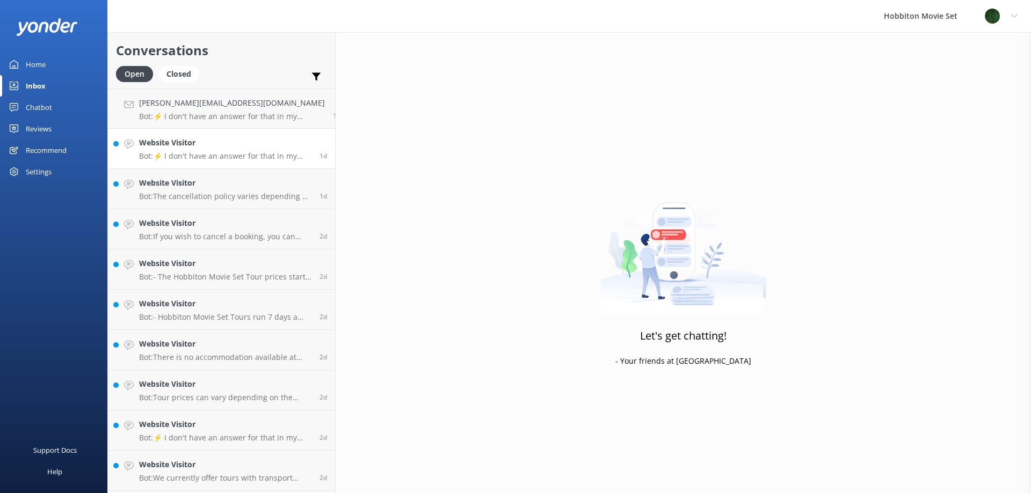
click at [227, 159] on p "Bot: ⚡ I don't have an answer for that in my knowledge base. Please try and rep…" at bounding box center [225, 156] width 172 height 10
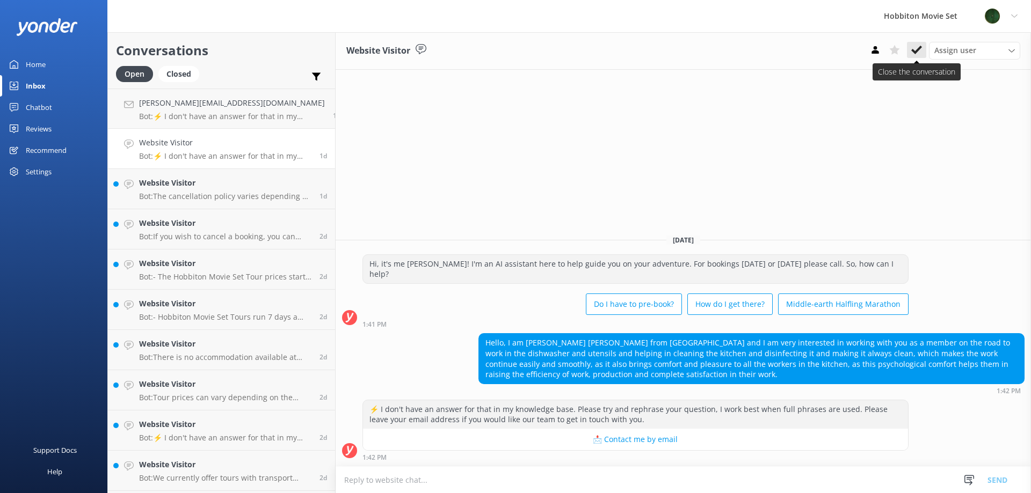
click at [913, 48] on icon at bounding box center [916, 50] width 11 height 11
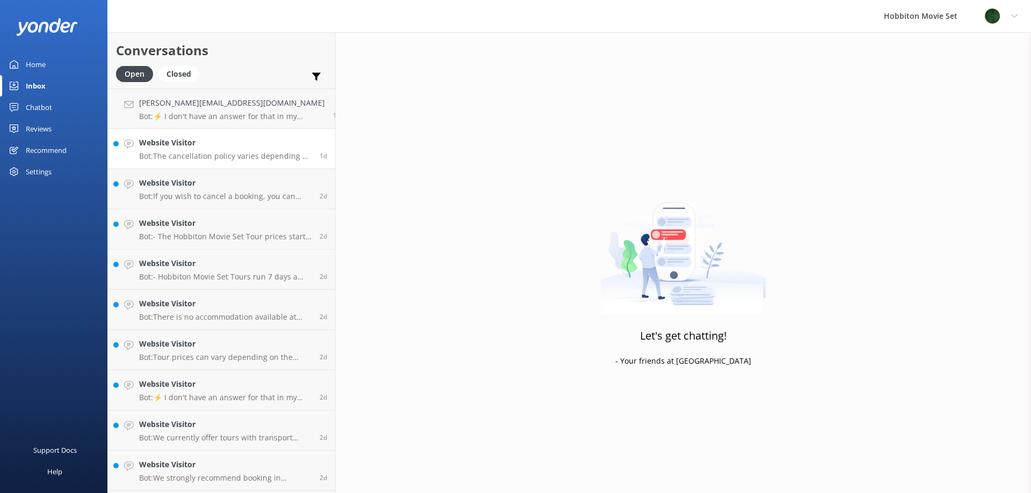
click at [255, 147] on h4 "Website Visitor" at bounding box center [225, 143] width 172 height 12
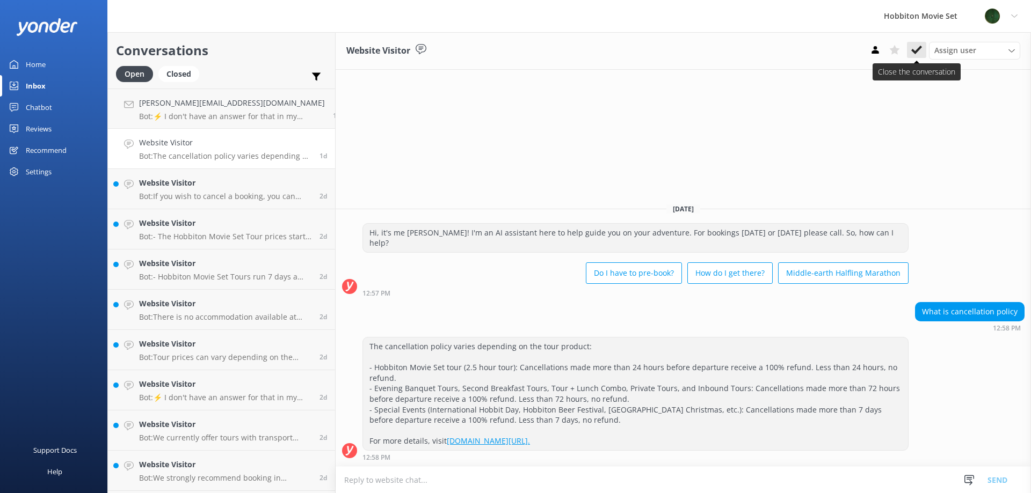
click at [923, 57] on button at bounding box center [916, 50] width 19 height 16
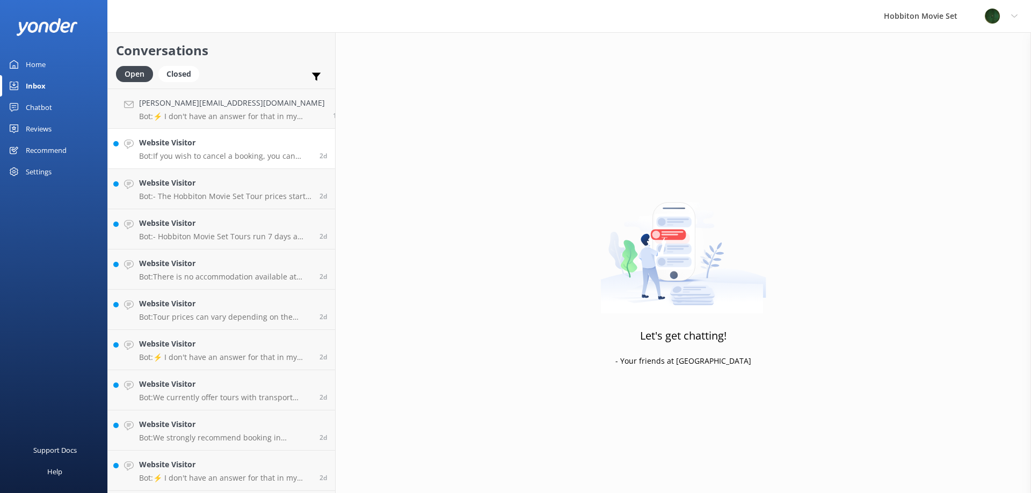
click at [230, 151] on p "Bot: If you wish to cancel a booking, you can contact our reservations team via…" at bounding box center [225, 156] width 172 height 10
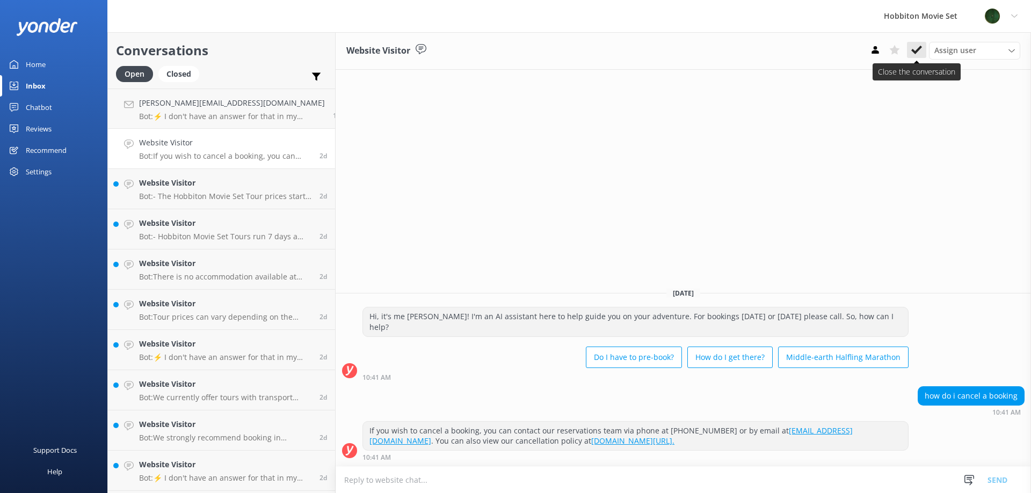
click at [924, 56] on button at bounding box center [916, 50] width 19 height 16
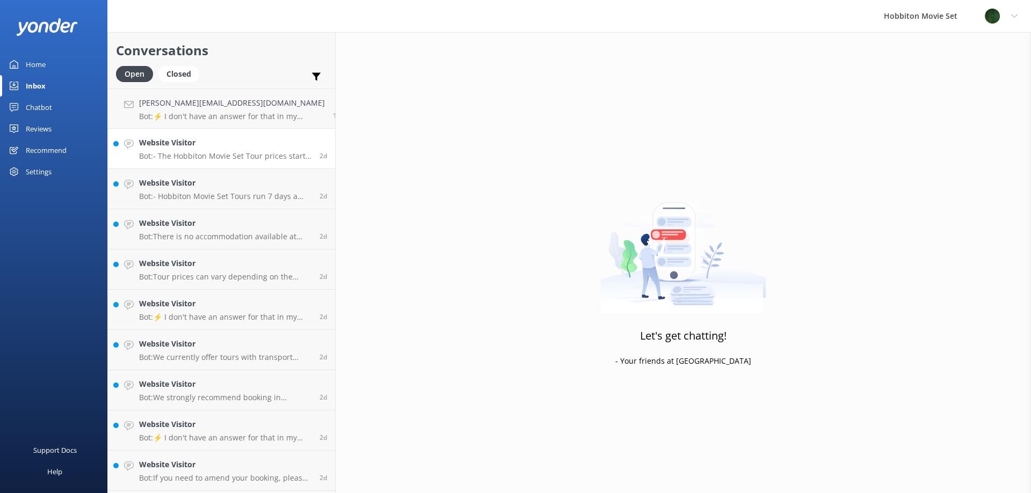
click at [229, 148] on h4 "Website Visitor" at bounding box center [225, 143] width 172 height 12
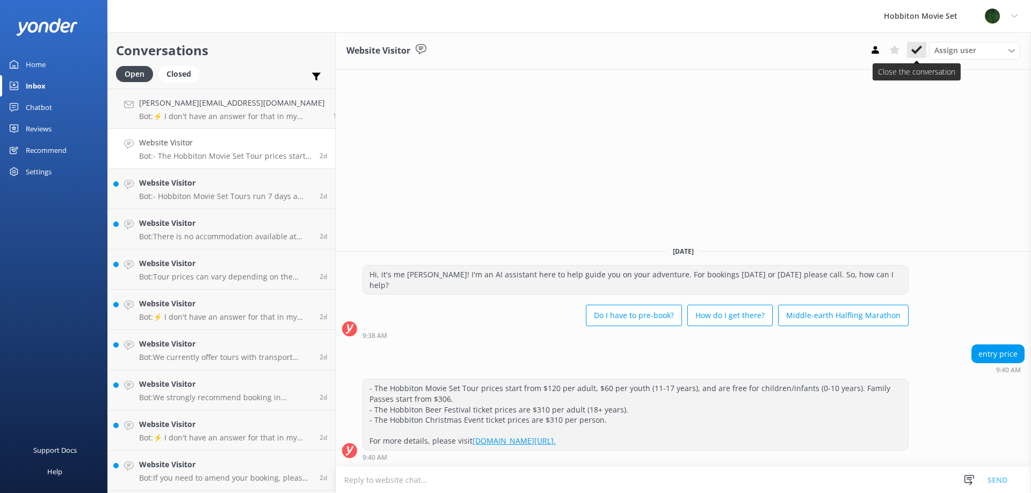
click at [912, 54] on icon at bounding box center [916, 50] width 11 height 11
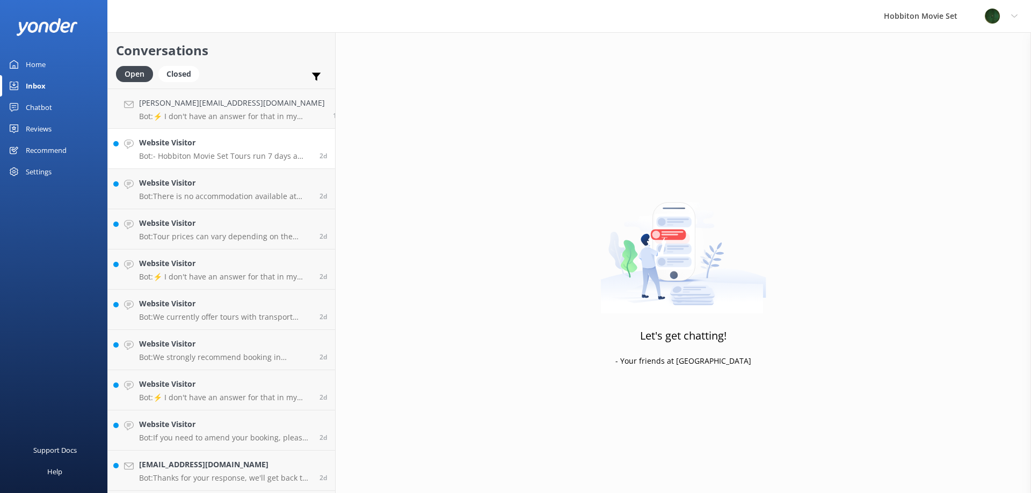
click at [257, 150] on div "Website Visitor Bot: - Hobbiton Movie Set Tours run 7 days a week with several …" at bounding box center [225, 149] width 172 height 24
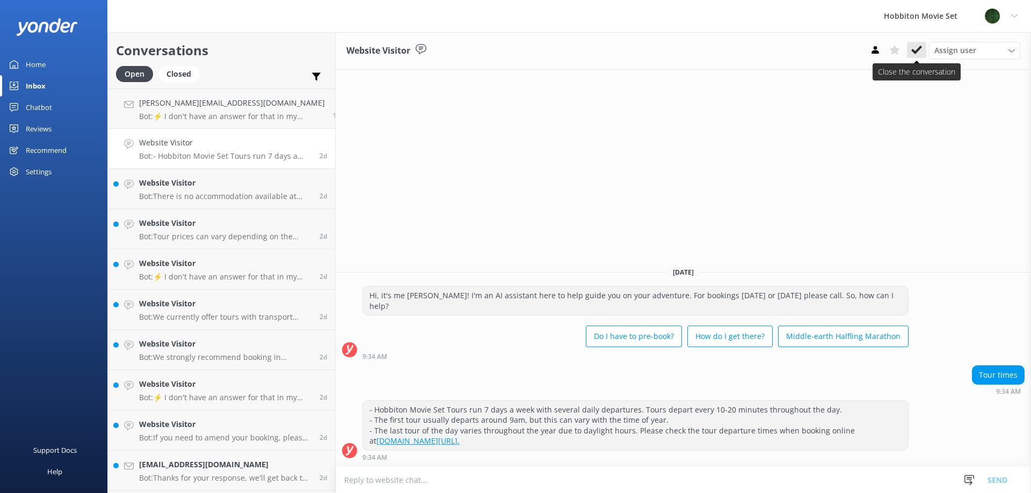
click at [918, 54] on icon at bounding box center [916, 50] width 11 height 11
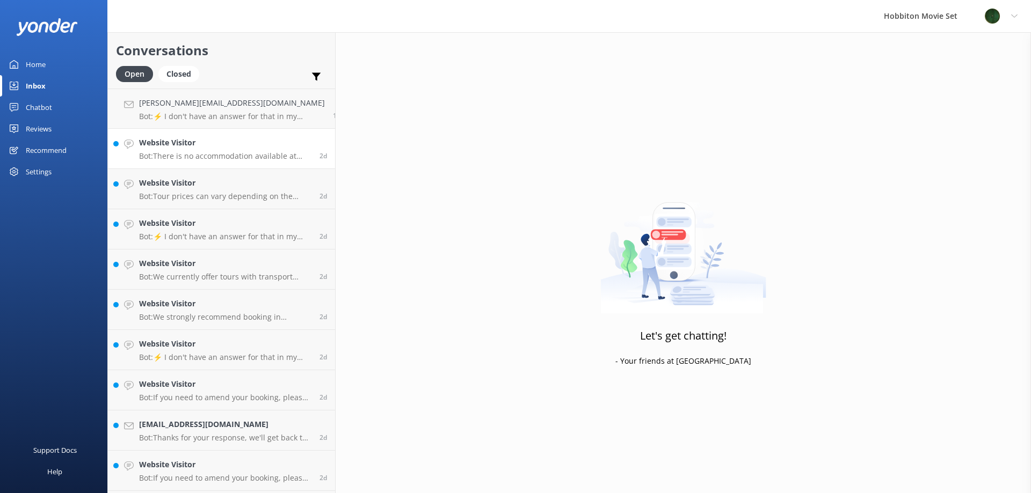
click at [236, 157] on p "Bot: There is no accommodation available at [GEOGRAPHIC_DATA] Movie Set. Overni…" at bounding box center [225, 156] width 172 height 10
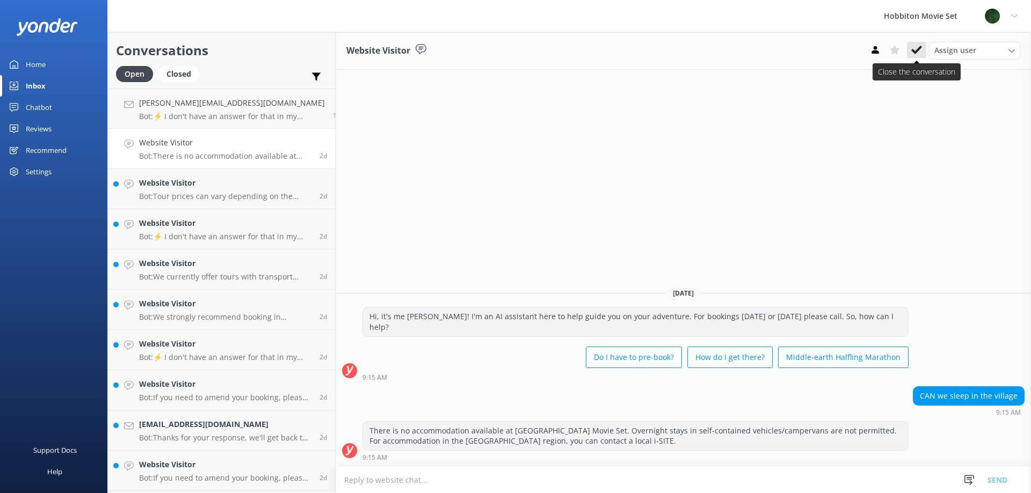
click at [918, 49] on use at bounding box center [916, 50] width 11 height 9
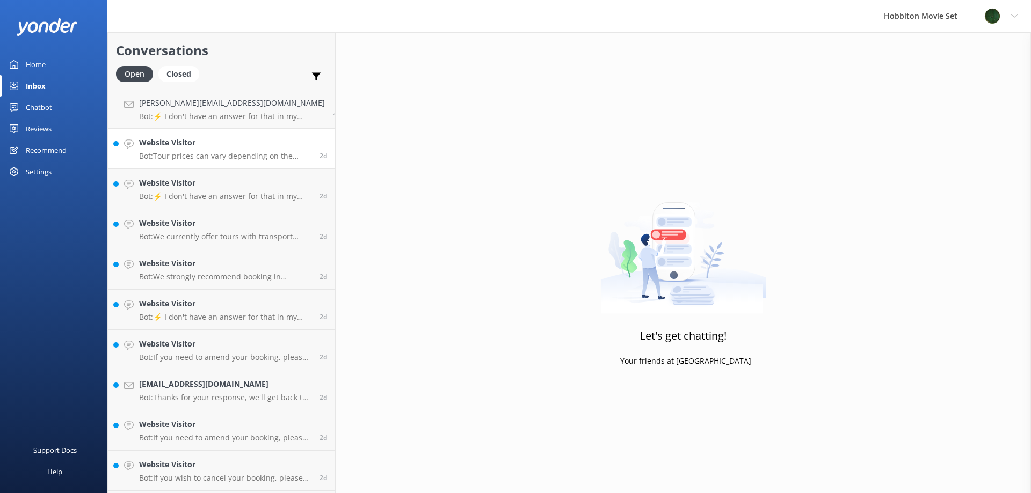
click at [233, 142] on h4 "Website Visitor" at bounding box center [225, 143] width 172 height 12
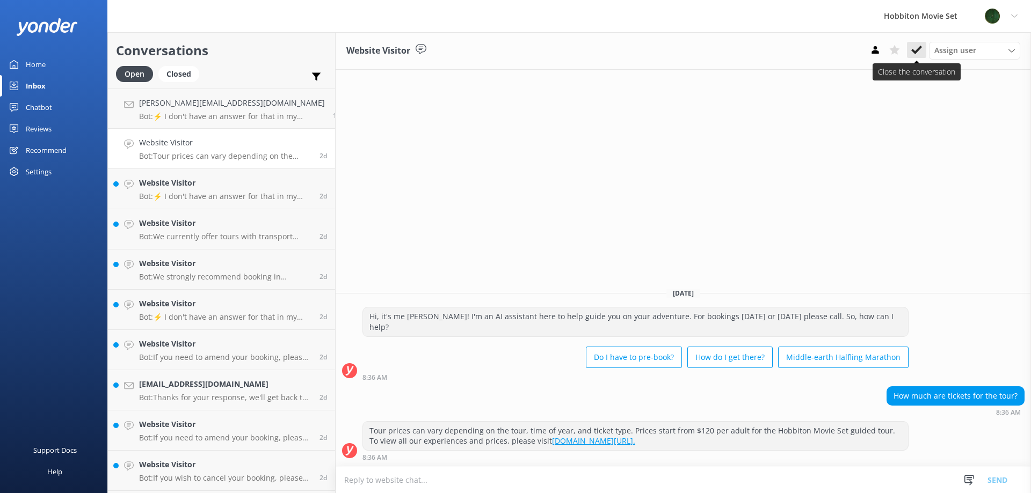
click at [917, 57] on button at bounding box center [916, 50] width 19 height 16
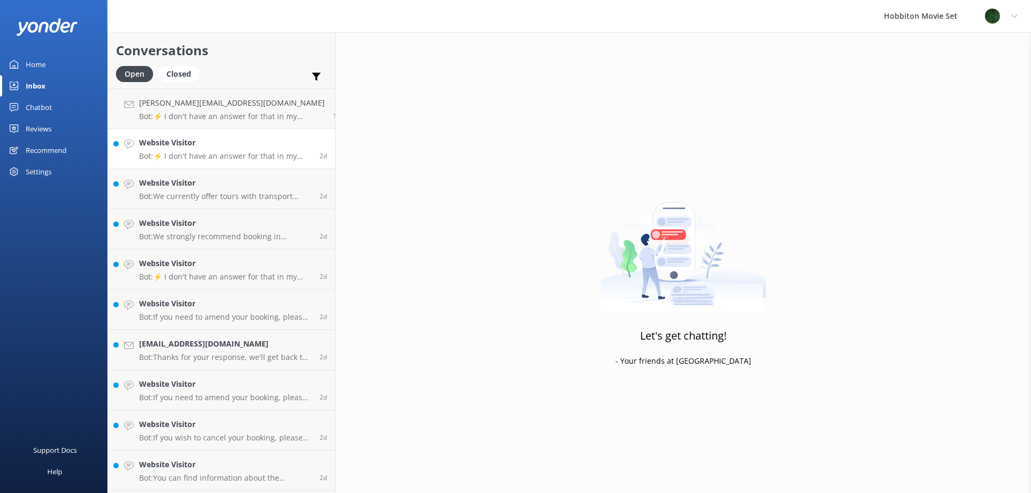
click at [230, 155] on p "Bot: ⚡ I don't have an answer for that in my knowledge base. Please try and rep…" at bounding box center [225, 156] width 172 height 10
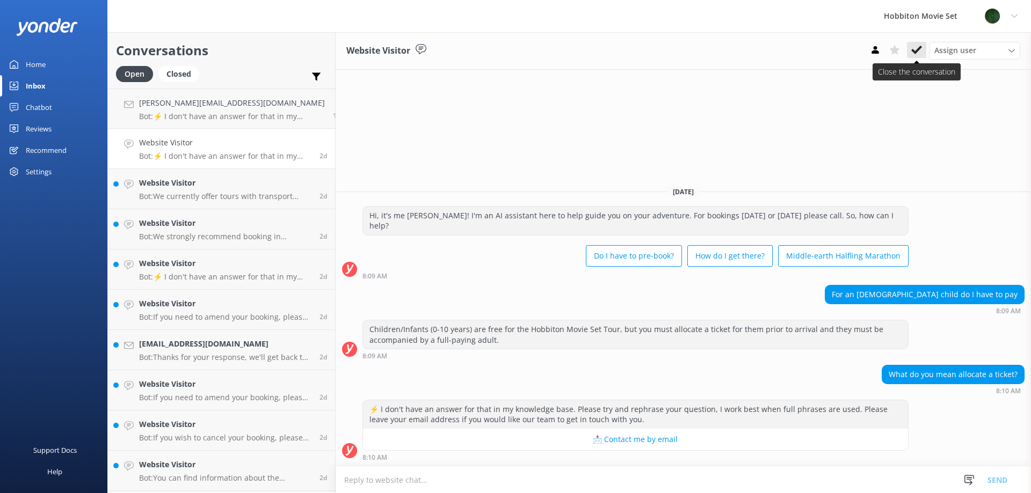
click at [919, 54] on icon at bounding box center [916, 50] width 11 height 11
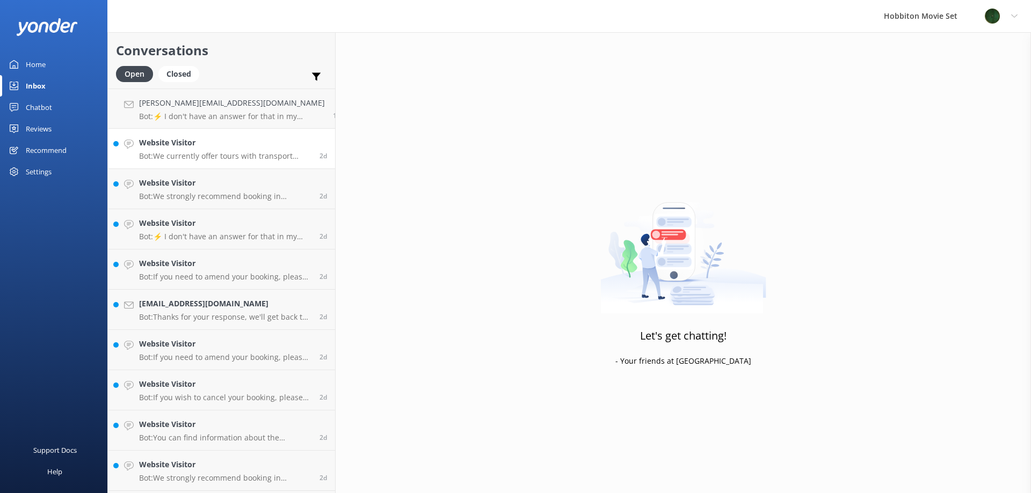
click at [281, 140] on h4 "Website Visitor" at bounding box center [225, 143] width 172 height 12
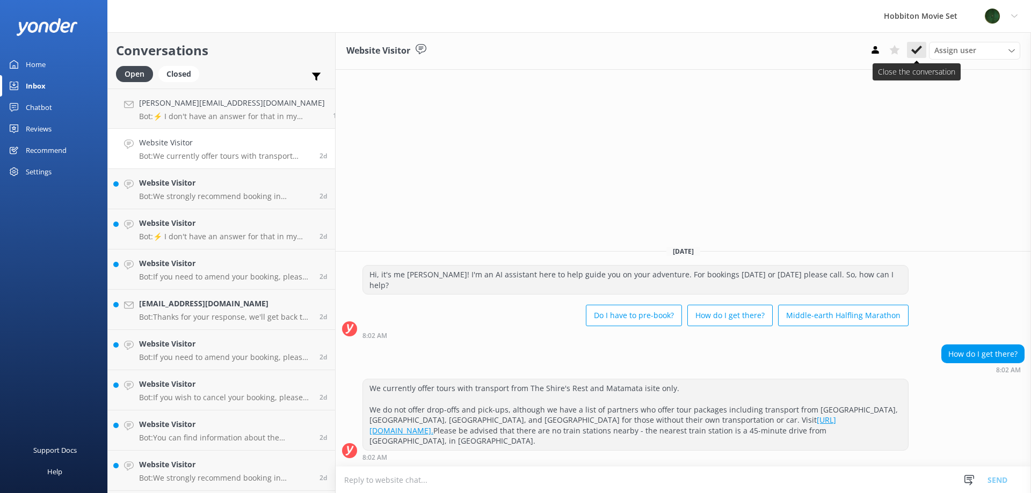
click at [913, 57] on button at bounding box center [916, 50] width 19 height 16
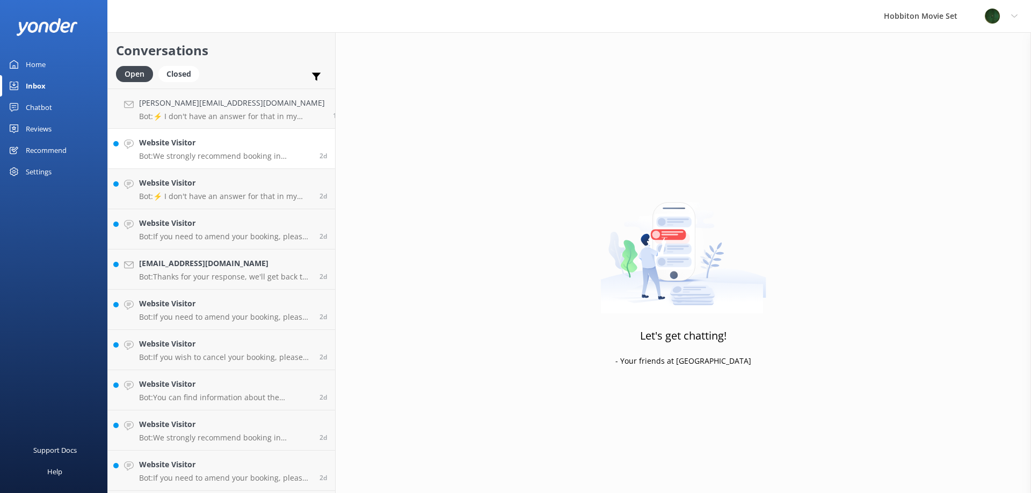
click at [255, 138] on h4 "Website Visitor" at bounding box center [225, 143] width 172 height 12
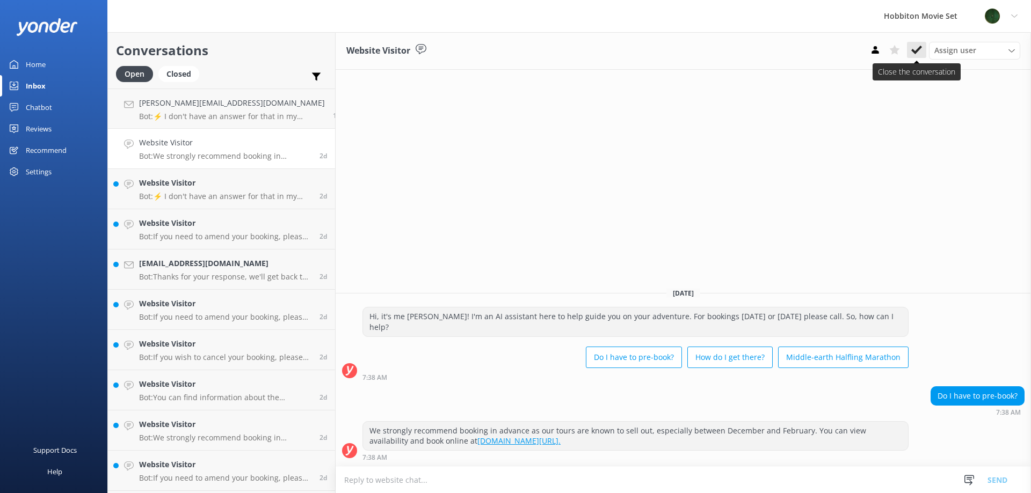
click at [924, 51] on button at bounding box center [916, 50] width 19 height 16
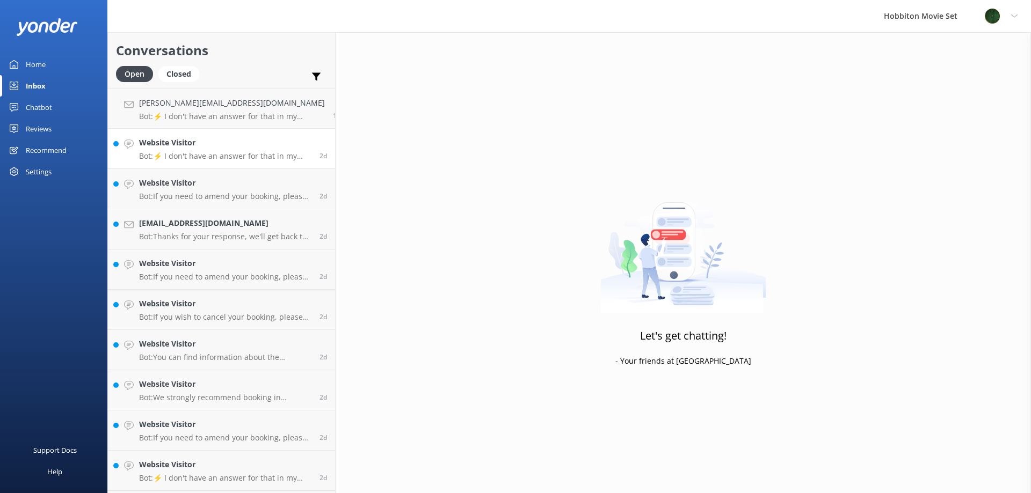
click at [165, 151] on p "Bot: ⚡ I don't have an answer for that in my knowledge base. Please try and rep…" at bounding box center [225, 156] width 172 height 10
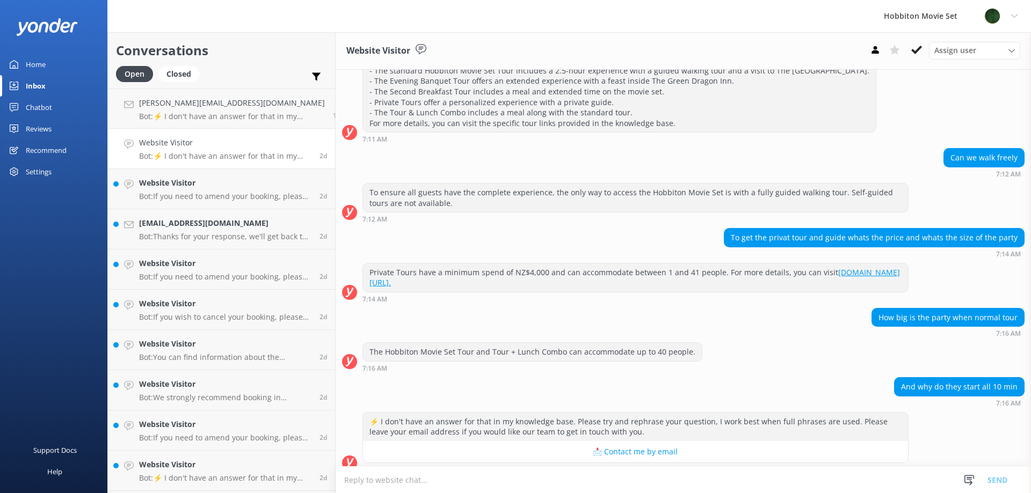
scroll to position [152, 0]
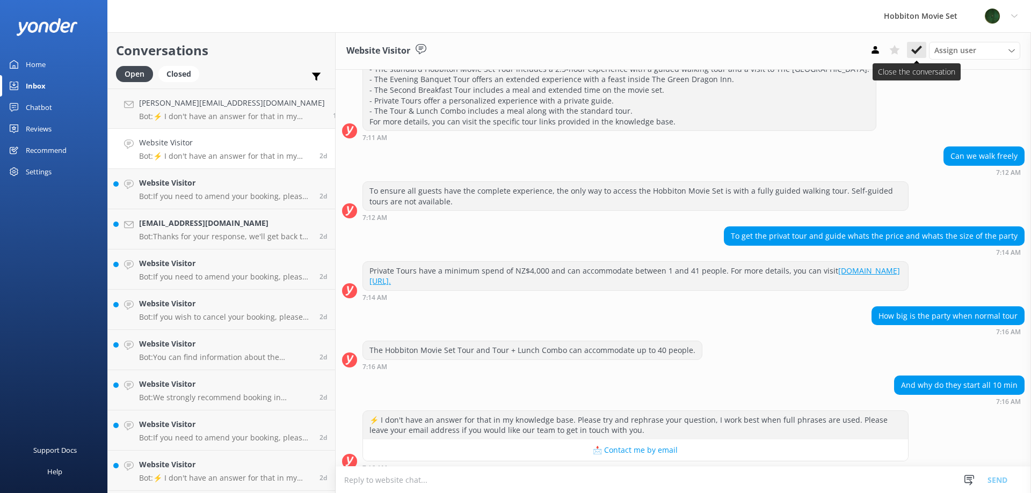
click at [913, 54] on icon at bounding box center [916, 50] width 11 height 11
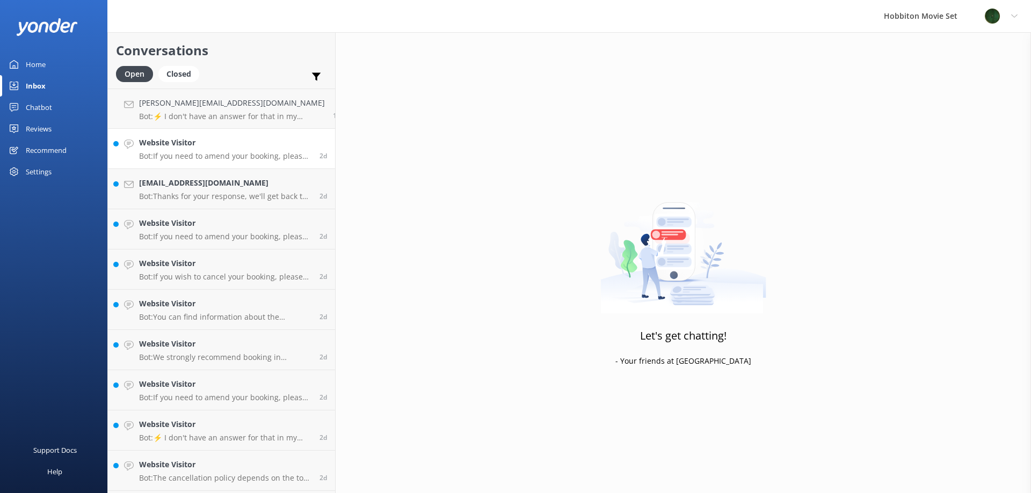
click at [205, 141] on h4 "Website Visitor" at bounding box center [225, 143] width 172 height 12
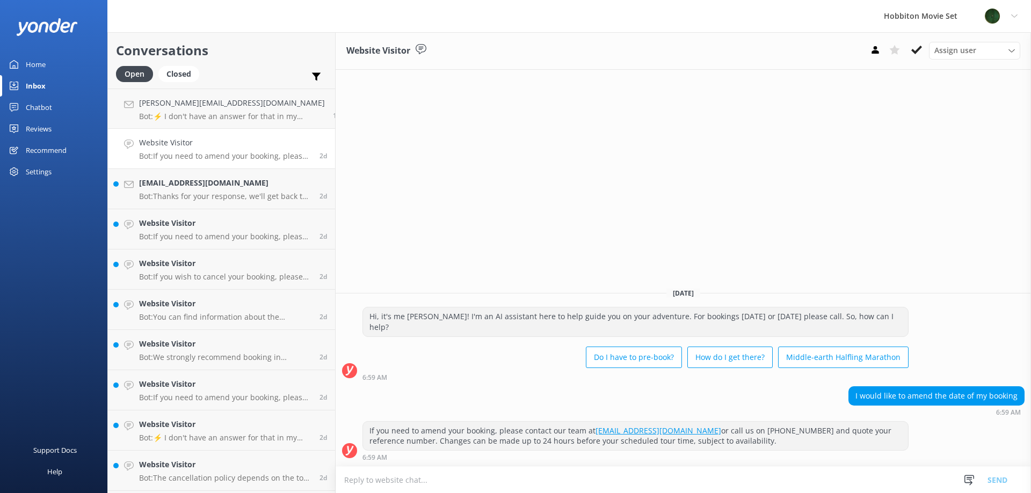
click at [918, 59] on div "Assign user [PERSON_NAME] Team Member Lily [PERSON_NAME] Mikayla [PERSON_NAME] …" at bounding box center [942, 50] width 155 height 17
click at [919, 54] on icon at bounding box center [916, 50] width 11 height 11
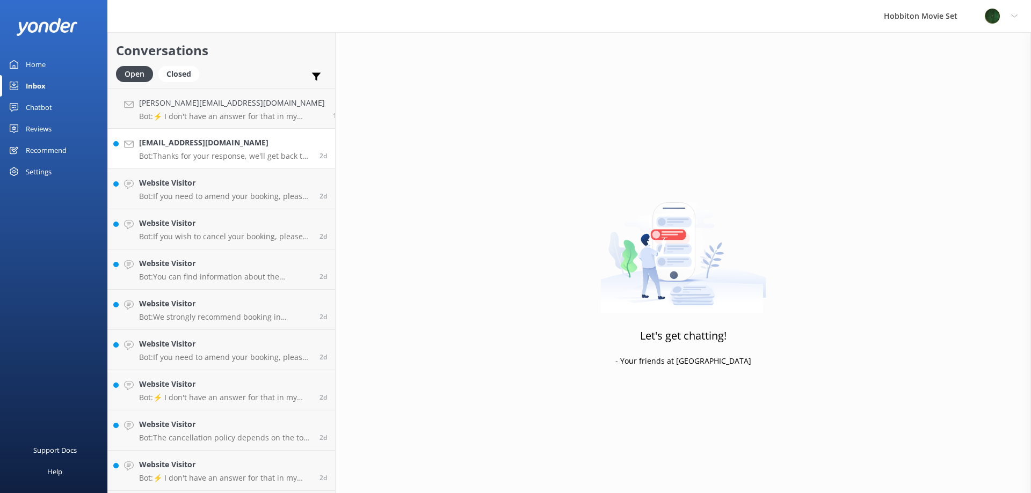
click at [248, 156] on p "Bot: Thanks for your response, we'll get back to you as soon as we can during o…" at bounding box center [225, 156] width 172 height 10
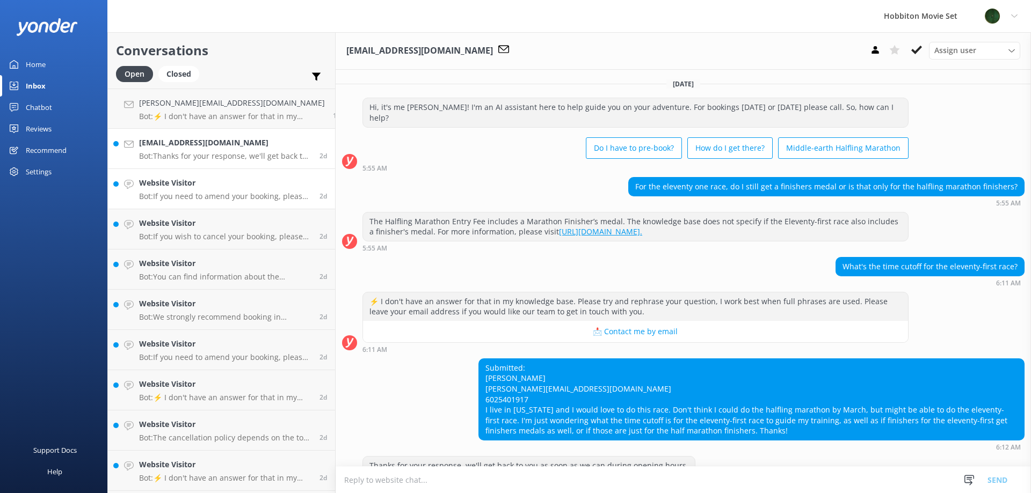
scroll to position [14, 0]
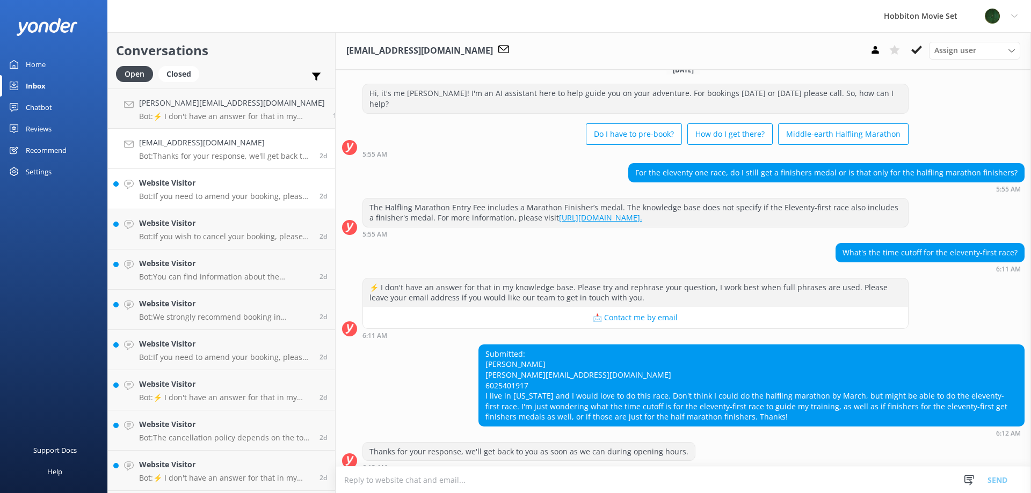
click at [228, 199] on p "Bot: If you need to amend your booking, please contact our team at [EMAIL_ADDRE…" at bounding box center [225, 197] width 172 height 10
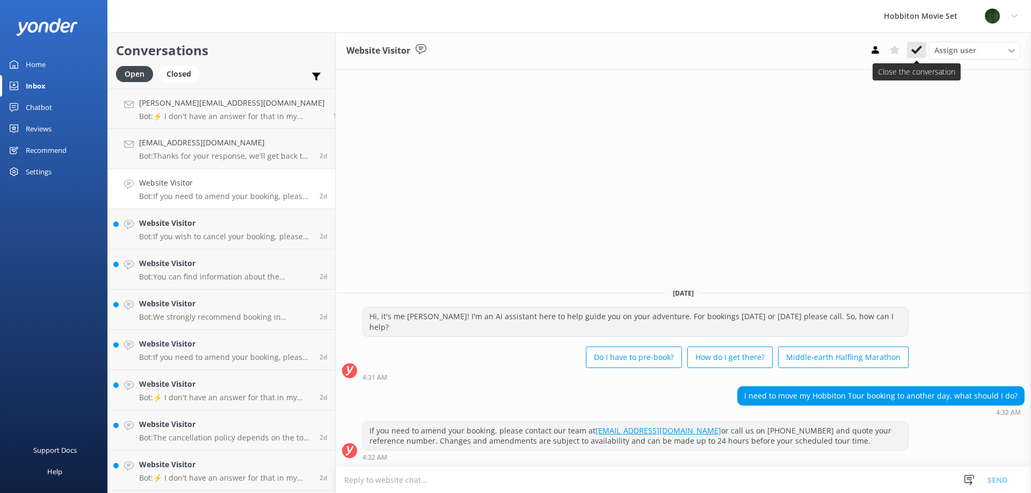
click at [922, 56] on button at bounding box center [916, 50] width 19 height 16
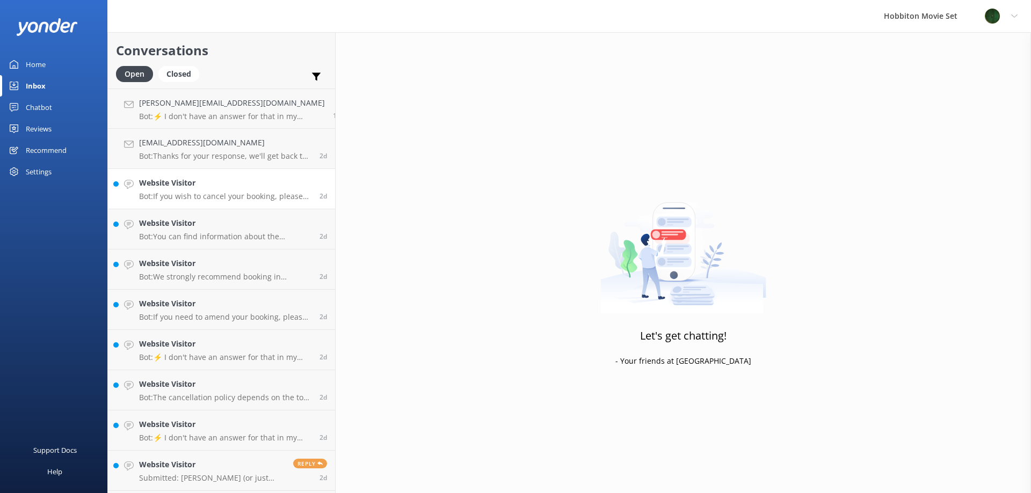
click at [222, 194] on p "Bot: If you wish to cancel your booking, please contact our reservations team v…" at bounding box center [225, 197] width 172 height 10
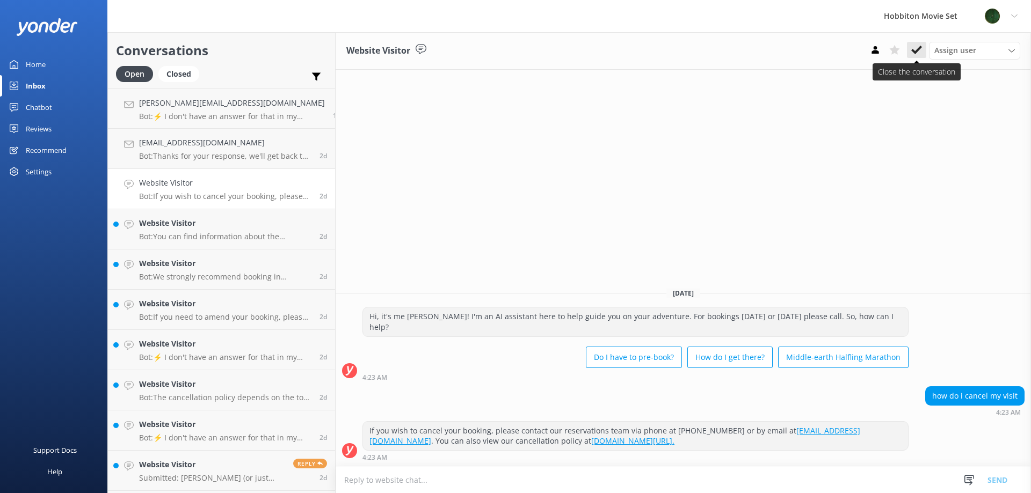
click at [913, 55] on icon at bounding box center [916, 50] width 11 height 11
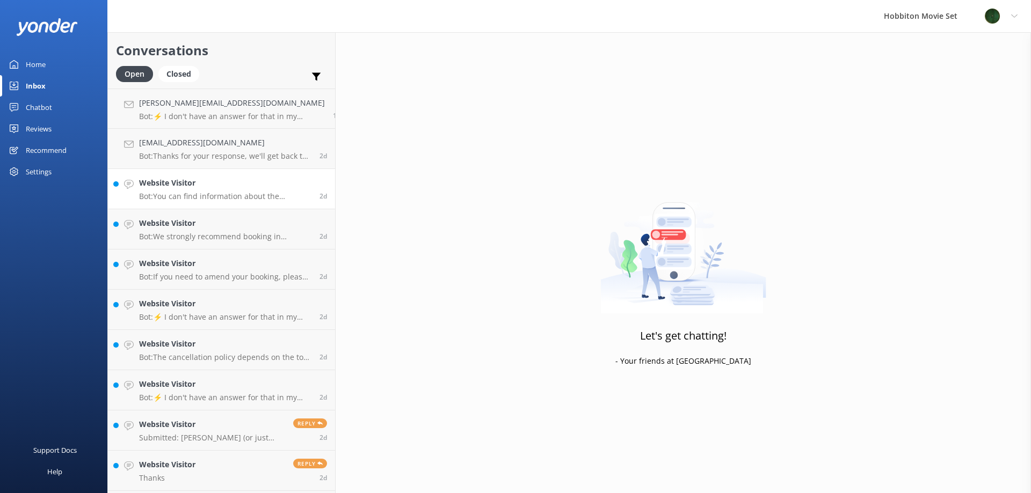
click at [239, 181] on h4 "Website Visitor" at bounding box center [225, 183] width 172 height 12
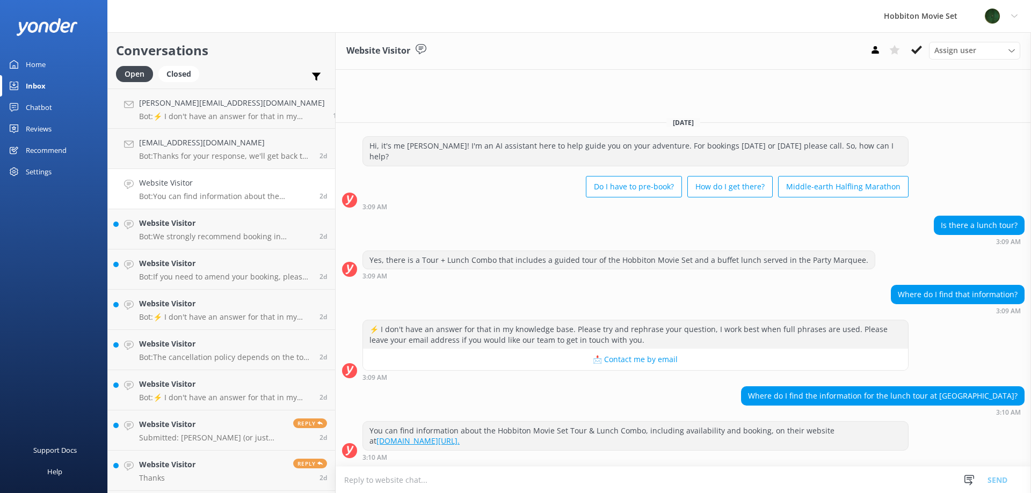
click at [927, 50] on div "Assign user [PERSON_NAME] Team Member Lily [PERSON_NAME] Mikayla [PERSON_NAME] …" at bounding box center [942, 50] width 155 height 17
click at [918, 52] on icon at bounding box center [916, 50] width 11 height 11
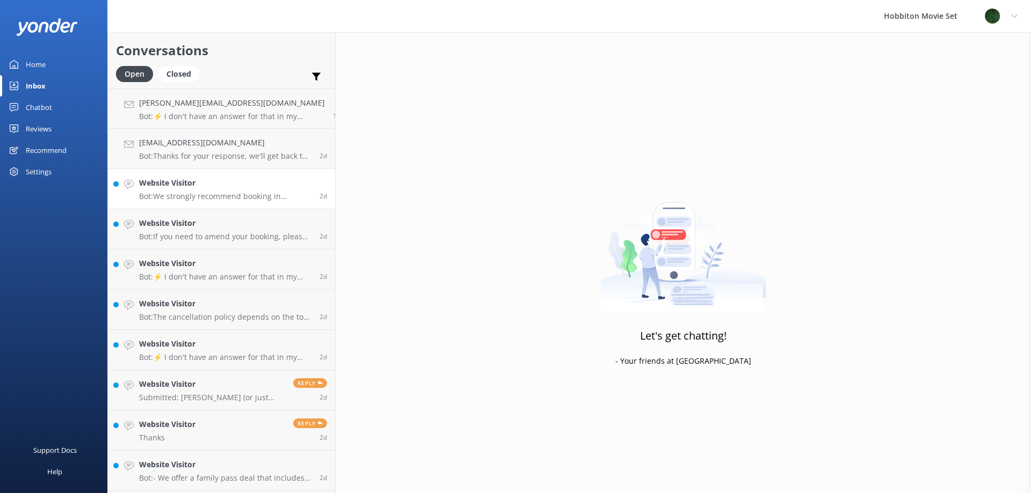
click at [256, 183] on h4 "Website Visitor" at bounding box center [225, 183] width 172 height 12
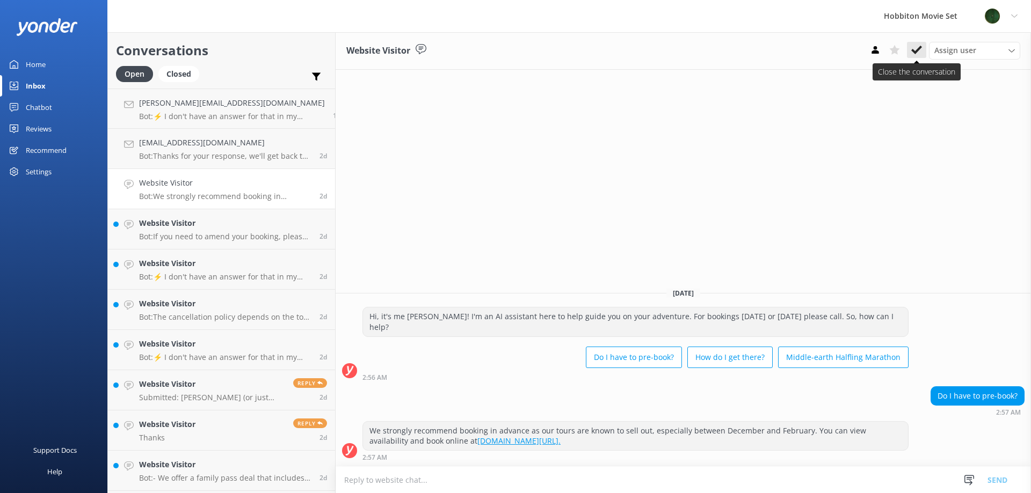
click at [913, 54] on icon at bounding box center [916, 50] width 11 height 11
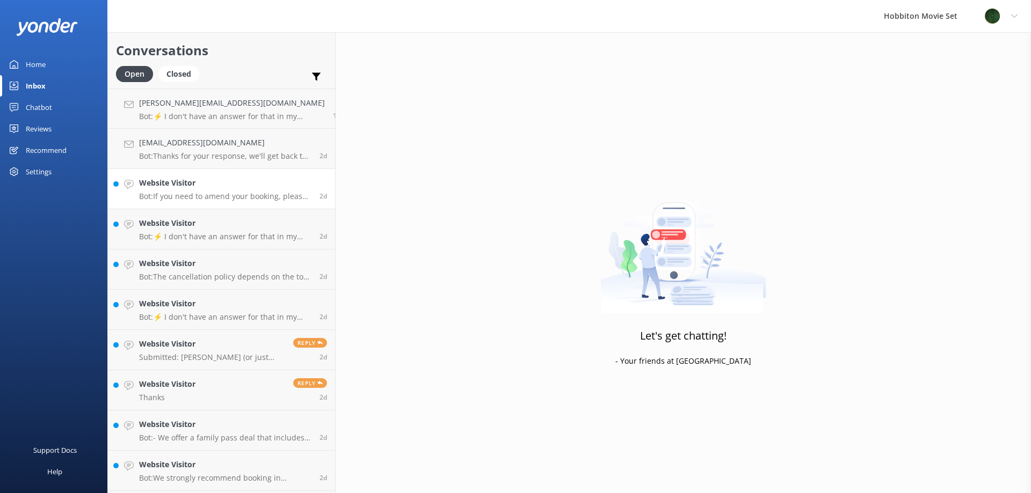
click at [214, 193] on p "Bot: If you need to amend your booking, please contact our team at [EMAIL_ADDRE…" at bounding box center [225, 197] width 172 height 10
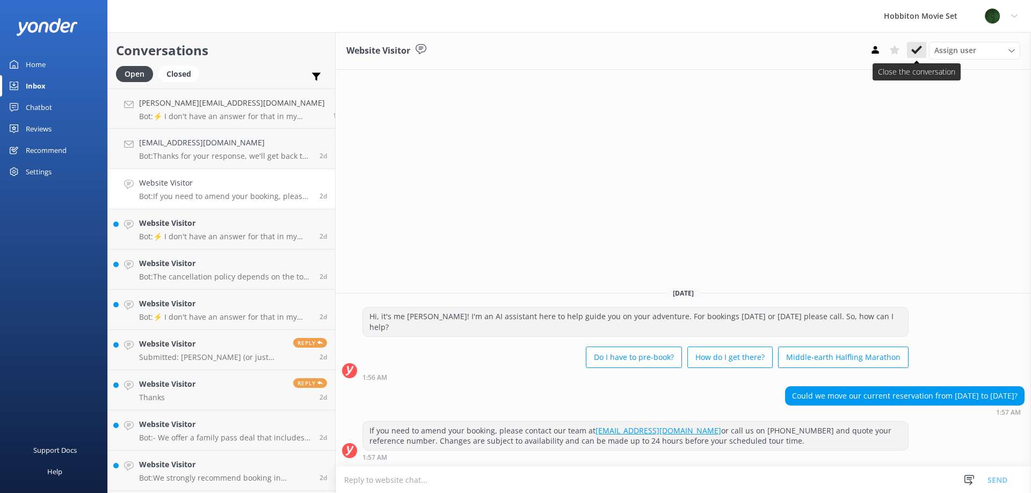
click at [918, 51] on use at bounding box center [916, 50] width 11 height 9
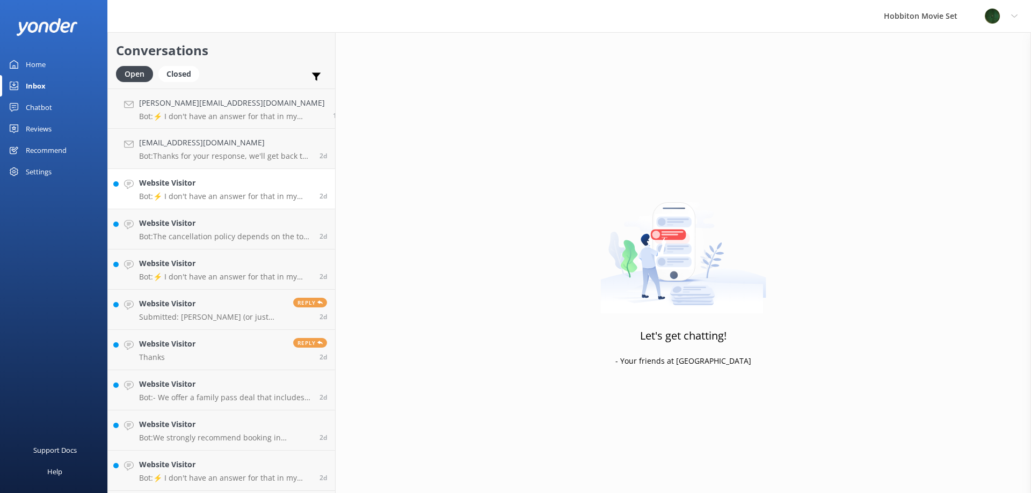
click at [178, 191] on div "Website Visitor Bot: ⚡ I don't have an answer for that in my knowledge base. Pl…" at bounding box center [225, 189] width 172 height 24
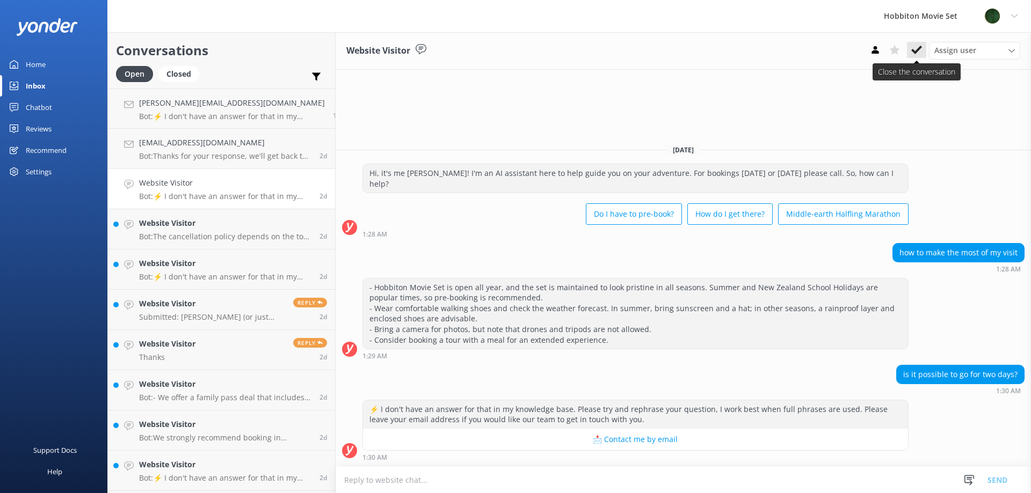
click at [916, 47] on icon at bounding box center [916, 50] width 11 height 11
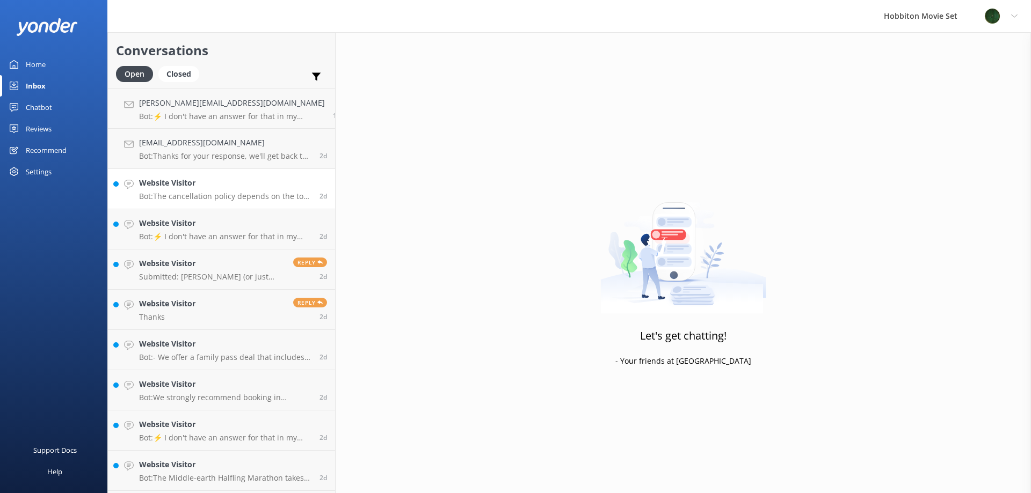
click at [236, 184] on h4 "Website Visitor" at bounding box center [225, 183] width 172 height 12
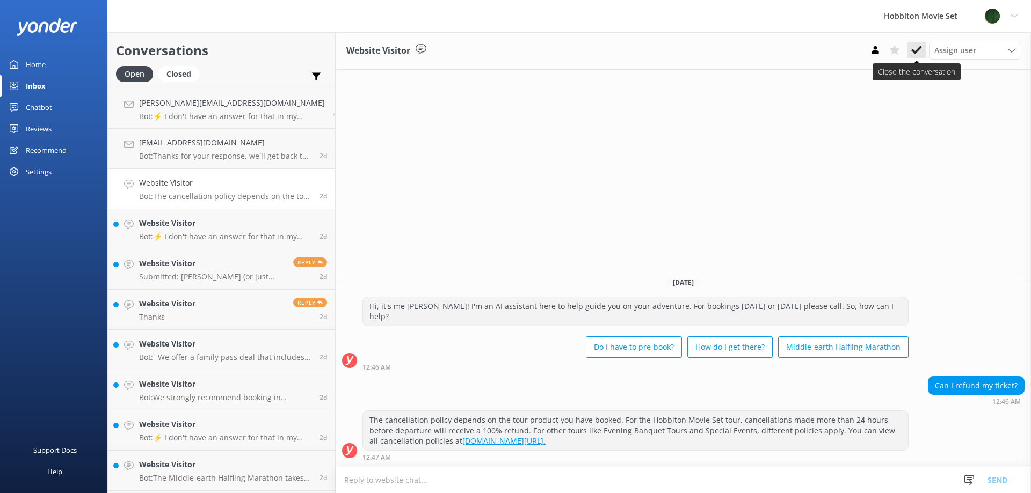
click at [915, 51] on icon at bounding box center [916, 50] width 11 height 11
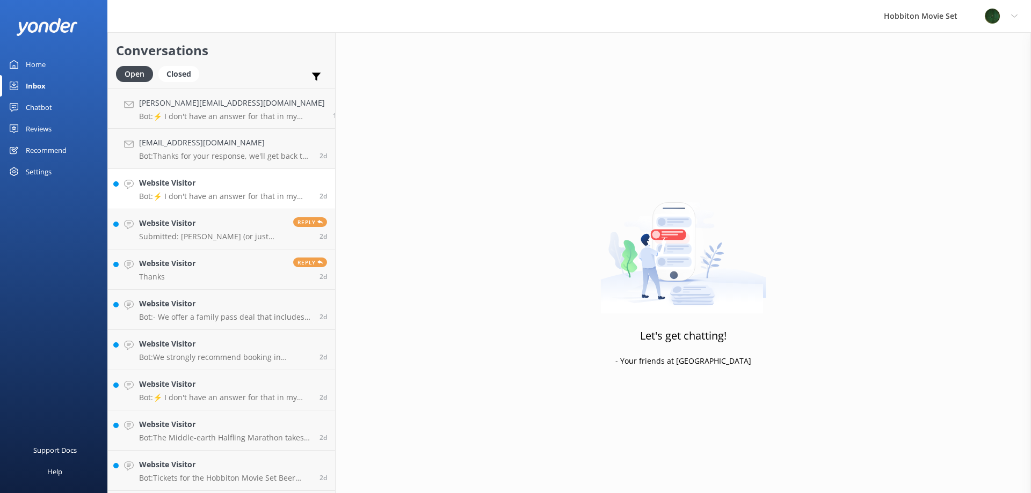
click at [246, 195] on p "Bot: ⚡ I don't have an answer for that in my knowledge base. Please try and rep…" at bounding box center [225, 197] width 172 height 10
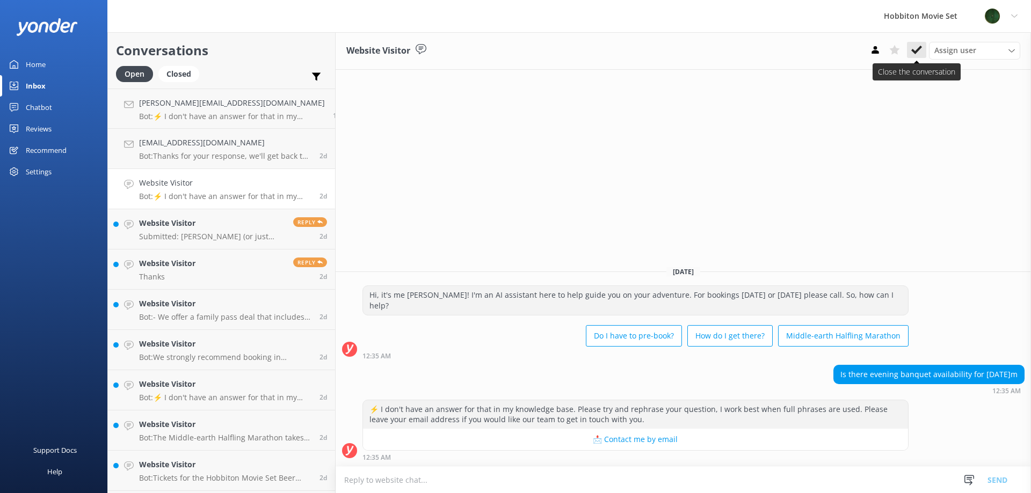
click at [918, 47] on icon at bounding box center [916, 50] width 11 height 11
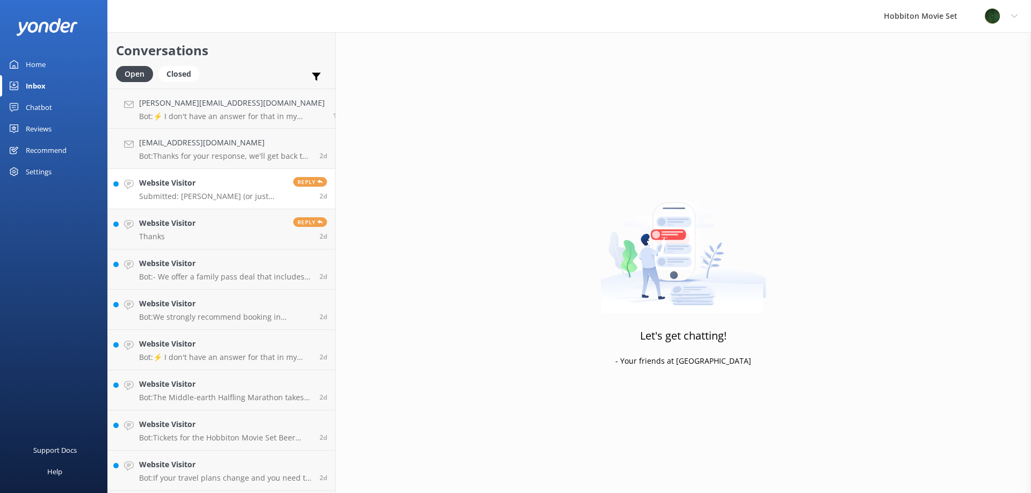
click at [205, 196] on p "Submitted: [PERSON_NAME] (or just [PERSON_NAME]) [PERSON_NAME][EMAIL_ADDRESS][D…" at bounding box center [212, 197] width 146 height 10
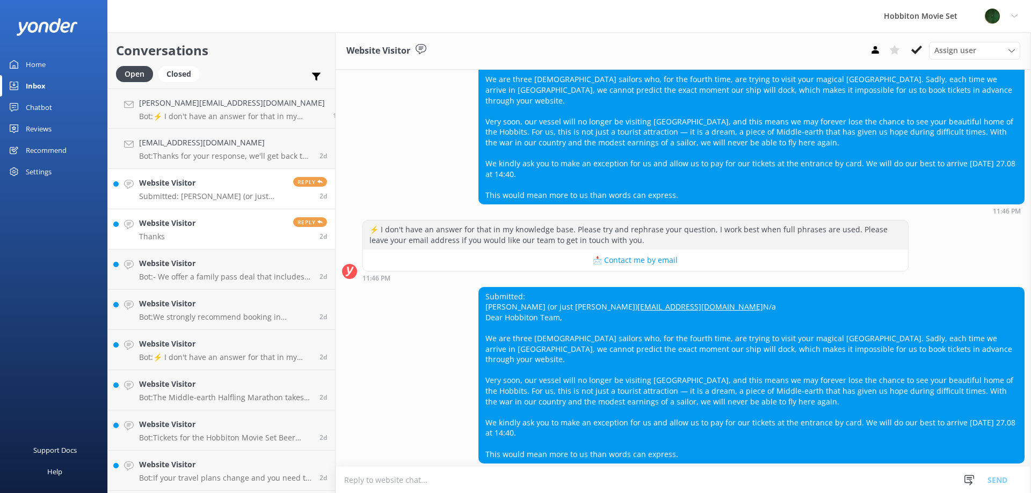
scroll to position [131, 0]
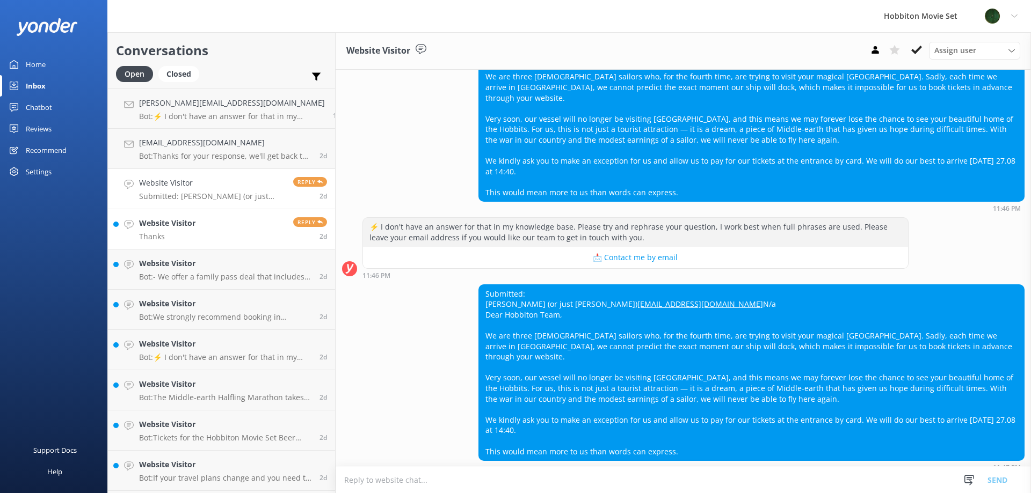
click at [198, 240] on link "Website Visitor Thanks Reply 2d" at bounding box center [221, 229] width 227 height 40
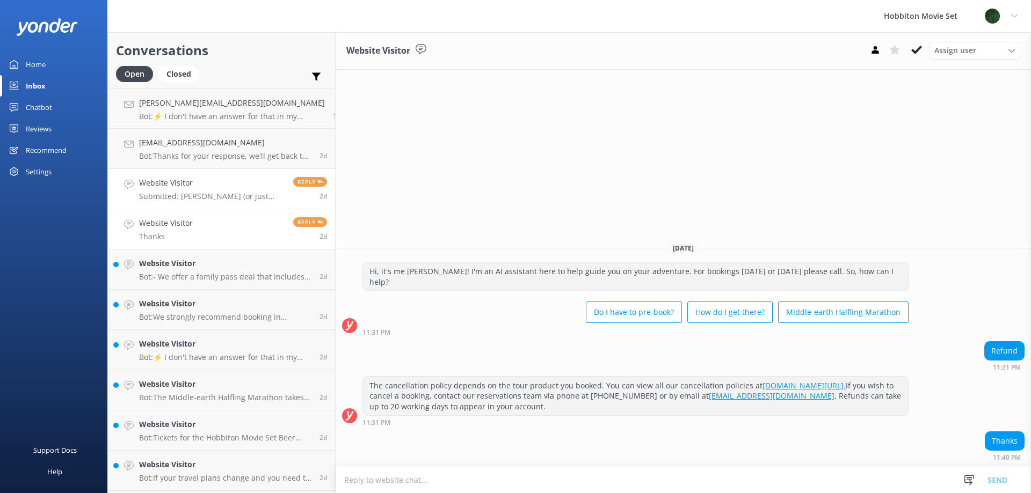
click at [194, 193] on p "Submitted: [PERSON_NAME] (or just [PERSON_NAME]) [PERSON_NAME][EMAIL_ADDRESS][D…" at bounding box center [212, 197] width 146 height 10
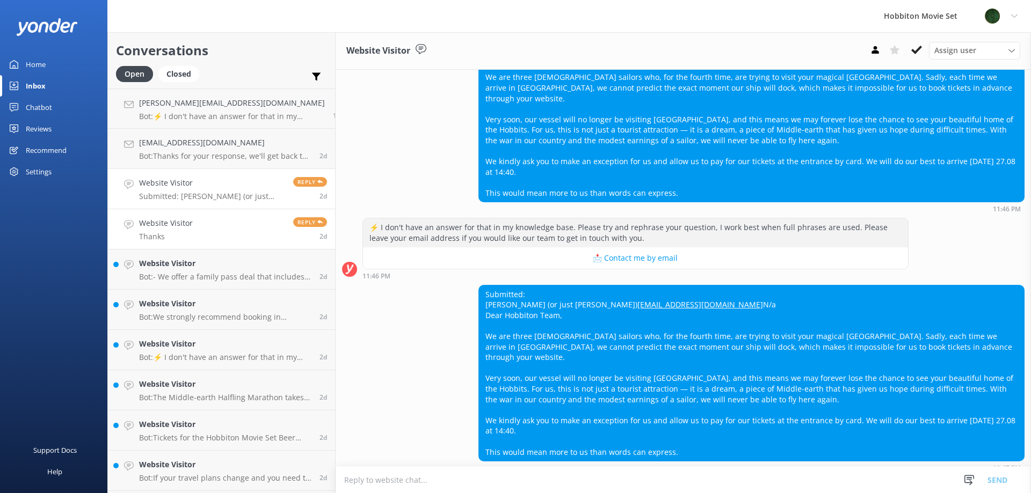
scroll to position [131, 0]
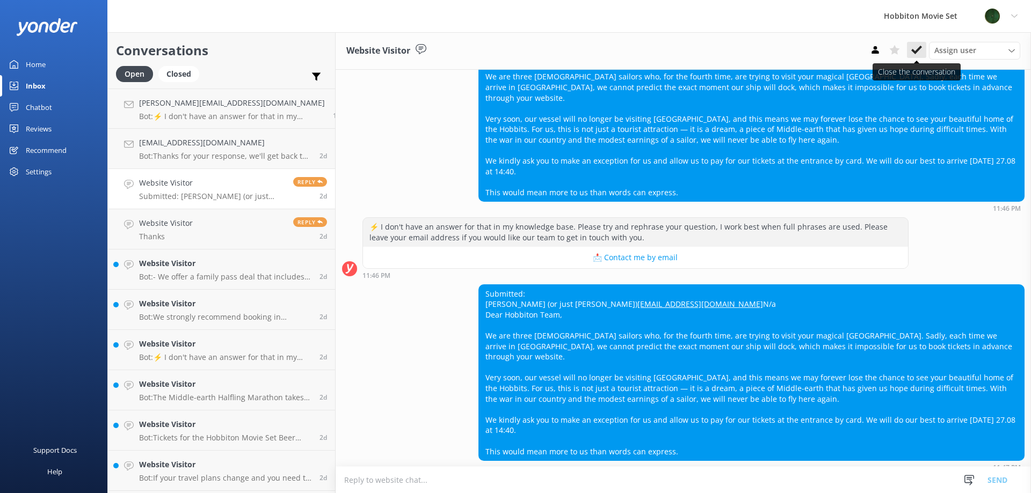
click at [917, 50] on use at bounding box center [916, 50] width 11 height 9
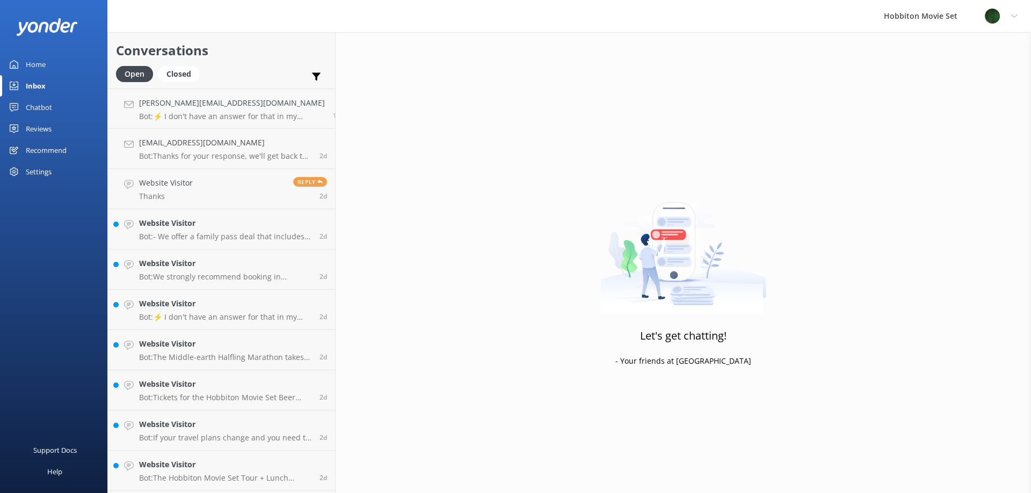
click at [215, 237] on p "Bot: - We offer a family pass deal that includes 2x Adults and 2x Youth tickets…" at bounding box center [225, 237] width 172 height 10
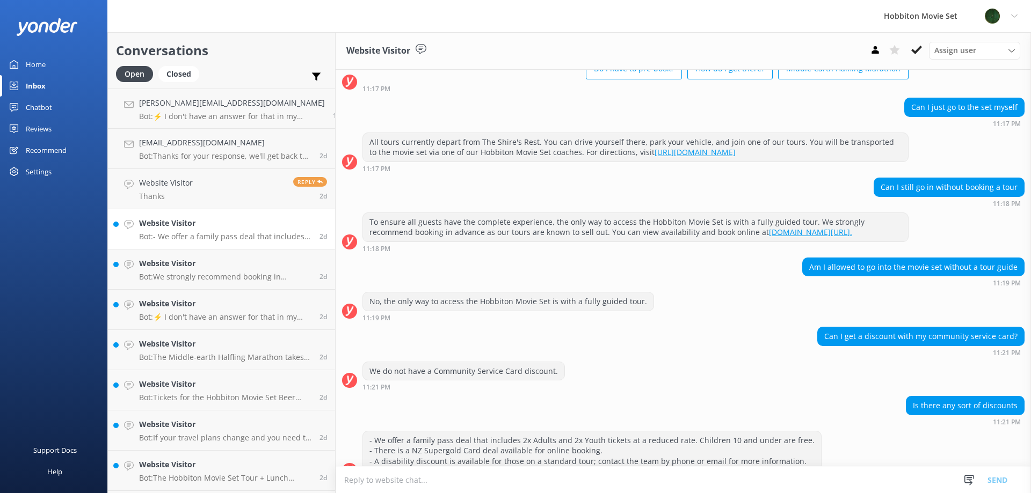
scroll to position [89, 0]
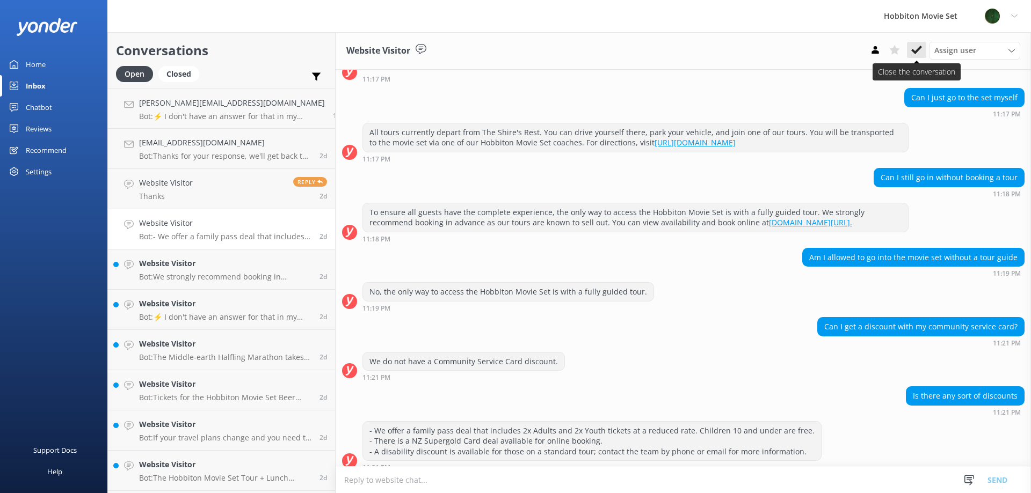
click at [918, 47] on icon at bounding box center [916, 50] width 11 height 11
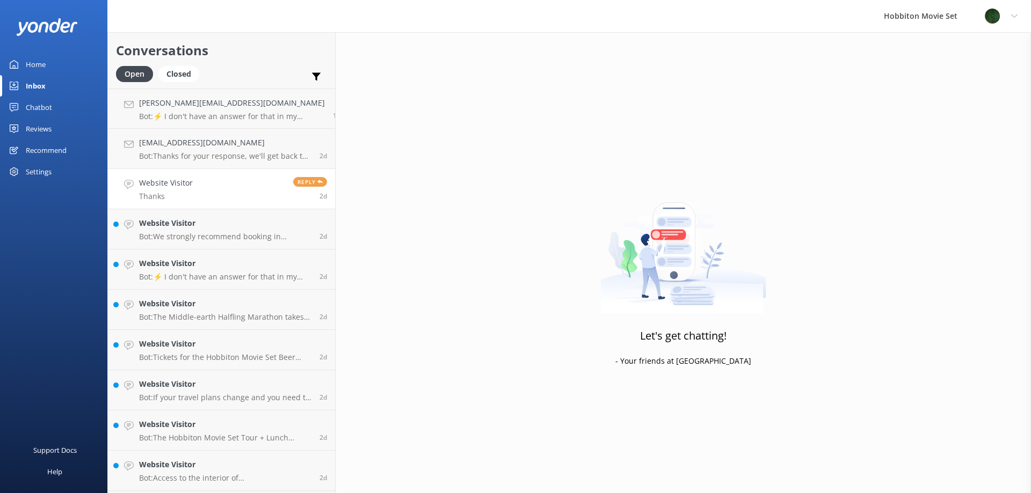
click at [179, 194] on p "Thanks" at bounding box center [166, 197] width 54 height 10
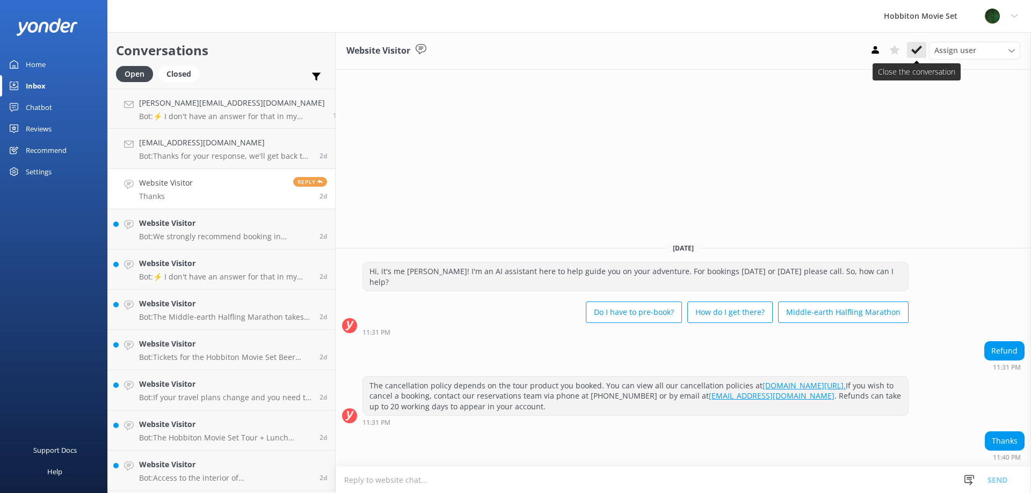
click at [920, 43] on button at bounding box center [916, 50] width 19 height 16
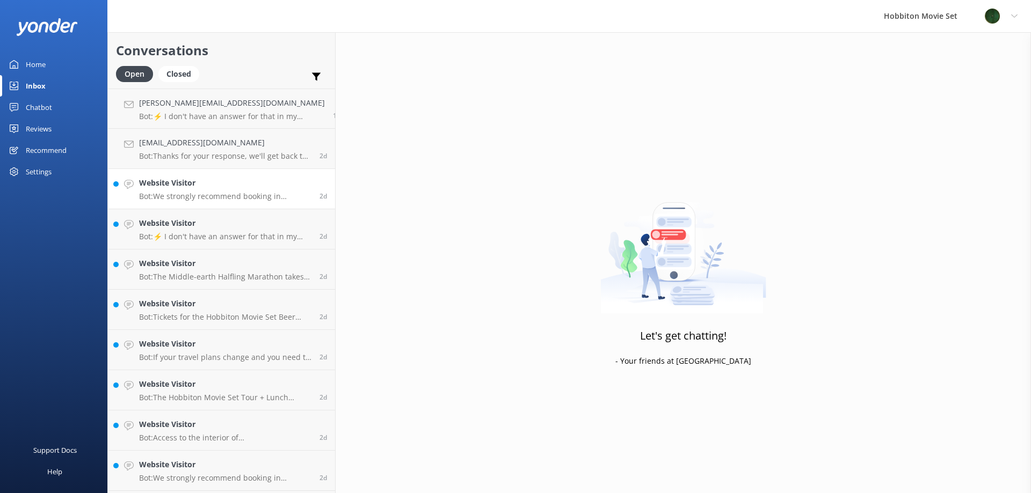
click at [246, 195] on p "Bot: We strongly recommend booking in advance as our tours are known to sell ou…" at bounding box center [225, 197] width 172 height 10
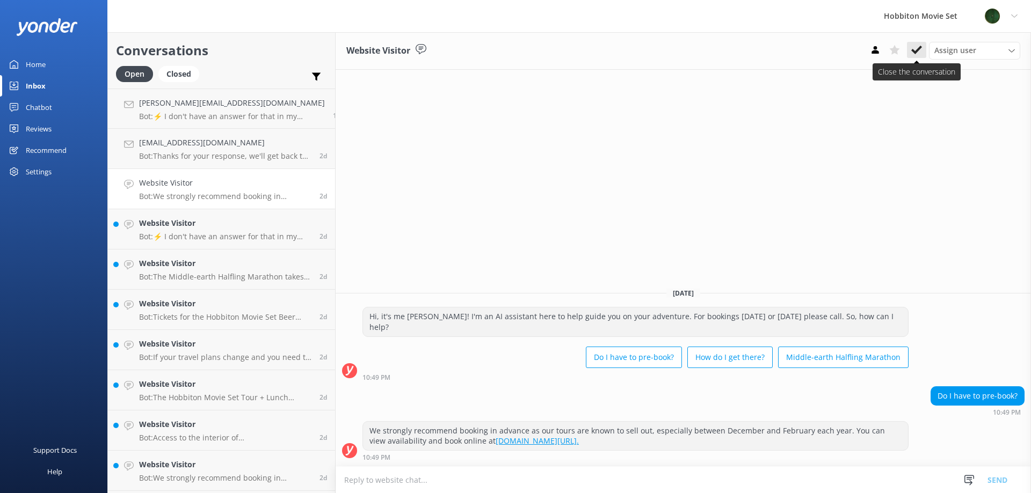
click at [917, 50] on use at bounding box center [916, 50] width 11 height 9
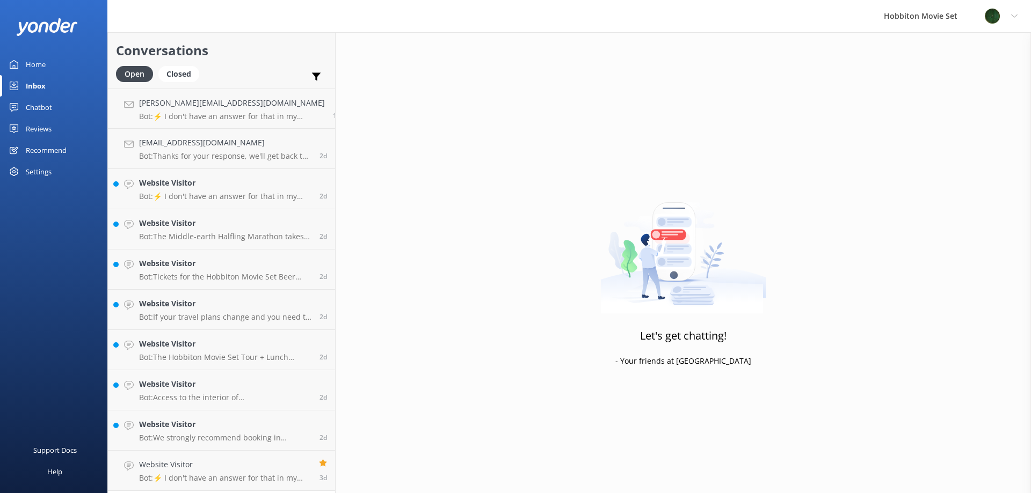
click at [214, 200] on p "Bot: ⚡ I don't have an answer for that in my knowledge base. Please try and rep…" at bounding box center [225, 197] width 172 height 10
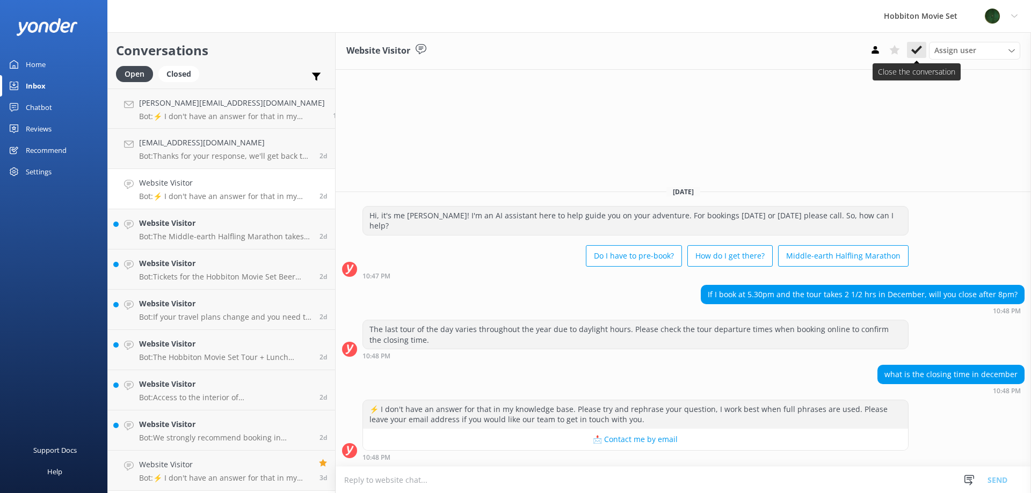
click at [920, 51] on icon at bounding box center [916, 50] width 11 height 11
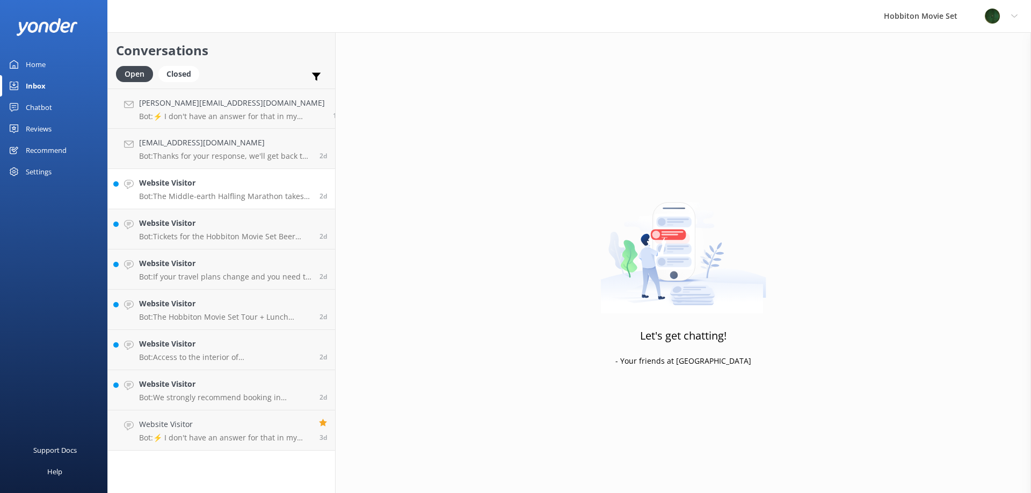
click at [219, 188] on h4 "Website Visitor" at bounding box center [225, 183] width 172 height 12
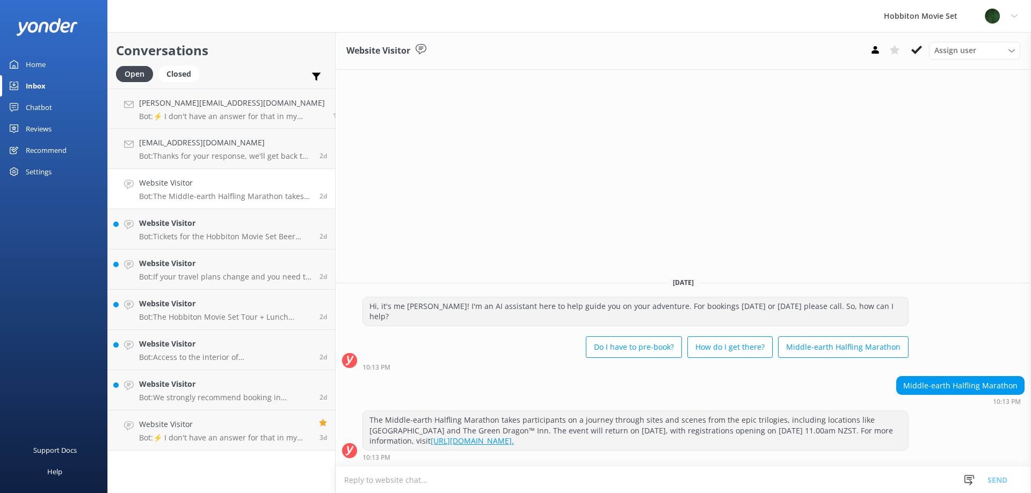
click at [922, 61] on div "Website Visitor Assign user [PERSON_NAME] Team Member [PERSON_NAME] Mikayla [PE…" at bounding box center [682, 51] width 695 height 38
click at [921, 56] on button at bounding box center [916, 50] width 19 height 16
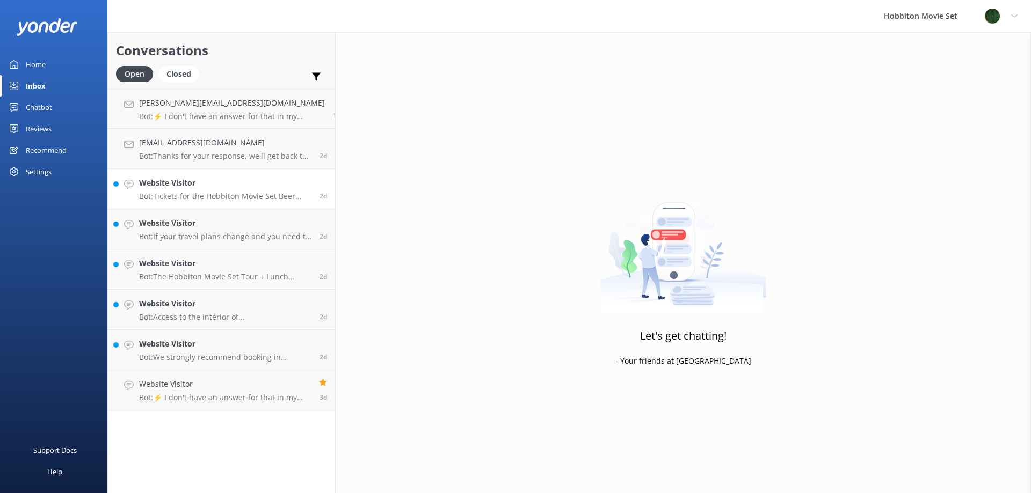
click at [164, 184] on h4 "Website Visitor" at bounding box center [225, 183] width 172 height 12
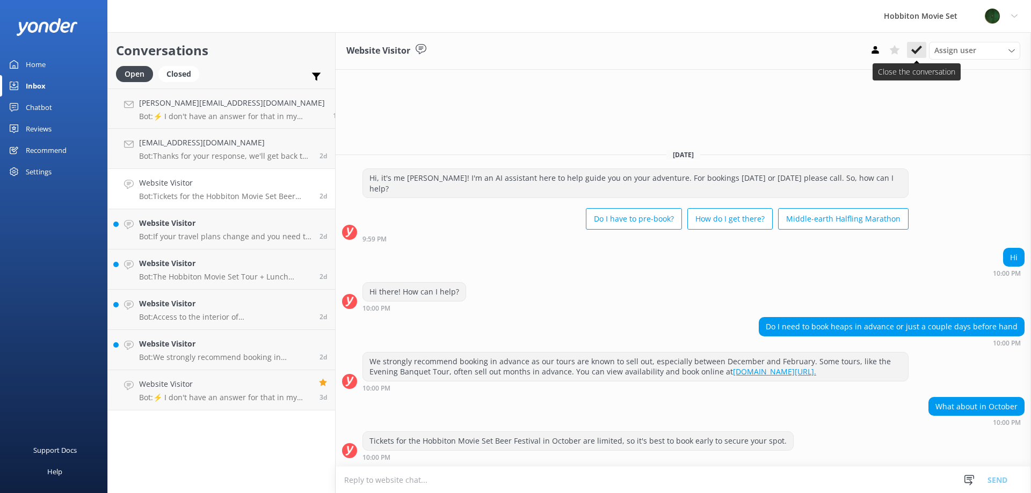
click at [918, 46] on icon at bounding box center [916, 50] width 11 height 11
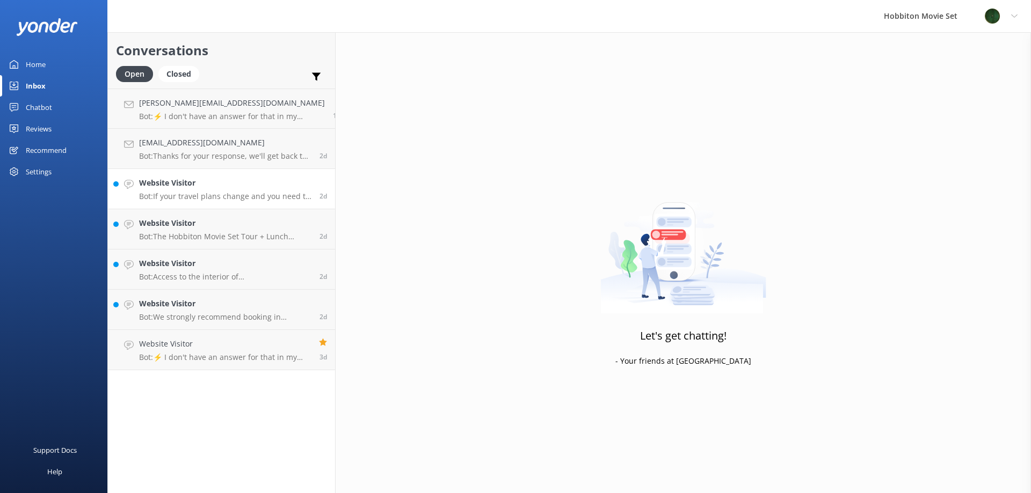
click at [171, 189] on h4 "Website Visitor" at bounding box center [225, 183] width 172 height 12
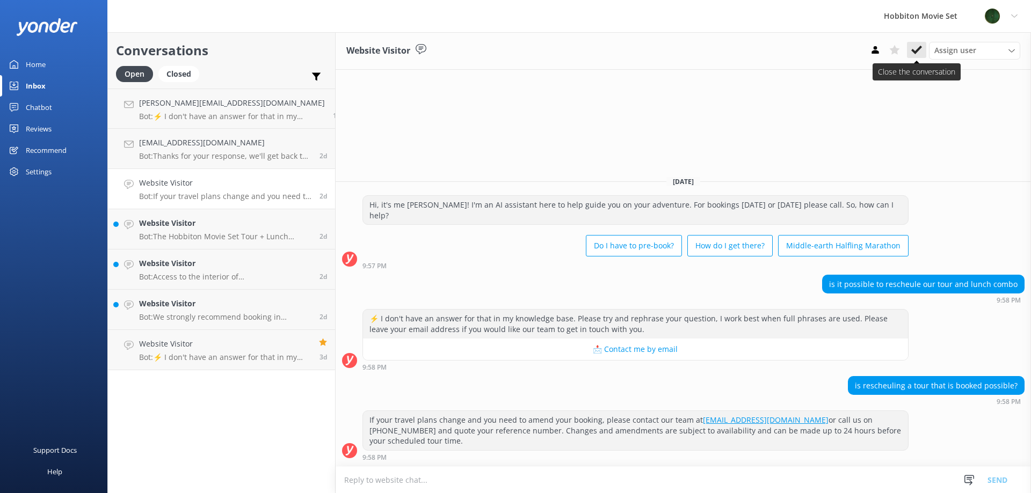
click at [917, 53] on icon at bounding box center [916, 50] width 11 height 11
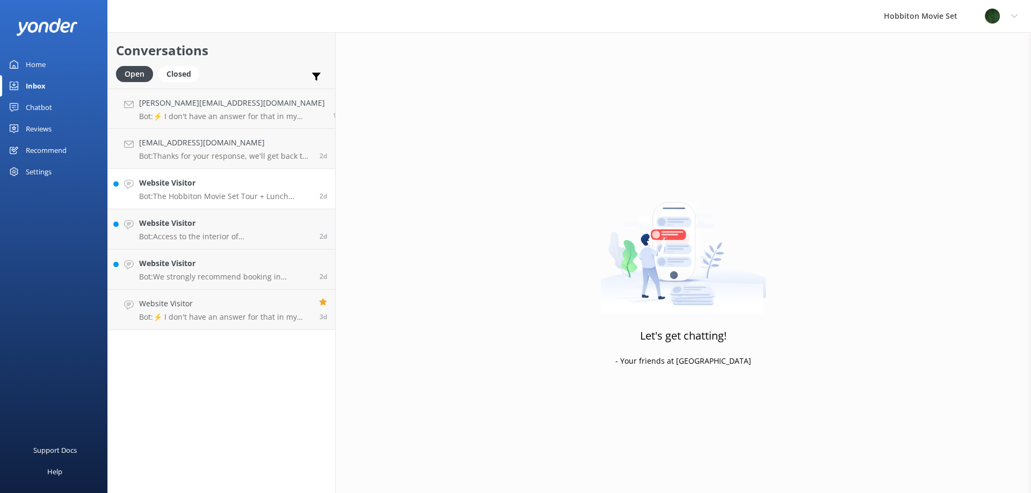
click at [173, 199] on p "Bot: The Hobbiton Movie Set Tour + Lunch Combo costs $160 per adult and is free…" at bounding box center [225, 197] width 172 height 10
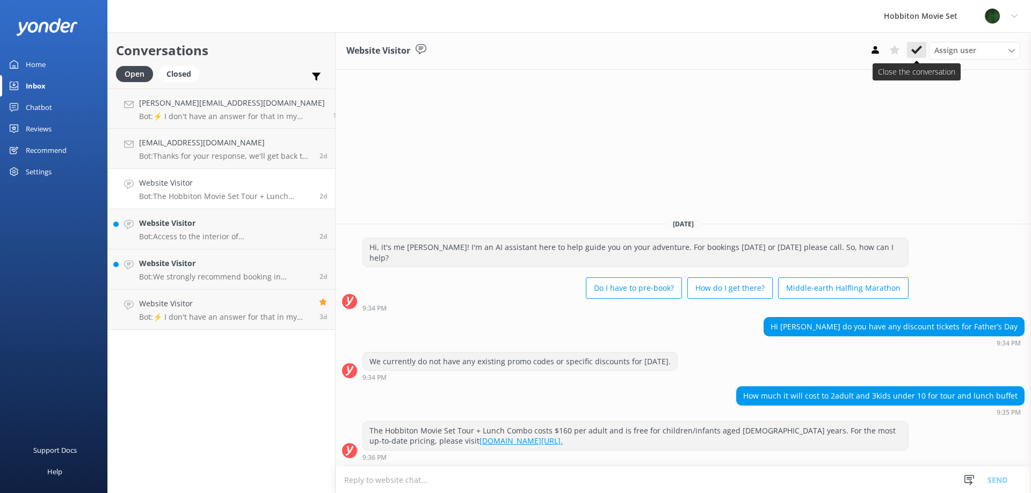
click at [916, 56] on button at bounding box center [916, 50] width 19 height 16
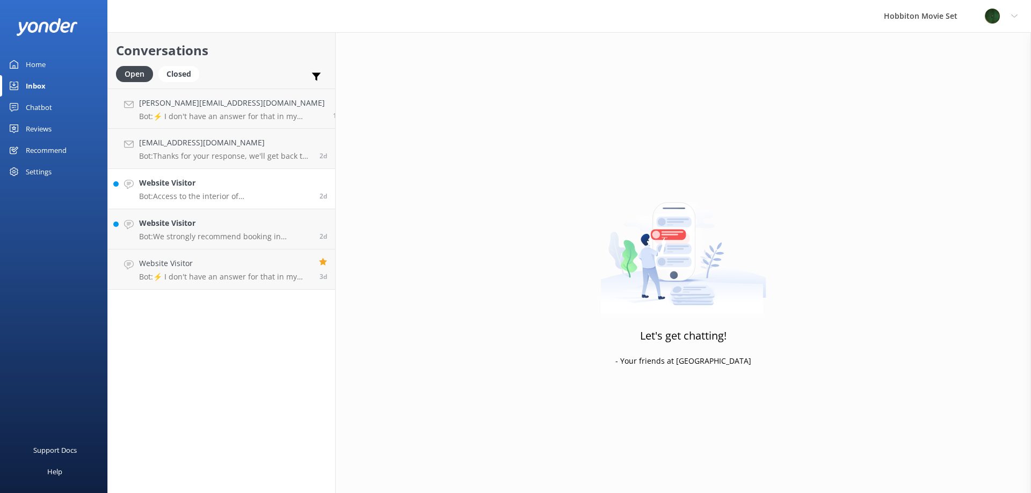
click at [190, 195] on p "Bot: Access to the interior of [GEOGRAPHIC_DATA] is not permitted on tour. Howe…" at bounding box center [225, 197] width 172 height 10
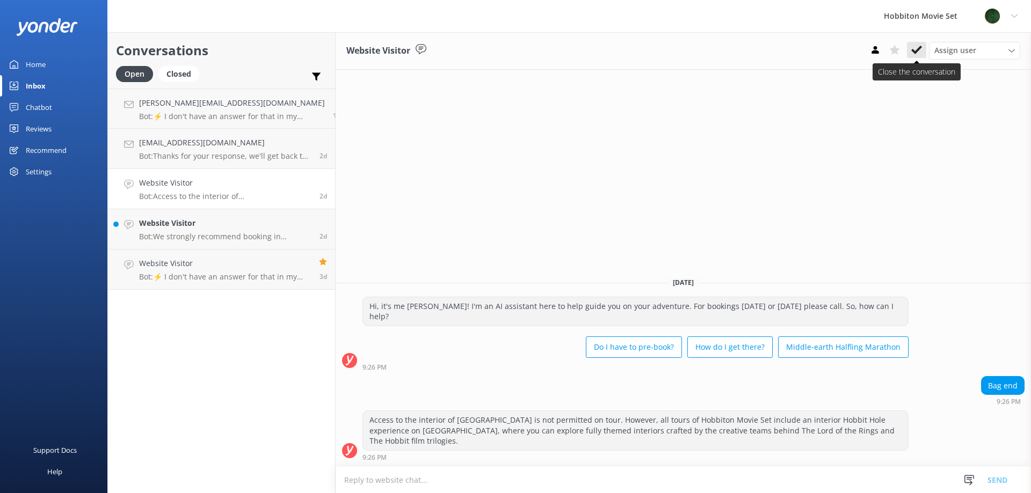
click at [922, 57] on button at bounding box center [916, 50] width 19 height 16
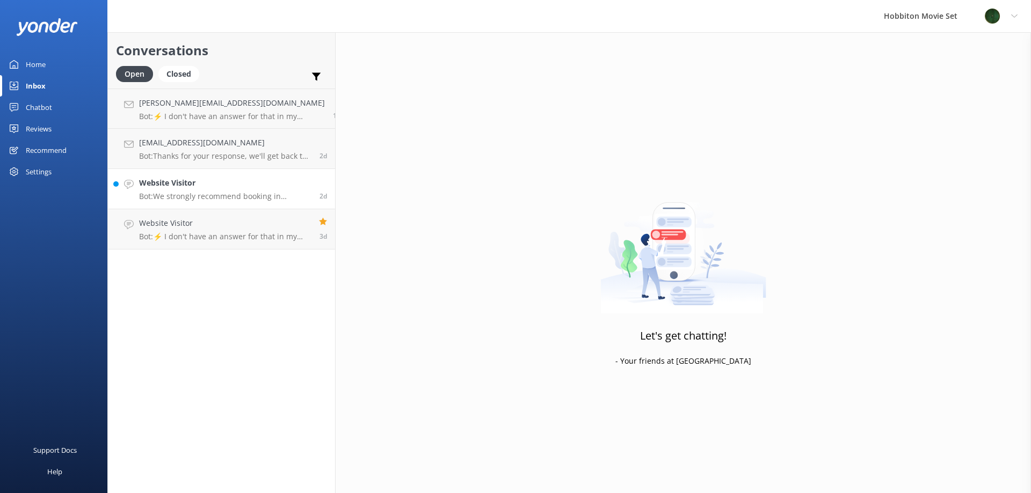
click at [230, 192] on p "Bot: We strongly recommend booking in advance as our tours are known to sell ou…" at bounding box center [225, 197] width 172 height 10
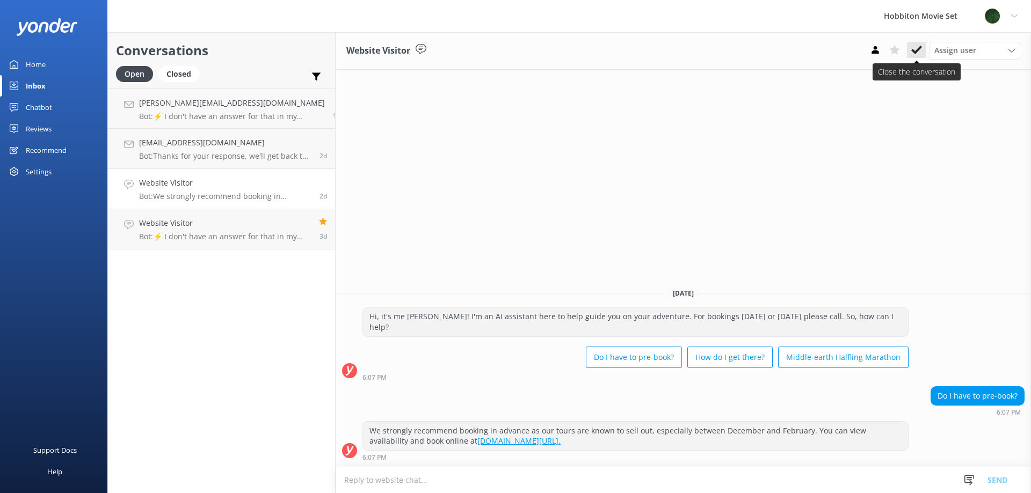
click at [913, 53] on use at bounding box center [916, 50] width 11 height 9
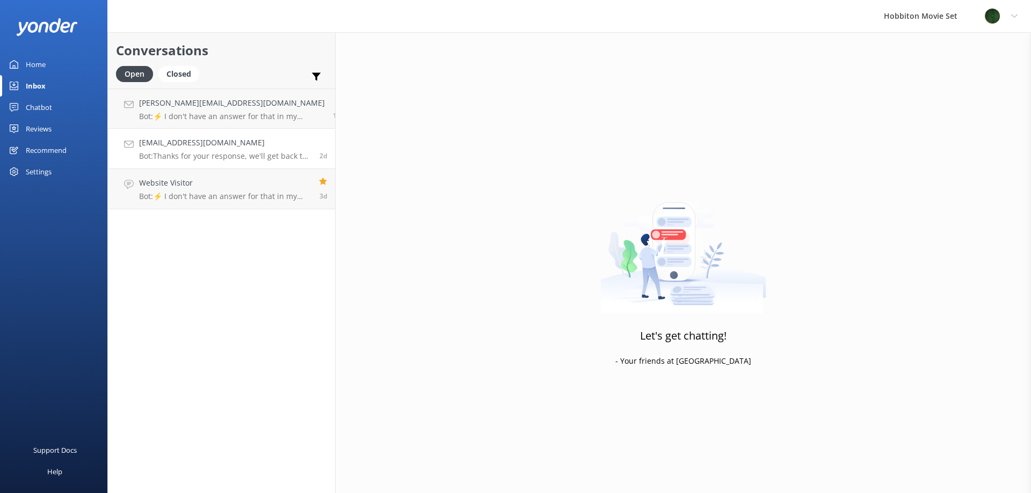
click at [252, 148] on h4 "[EMAIL_ADDRESS][DOMAIN_NAME]" at bounding box center [225, 143] width 172 height 12
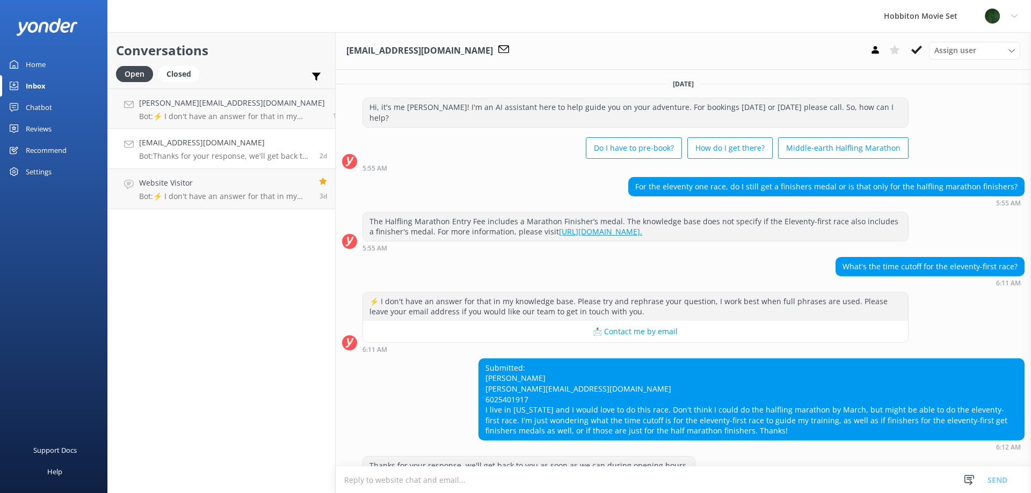
scroll to position [14, 0]
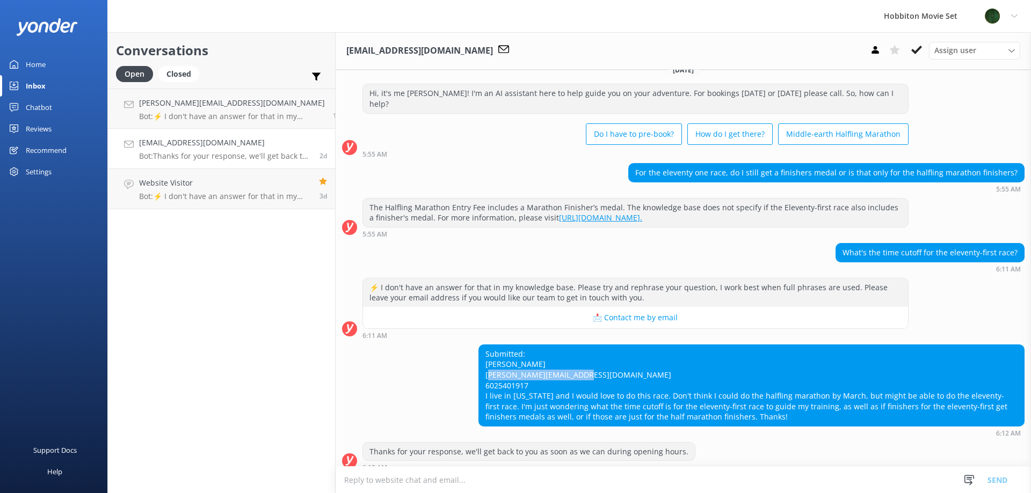
drag, startPoint x: 583, startPoint y: 362, endPoint x: 473, endPoint y: 368, distance: 110.8
click at [479, 368] on div "Submitted: [PERSON_NAME] [PERSON_NAME][EMAIL_ADDRESS][DOMAIN_NAME] 6025401917 I…" at bounding box center [751, 385] width 545 height 81
copy div "[EMAIL_ADDRESS][DOMAIN_NAME]"
click at [912, 50] on use at bounding box center [916, 50] width 11 height 9
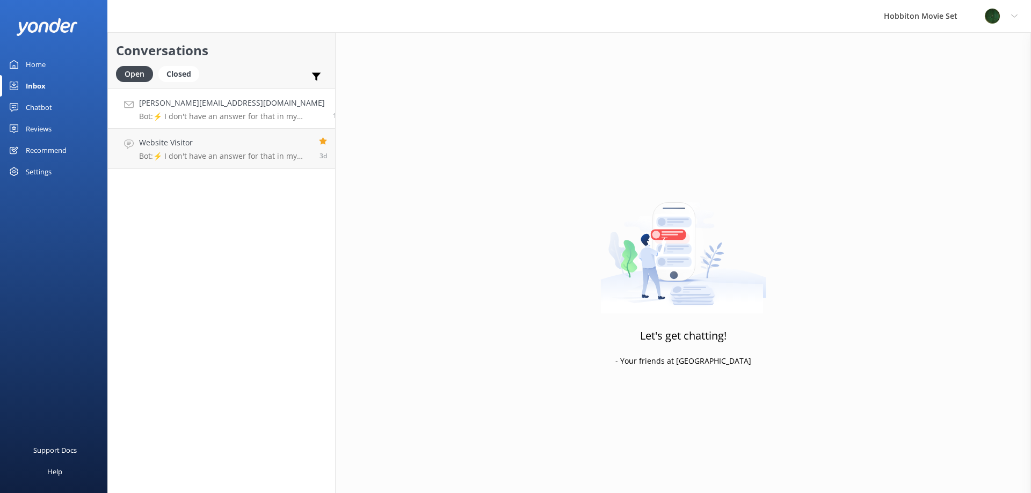
click at [172, 125] on link "[PERSON_NAME][EMAIL_ADDRESS][DOMAIN_NAME] Bot: ⚡ I don't have an answer for tha…" at bounding box center [221, 109] width 227 height 40
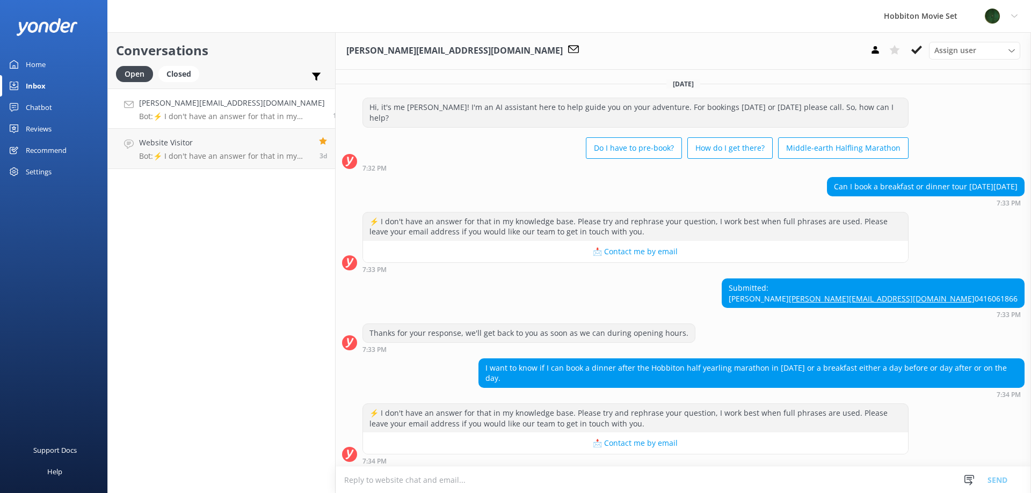
scroll to position [4, 0]
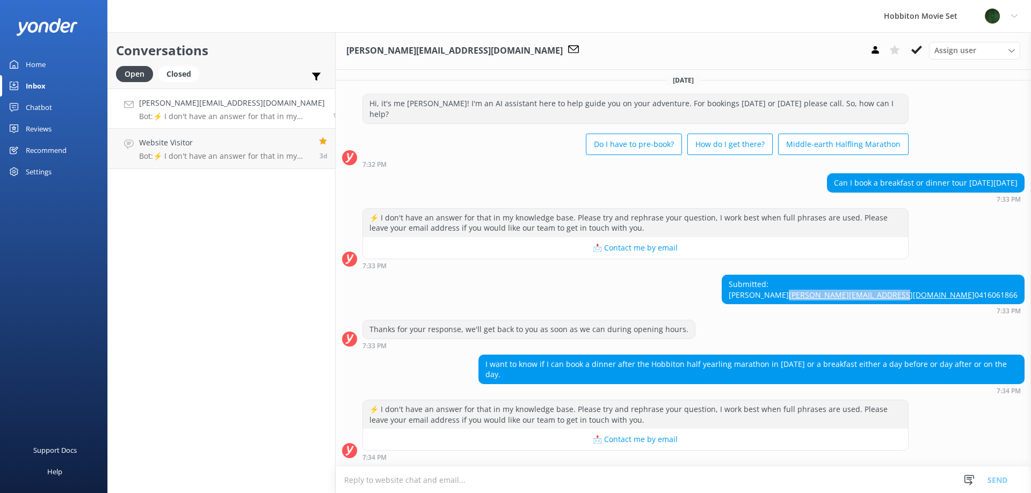
drag, startPoint x: 1011, startPoint y: 296, endPoint x: 873, endPoint y: 293, distance: 138.0
click at [873, 293] on div "Submitted: [PERSON_NAME] [PERSON_NAME][EMAIL_ADDRESS][DOMAIN_NAME] 0416061866 7…" at bounding box center [682, 295] width 695 height 40
copy link "[PERSON_NAME][EMAIL_ADDRESS][DOMAIN_NAME]"
click at [911, 51] on icon at bounding box center [916, 50] width 11 height 11
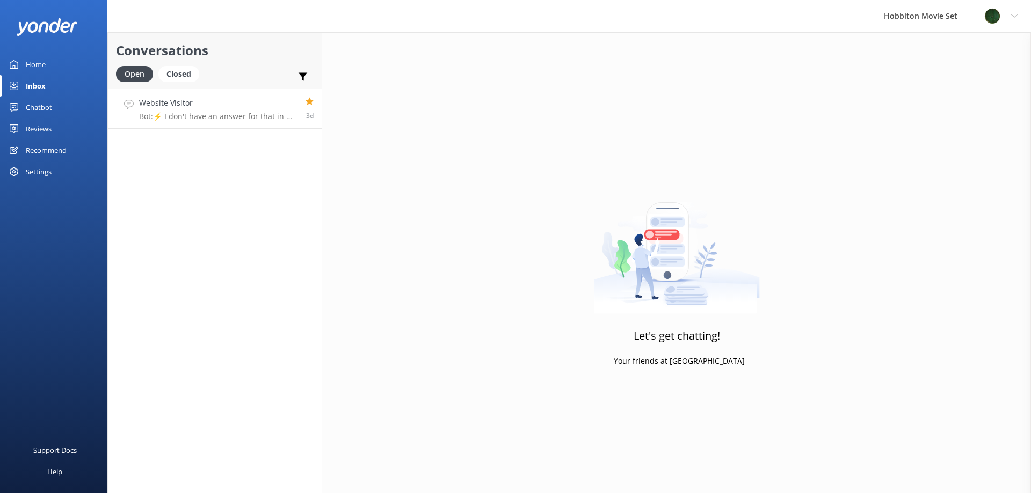
click at [206, 100] on h4 "Website Visitor" at bounding box center [218, 103] width 158 height 12
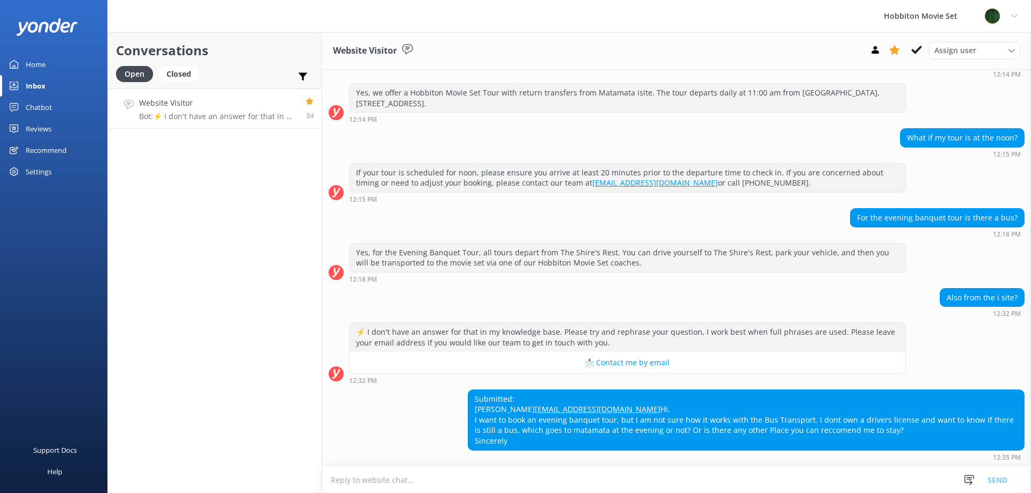
scroll to position [442, 0]
drag, startPoint x: 559, startPoint y: 389, endPoint x: 471, endPoint y: 390, distance: 88.6
click at [471, 390] on div "Submitted: [PERSON_NAME] [EMAIL_ADDRESS][DOMAIN_NAME] Hi, I want to book an eve…" at bounding box center [746, 420] width 556 height 60
copy link "[EMAIL_ADDRESS][DOMAIN_NAME]"
drag, startPoint x: 524, startPoint y: 435, endPoint x: 449, endPoint y: 362, distance: 104.4
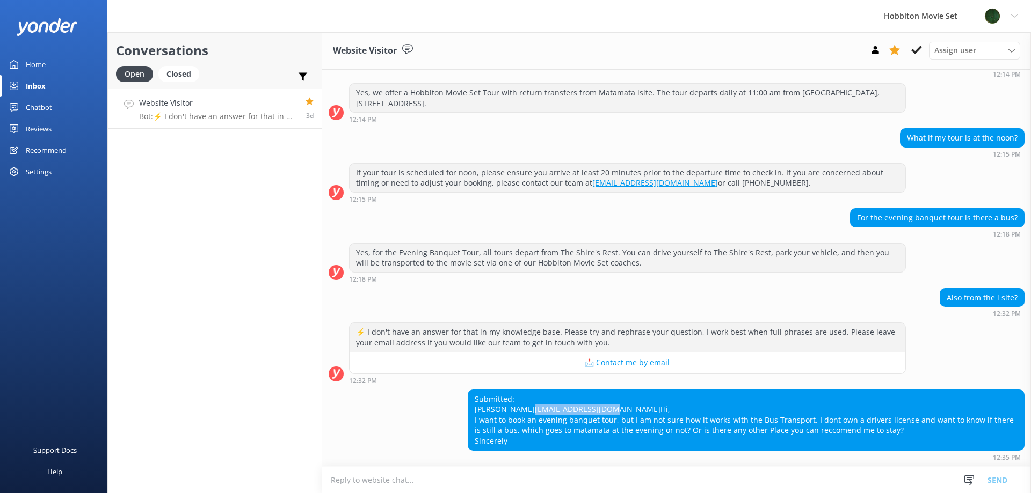
click at [449, 390] on div "Submitted: [PERSON_NAME] [EMAIL_ADDRESS][DOMAIN_NAME] Hi, I want to book an eve…" at bounding box center [676, 425] width 709 height 71
copy div "Submitted: [PERSON_NAME] [EMAIL_ADDRESS][DOMAIN_NAME] Hi, I want to book an eve…"
